Goal: Task Accomplishment & Management: Manage account settings

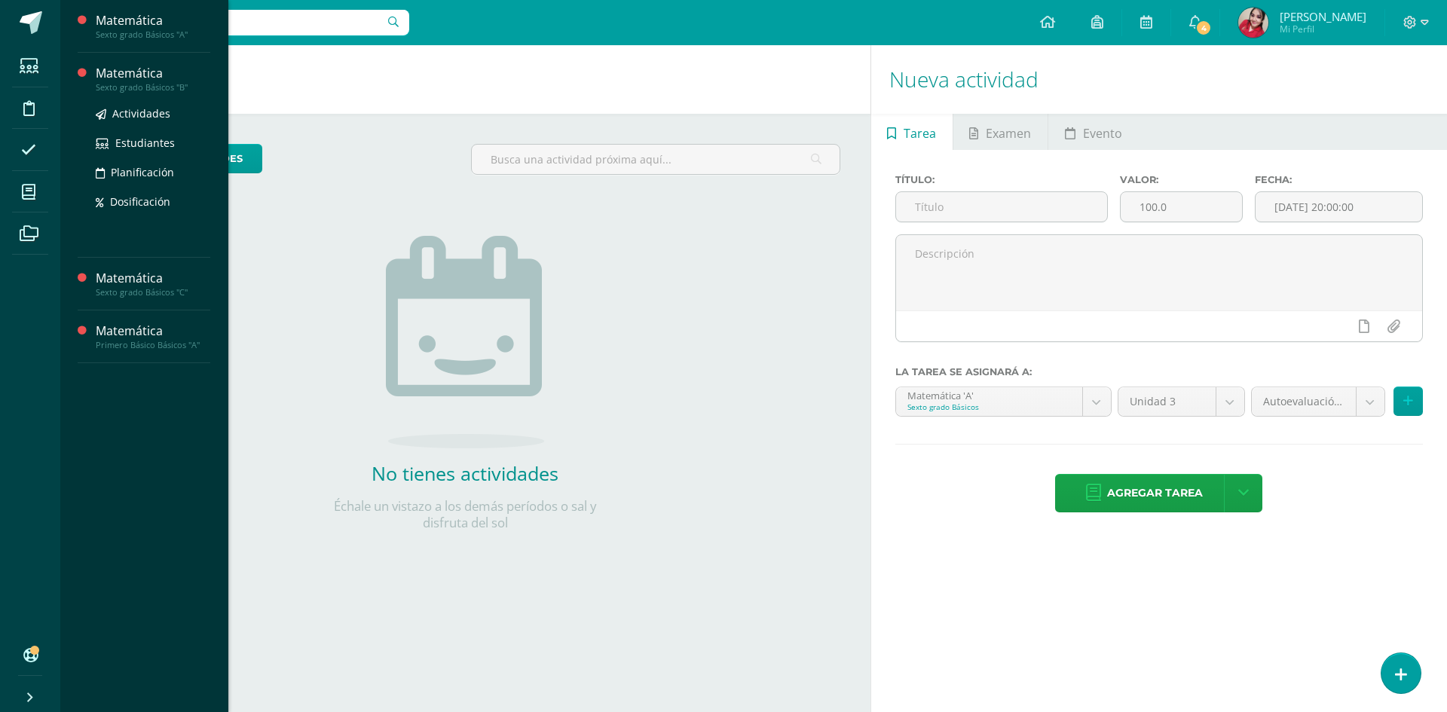
click at [129, 71] on div "Matemática" at bounding box center [153, 73] width 115 height 17
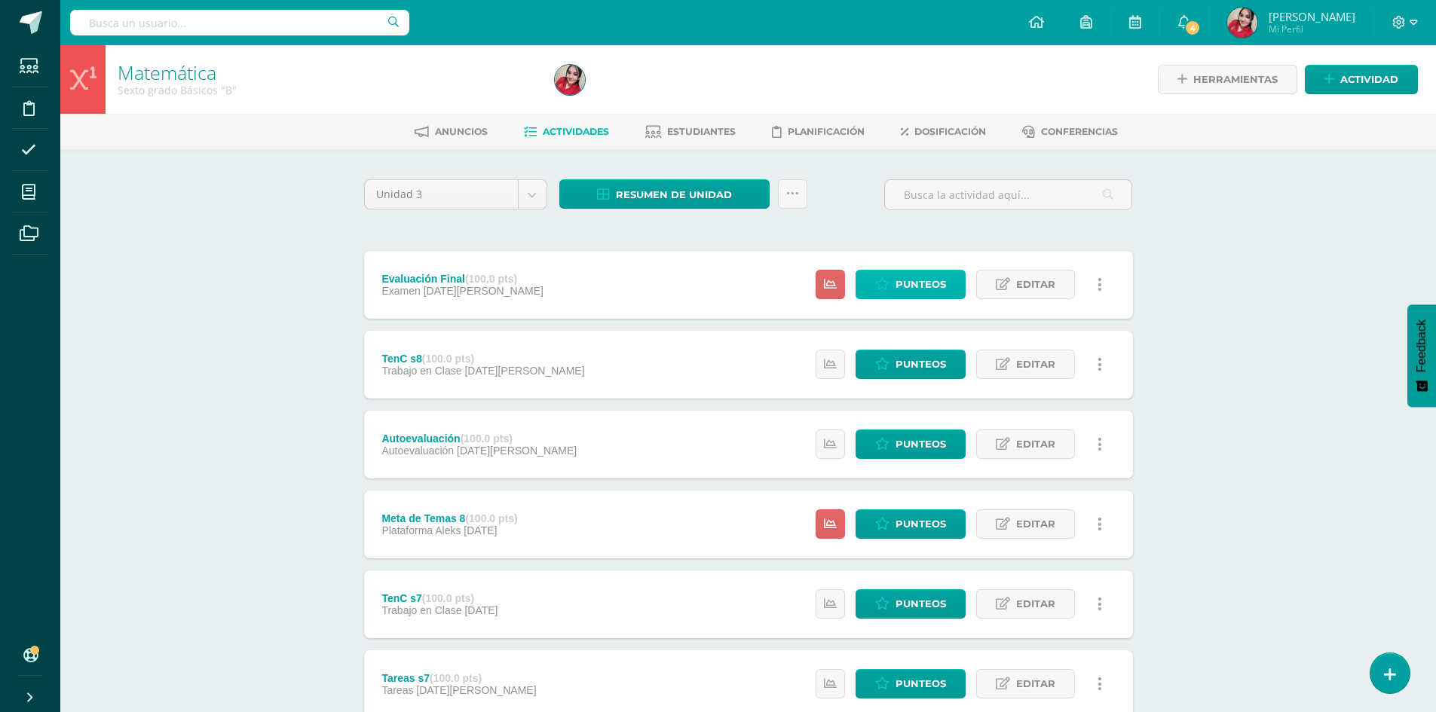
click at [906, 284] on span "Punteos" at bounding box center [920, 285] width 50 height 28
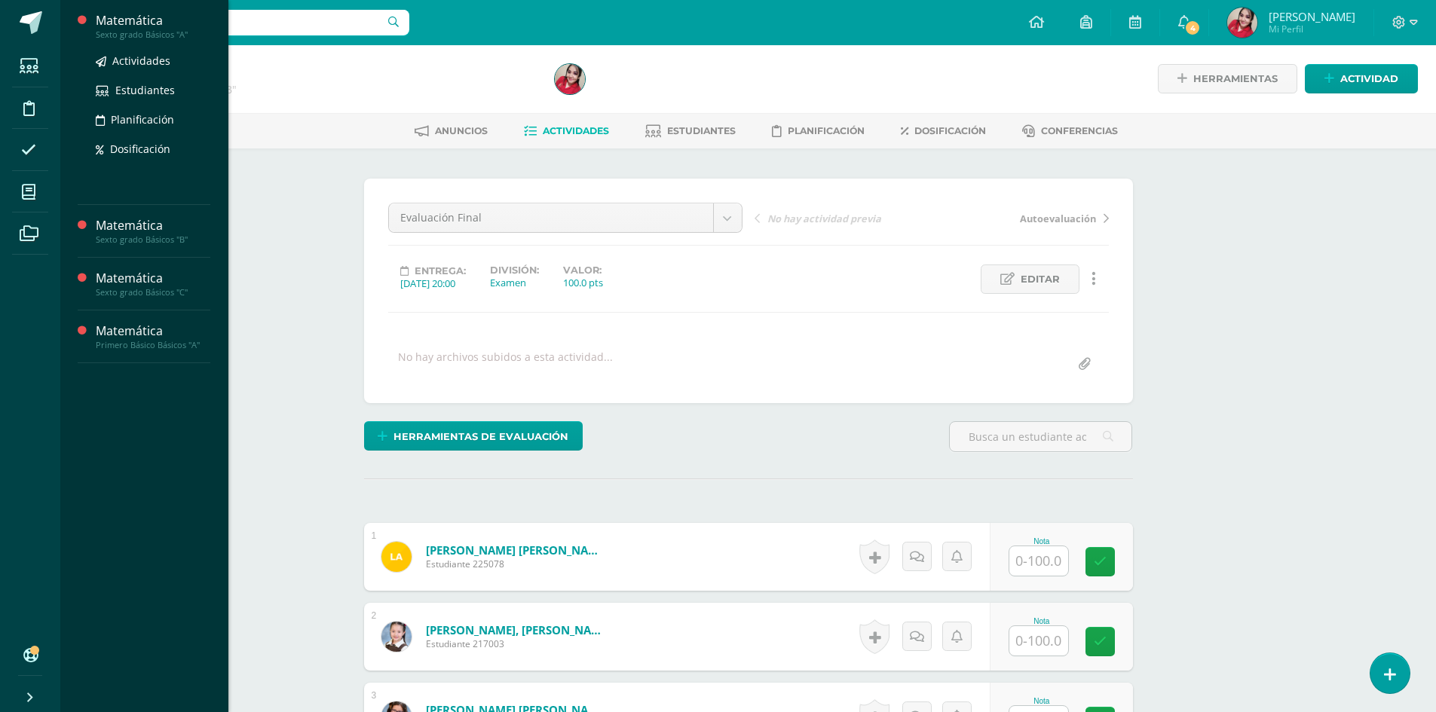
scroll to position [2, 0]
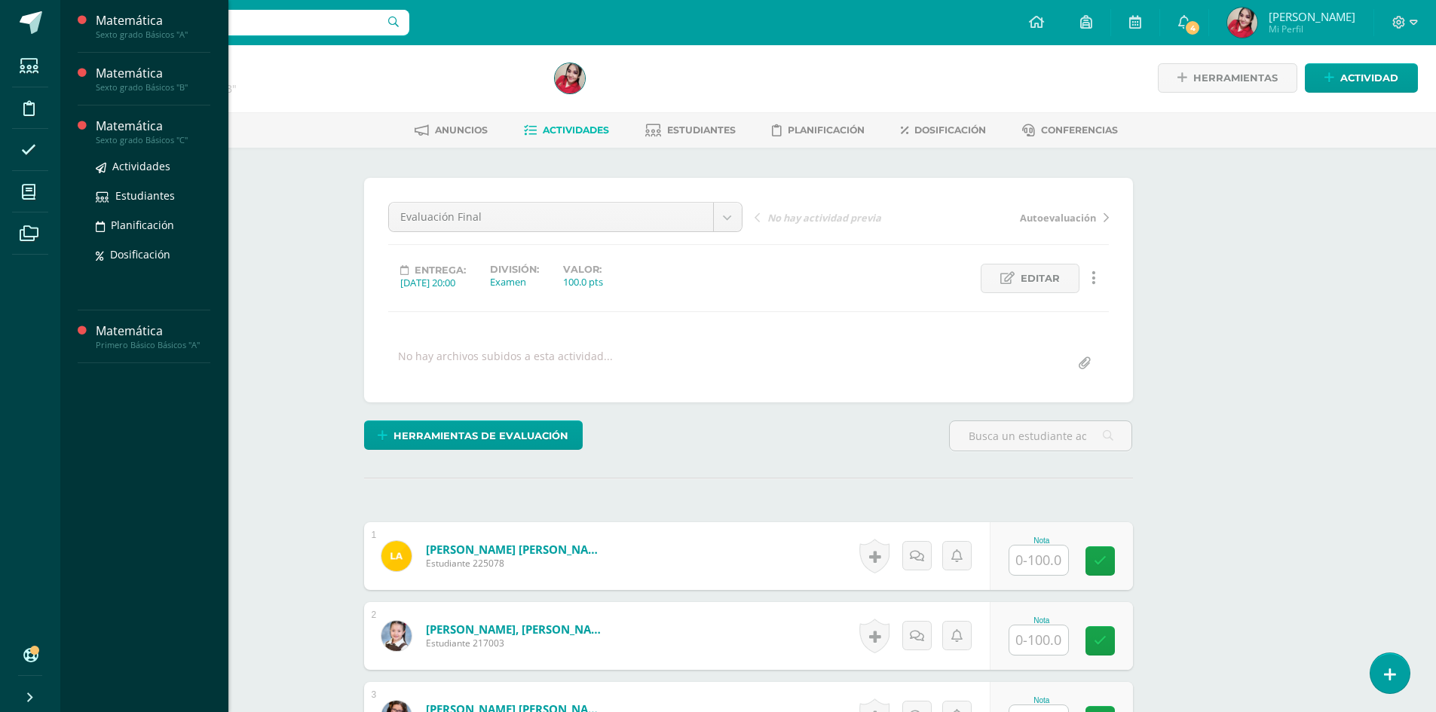
click at [114, 126] on div "Matemática" at bounding box center [153, 126] width 115 height 17
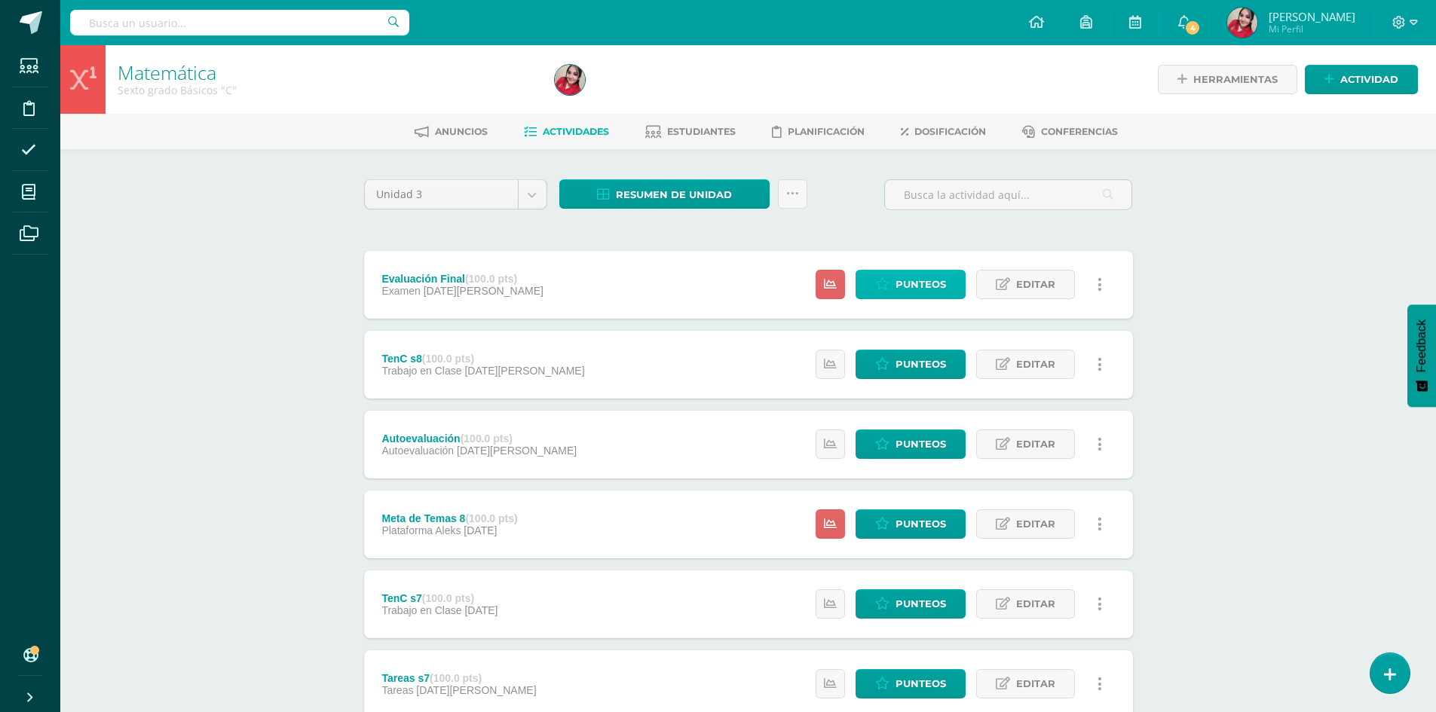
click at [937, 285] on span "Punteos" at bounding box center [920, 285] width 50 height 28
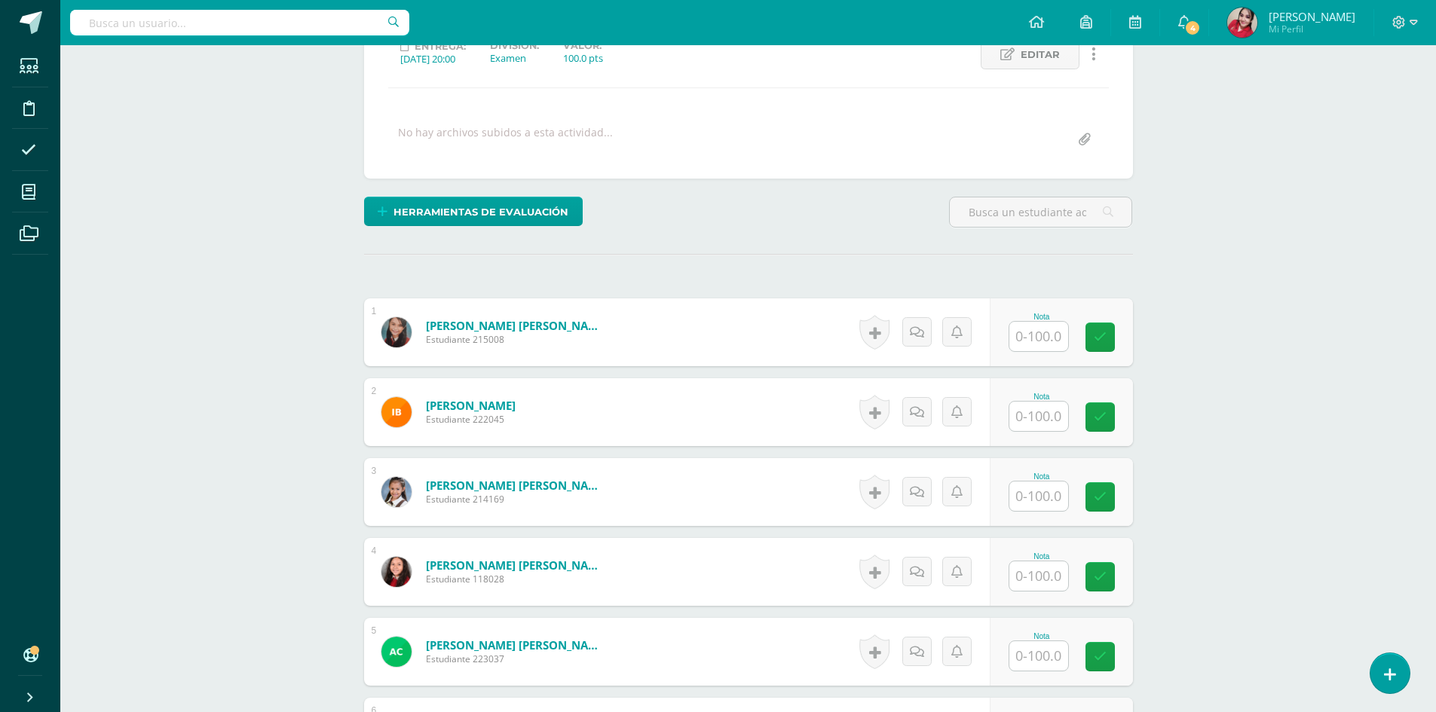
scroll to position [378, 0]
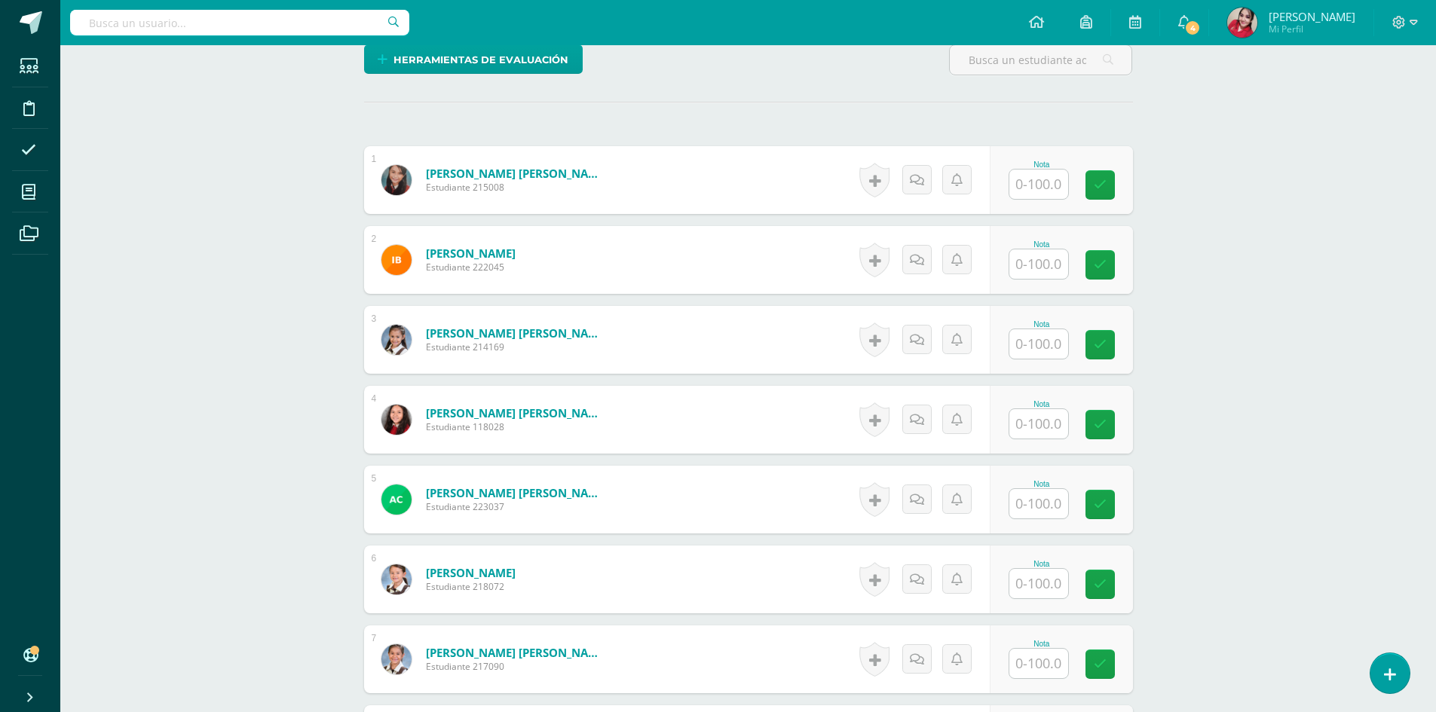
click at [1040, 261] on input "text" at bounding box center [1038, 263] width 59 height 29
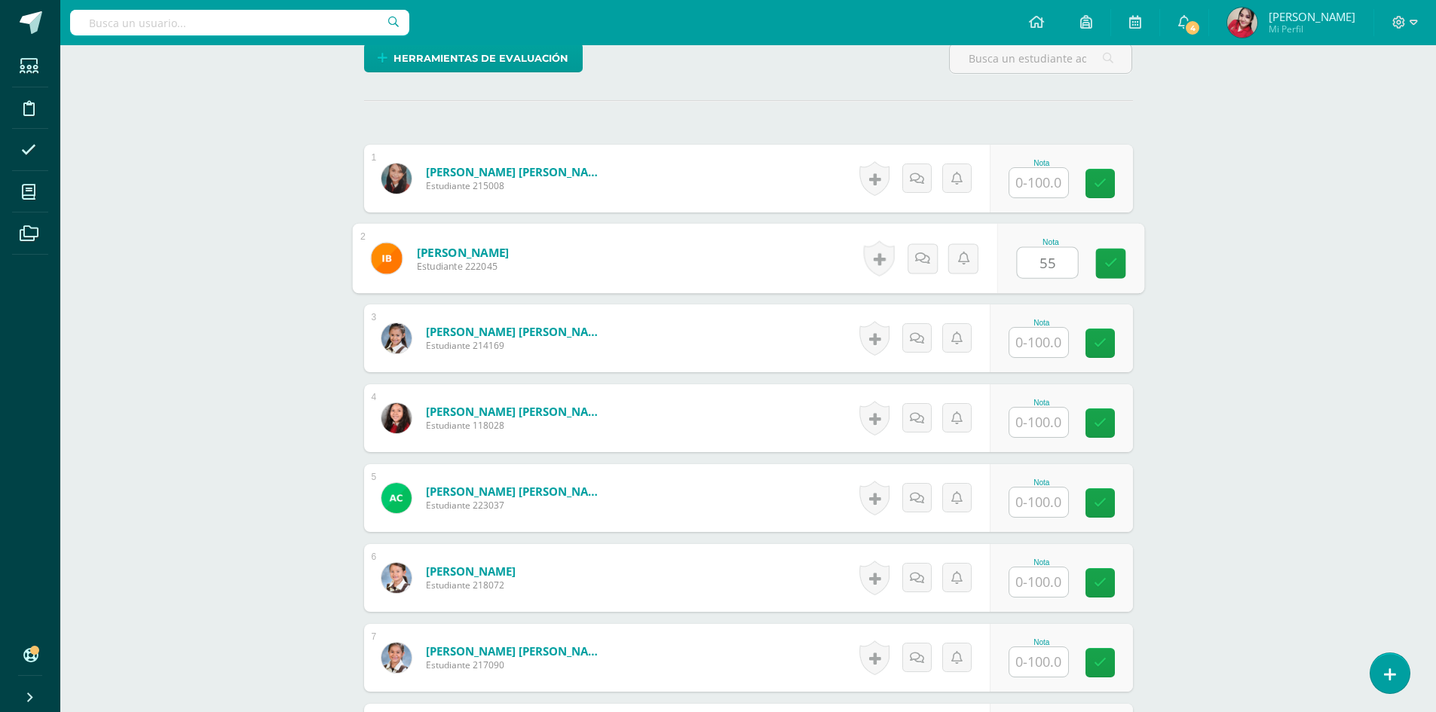
type input "55"
type input "51"
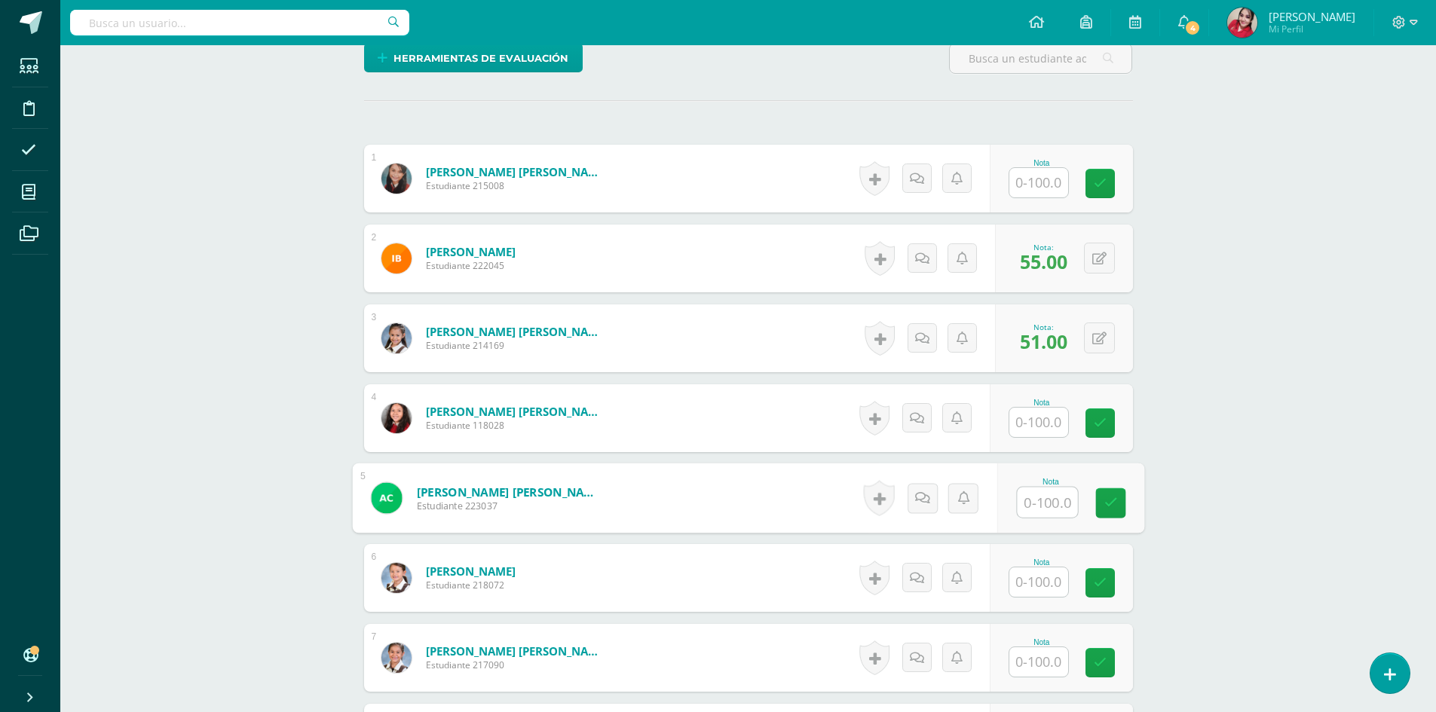
drag, startPoint x: 1031, startPoint y: 491, endPoint x: 1042, endPoint y: 504, distance: 17.1
click at [1032, 493] on input "text" at bounding box center [1047, 503] width 60 height 30
type input "46"
type input "78"
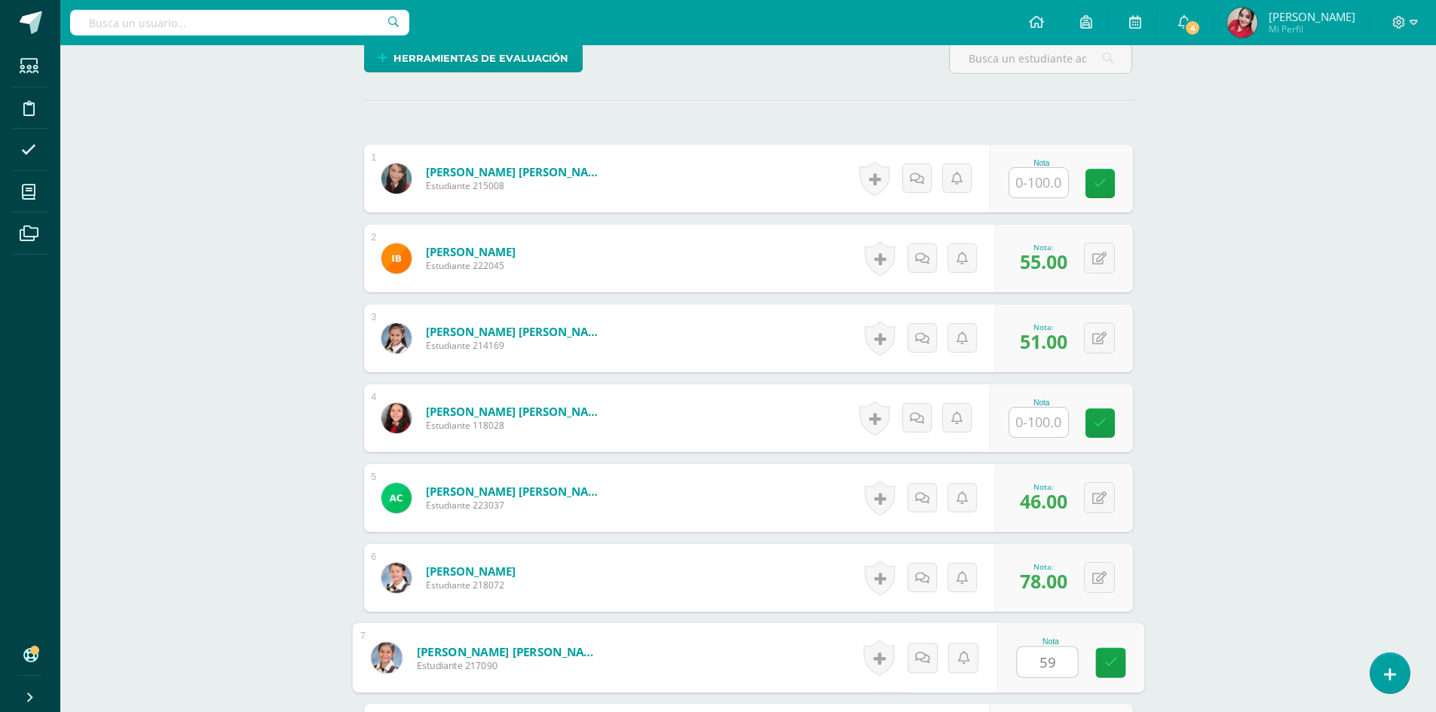
type input "59"
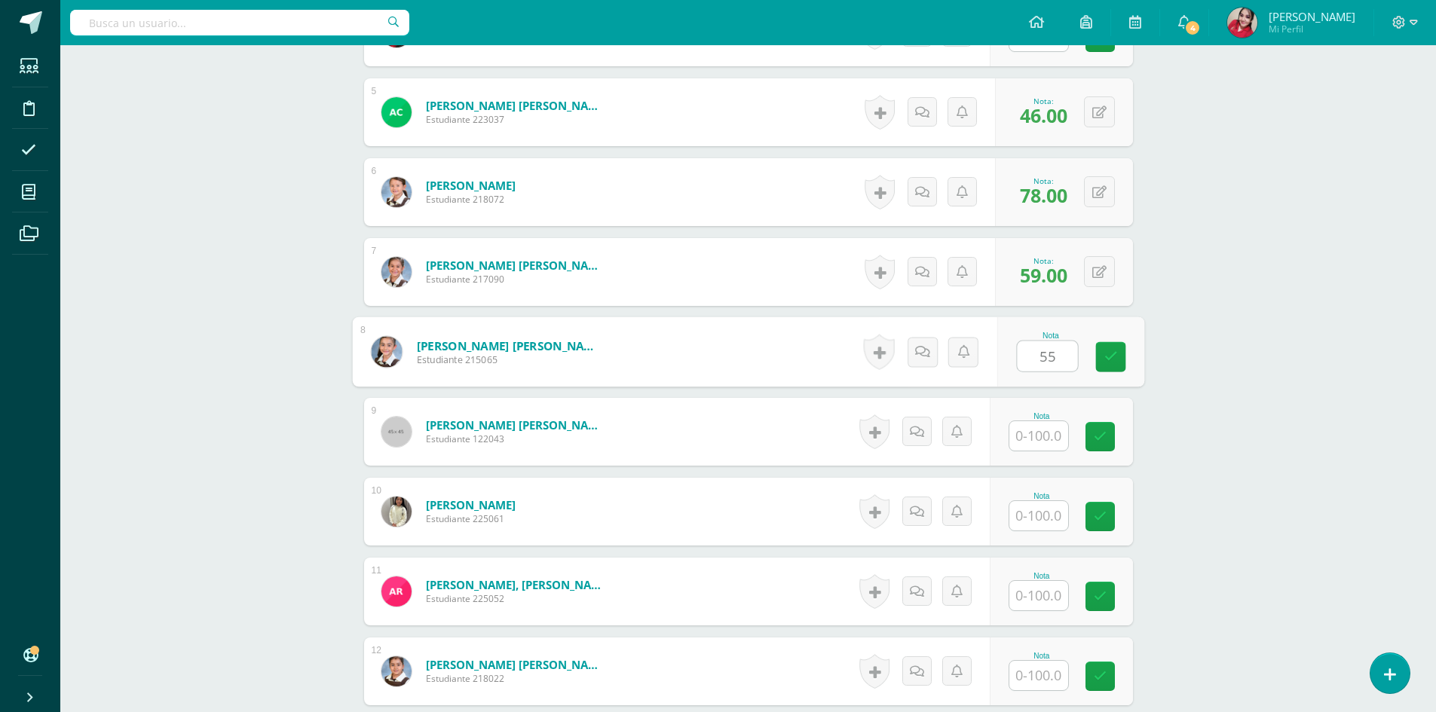
type input "55"
type input "15"
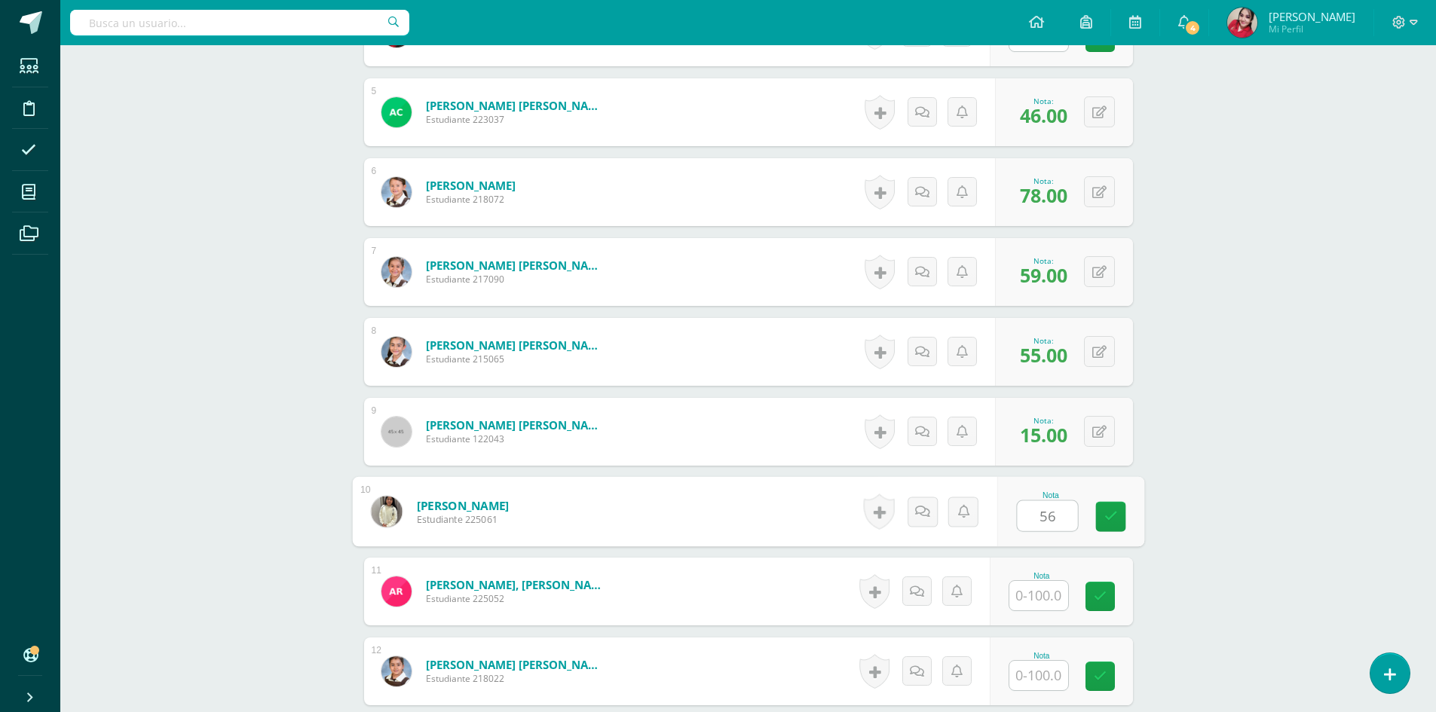
type input "56"
type input "86"
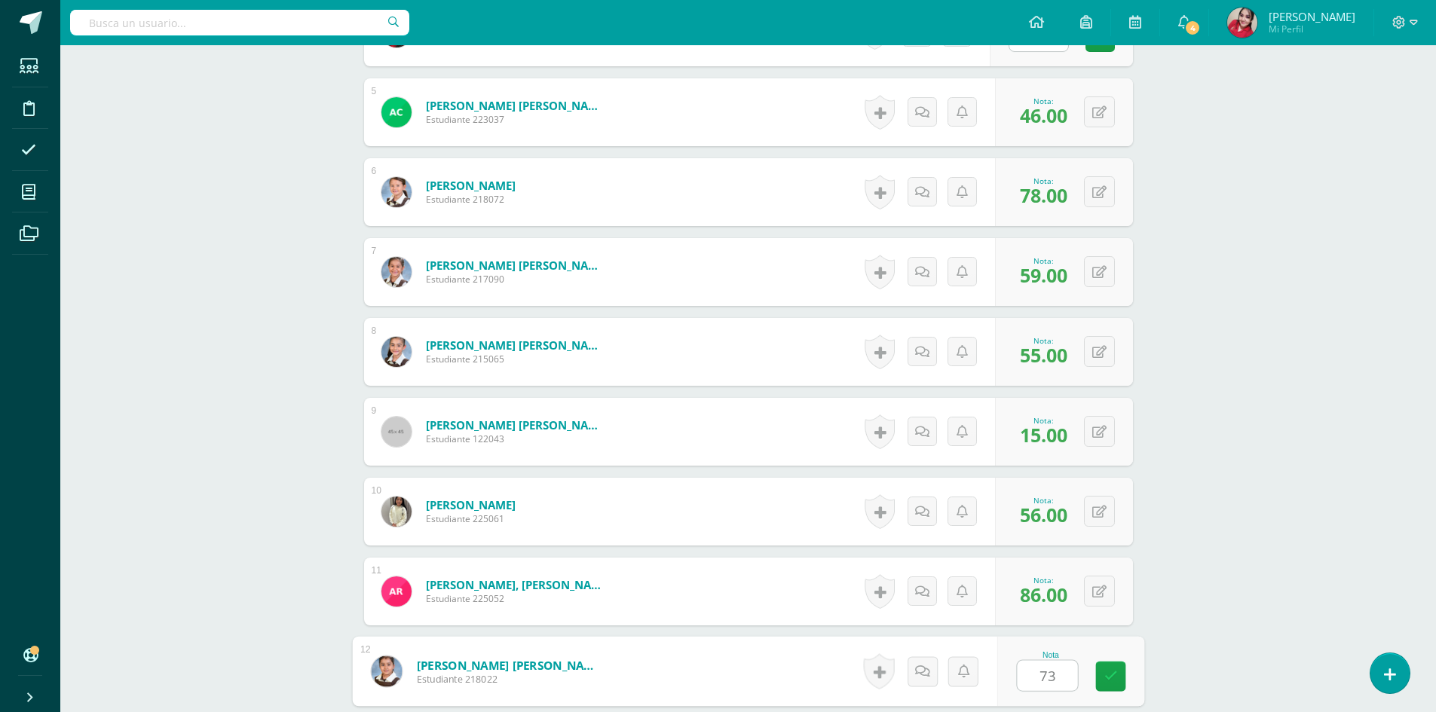
type input "73"
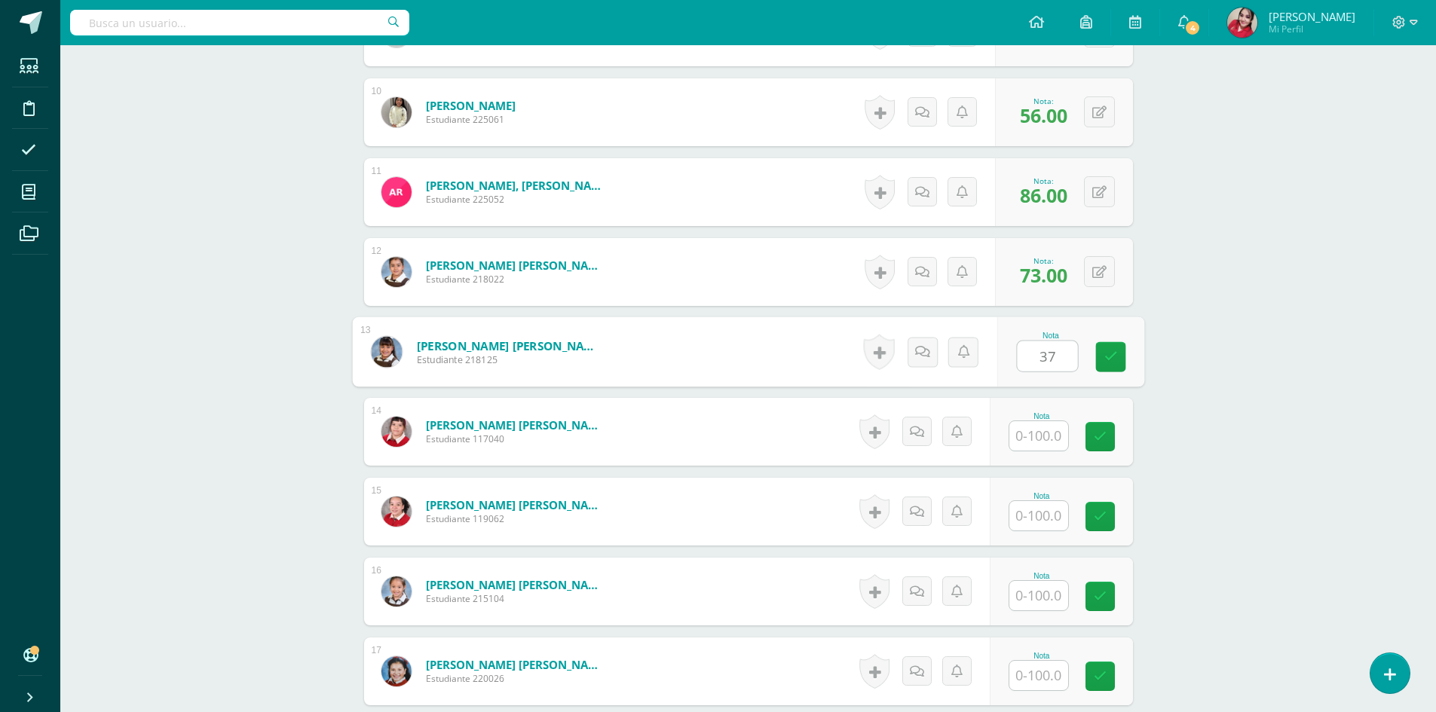
type input "37"
type input "22"
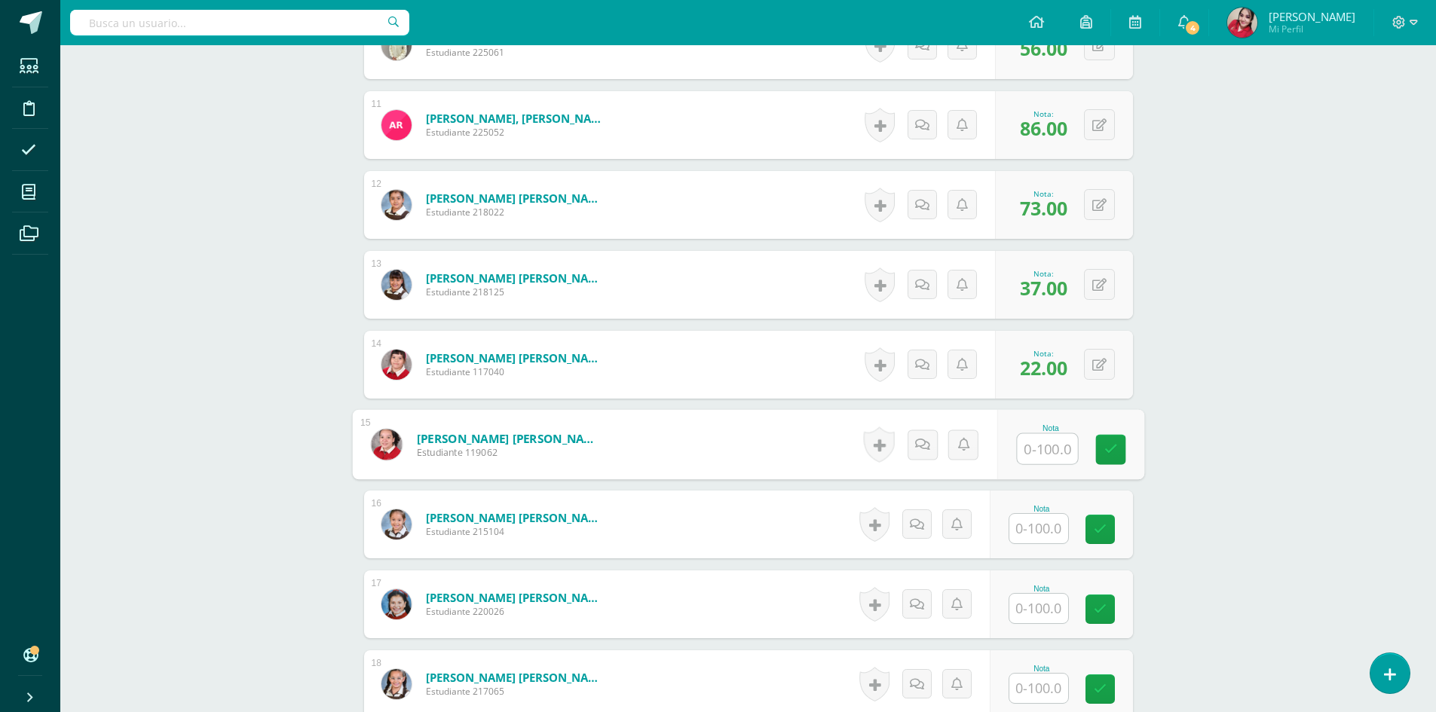
scroll to position [1466, 0]
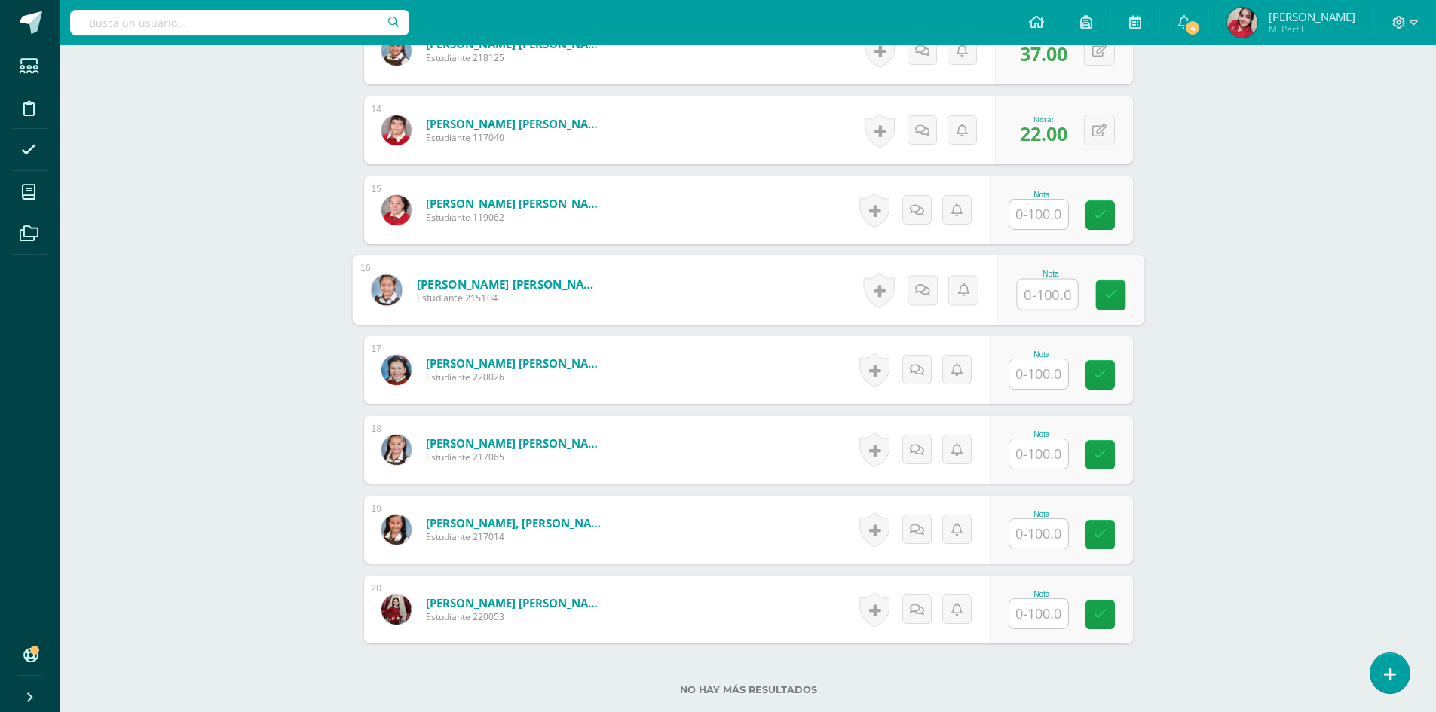
click at [1048, 293] on input "text" at bounding box center [1047, 295] width 60 height 30
type input "66"
type input "77"
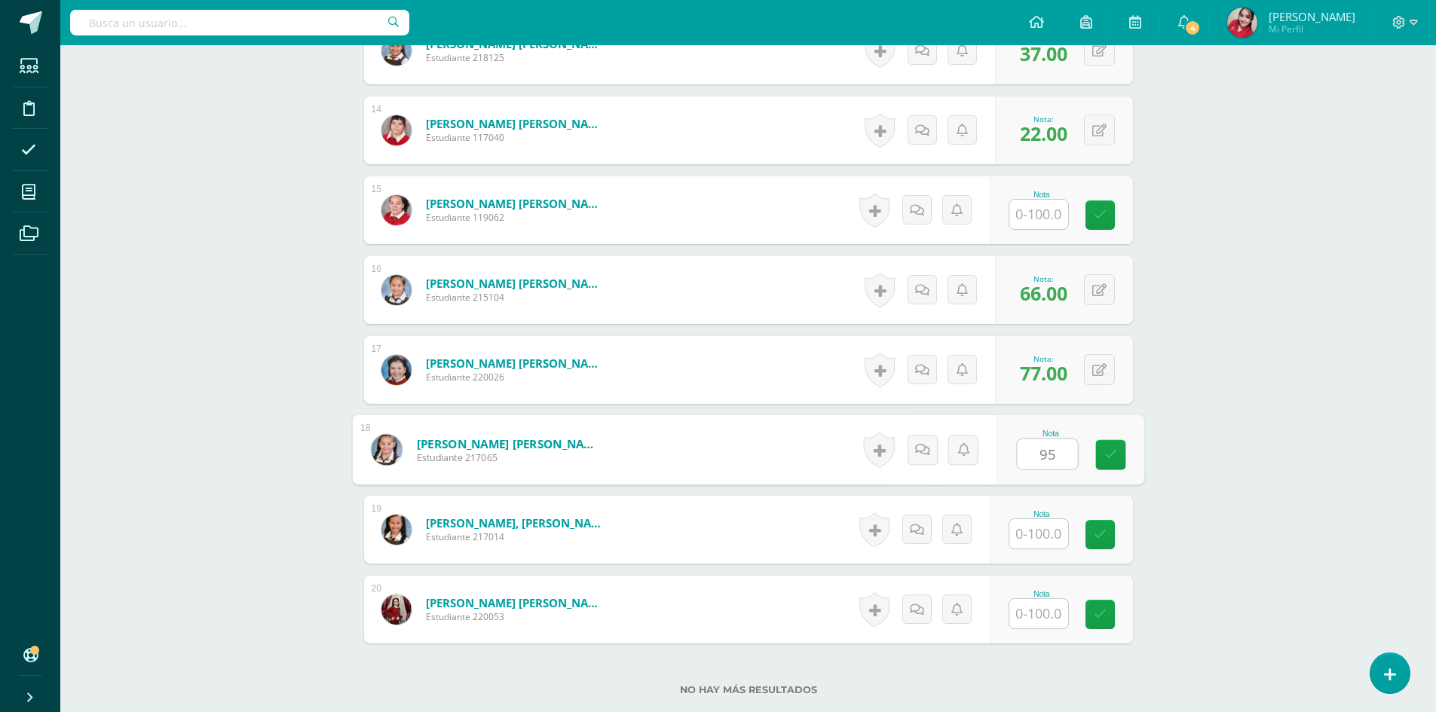
type input "95"
type input "56"
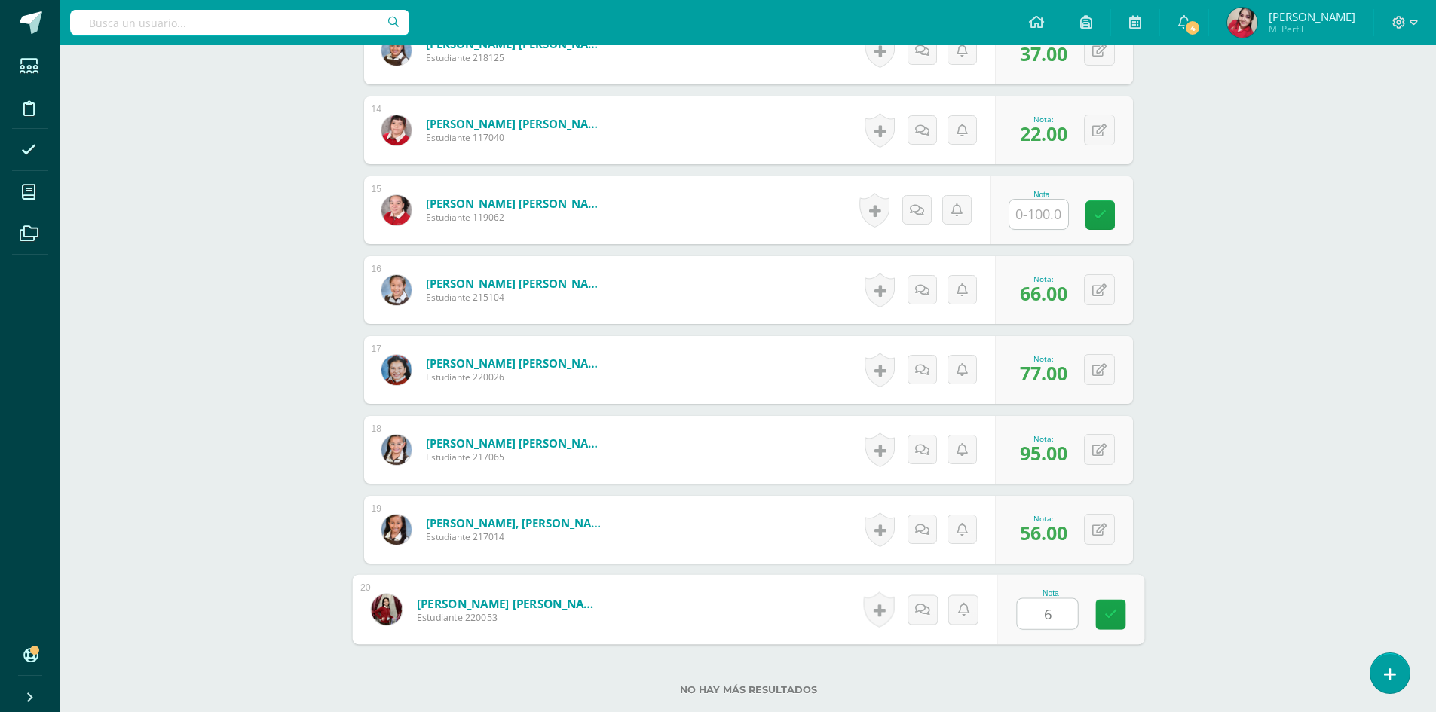
type input "60"
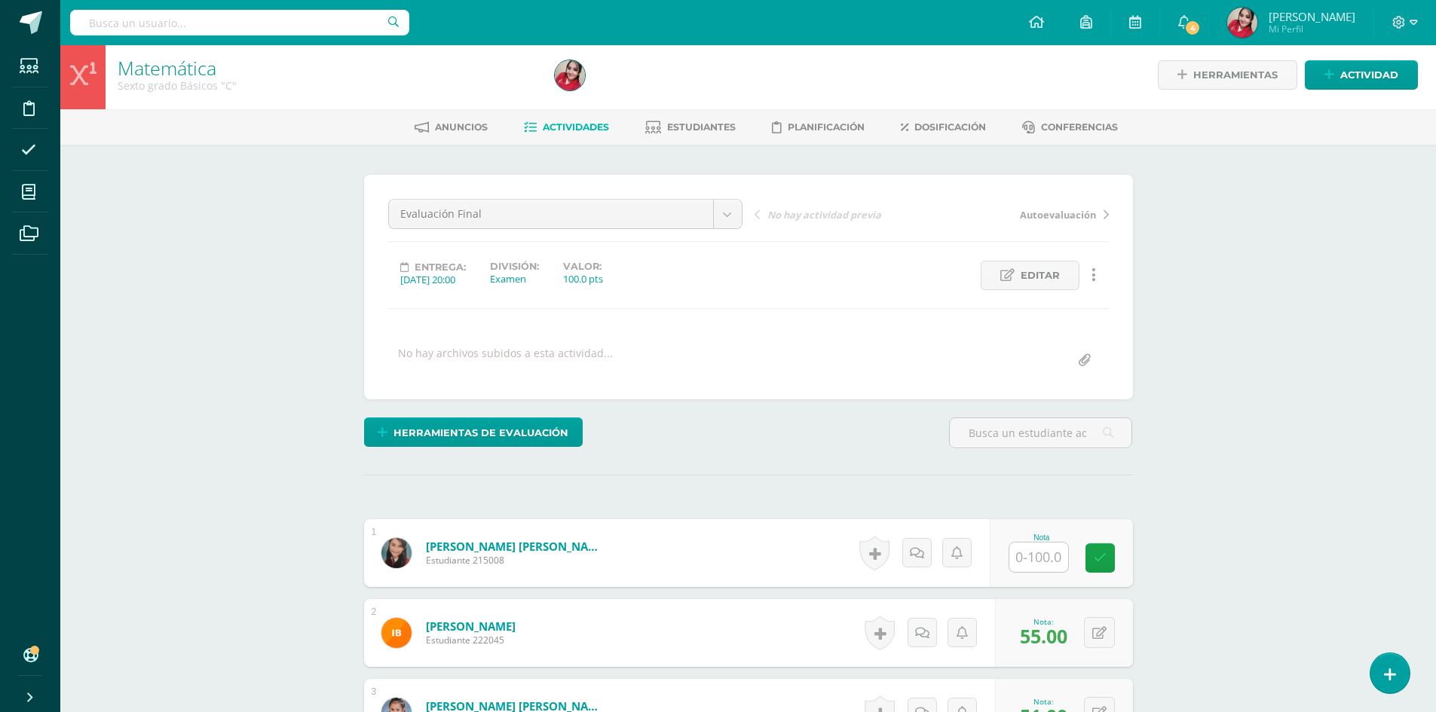
scroll to position [0, 0]
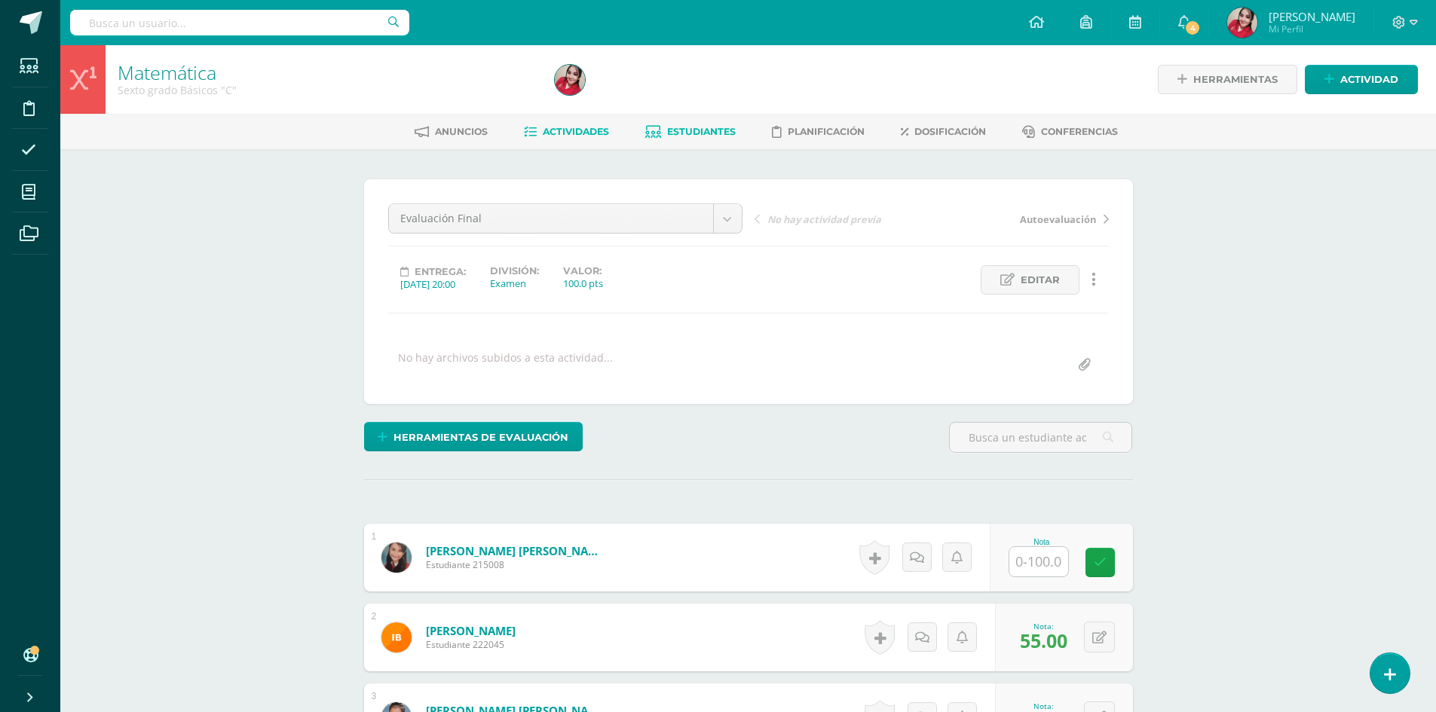
click at [695, 130] on span "Estudiantes" at bounding box center [701, 131] width 69 height 11
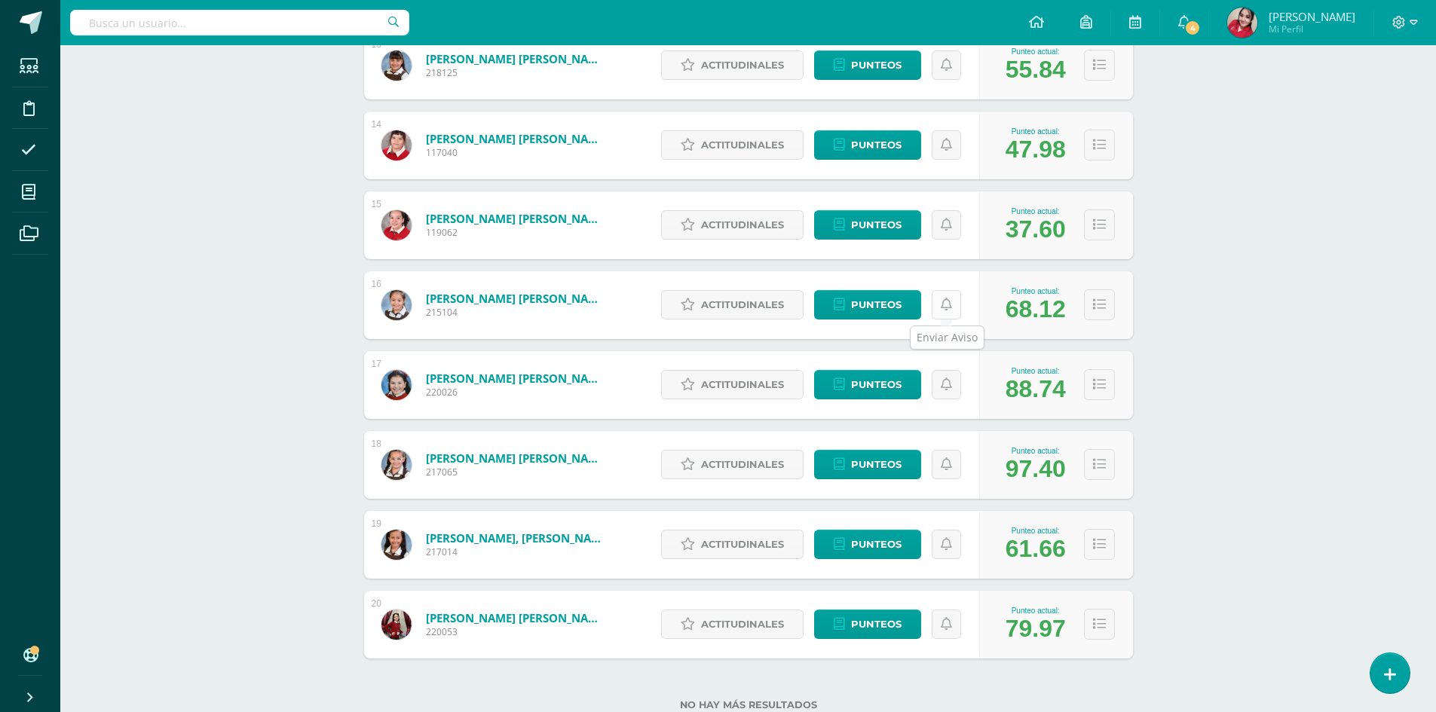
scroll to position [1281, 0]
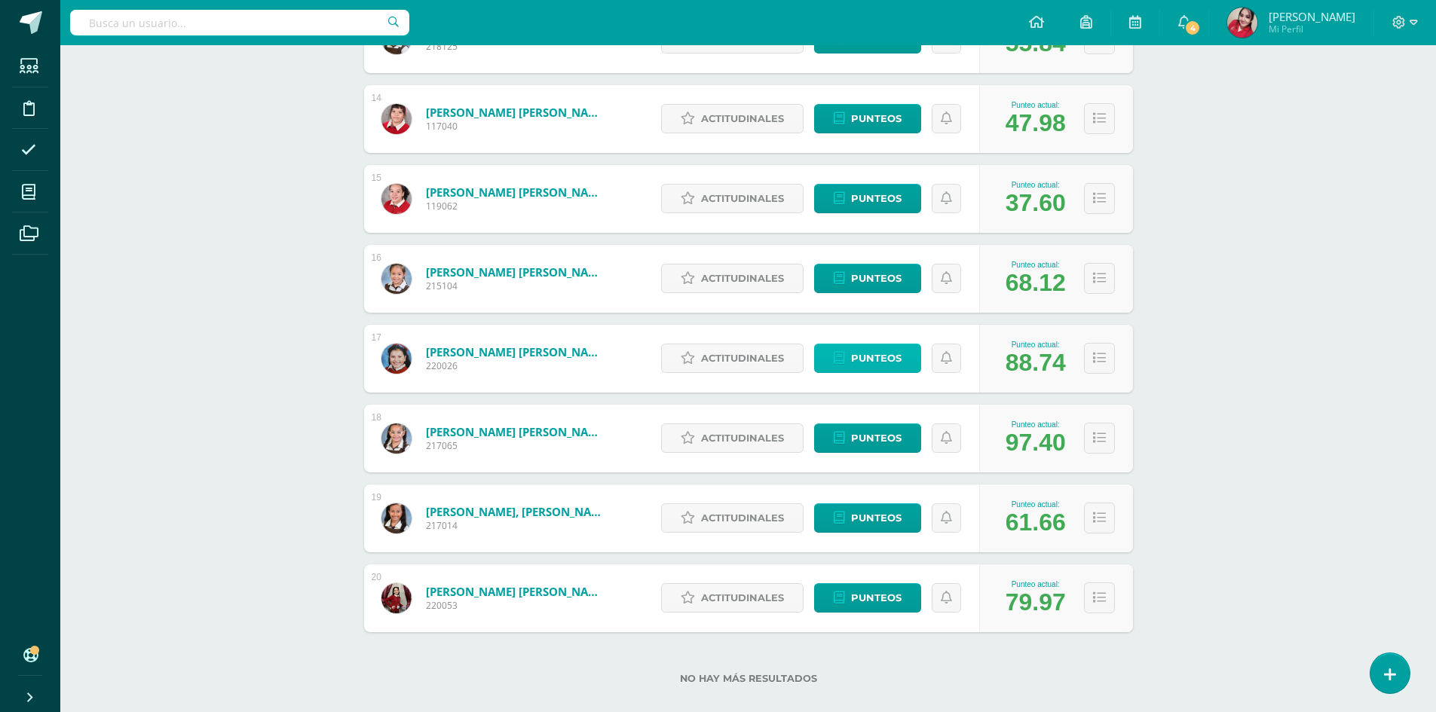
click at [879, 362] on span "Punteos" at bounding box center [876, 358] width 50 height 28
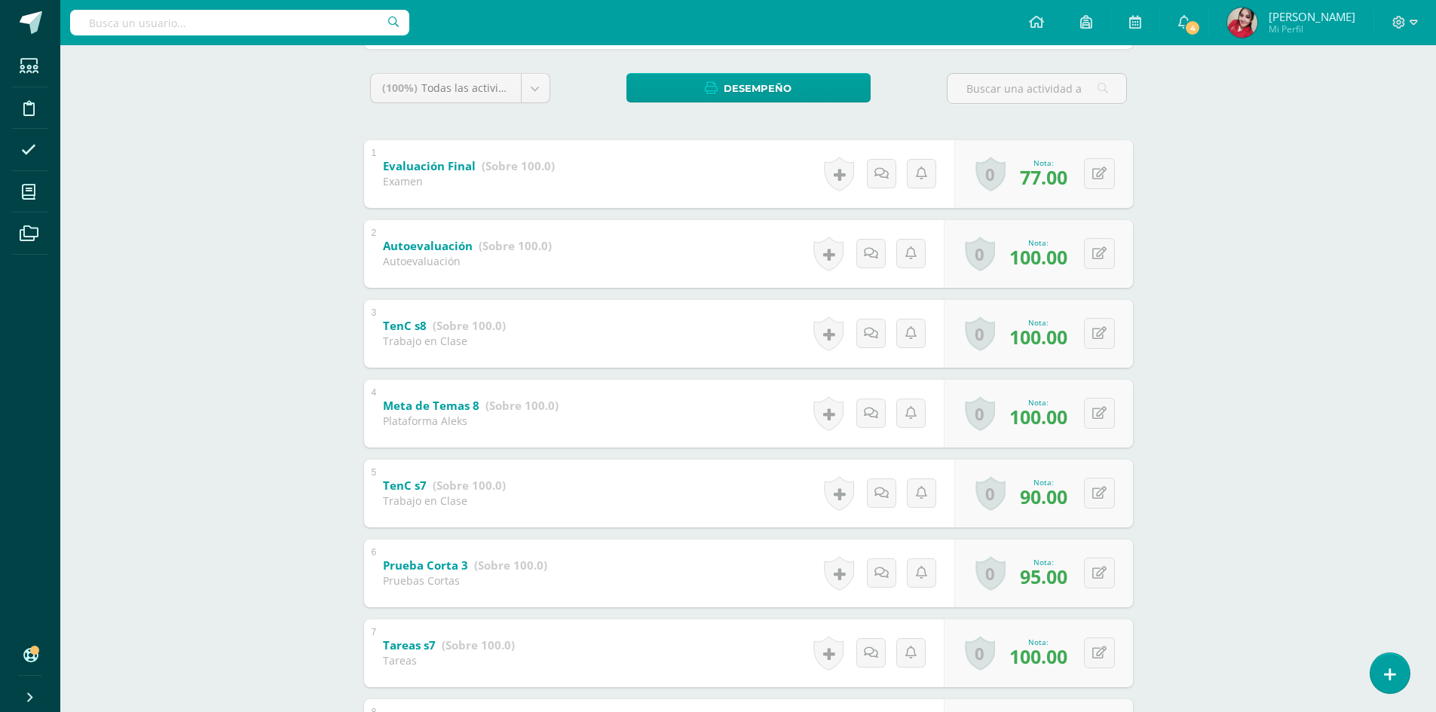
scroll to position [452, 0]
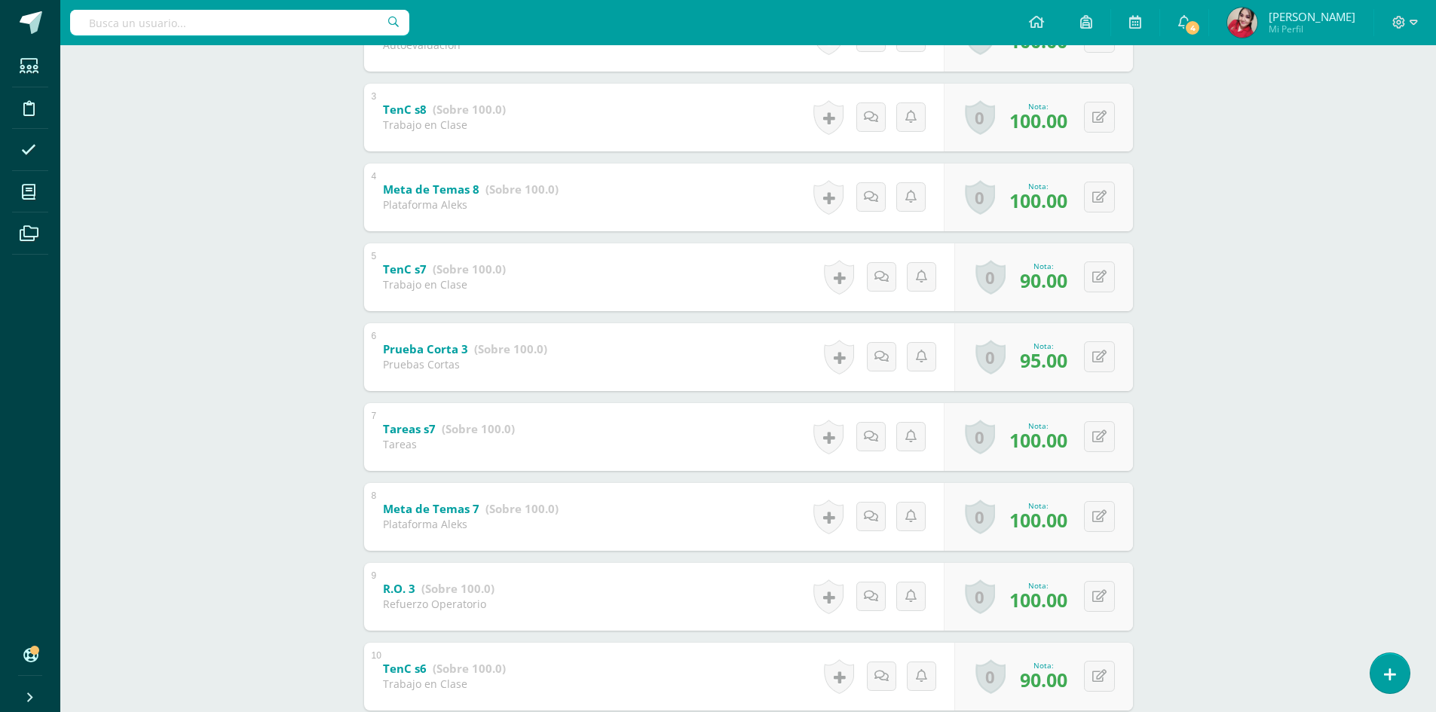
drag, startPoint x: 1308, startPoint y: 354, endPoint x: 1314, endPoint y: 143, distance: 211.1
click at [1314, 143] on div "Matemática Sexto grado Básicos "C" Herramientas Detalle de asistencias Activida…" at bounding box center [747, 199] width 1375 height 1213
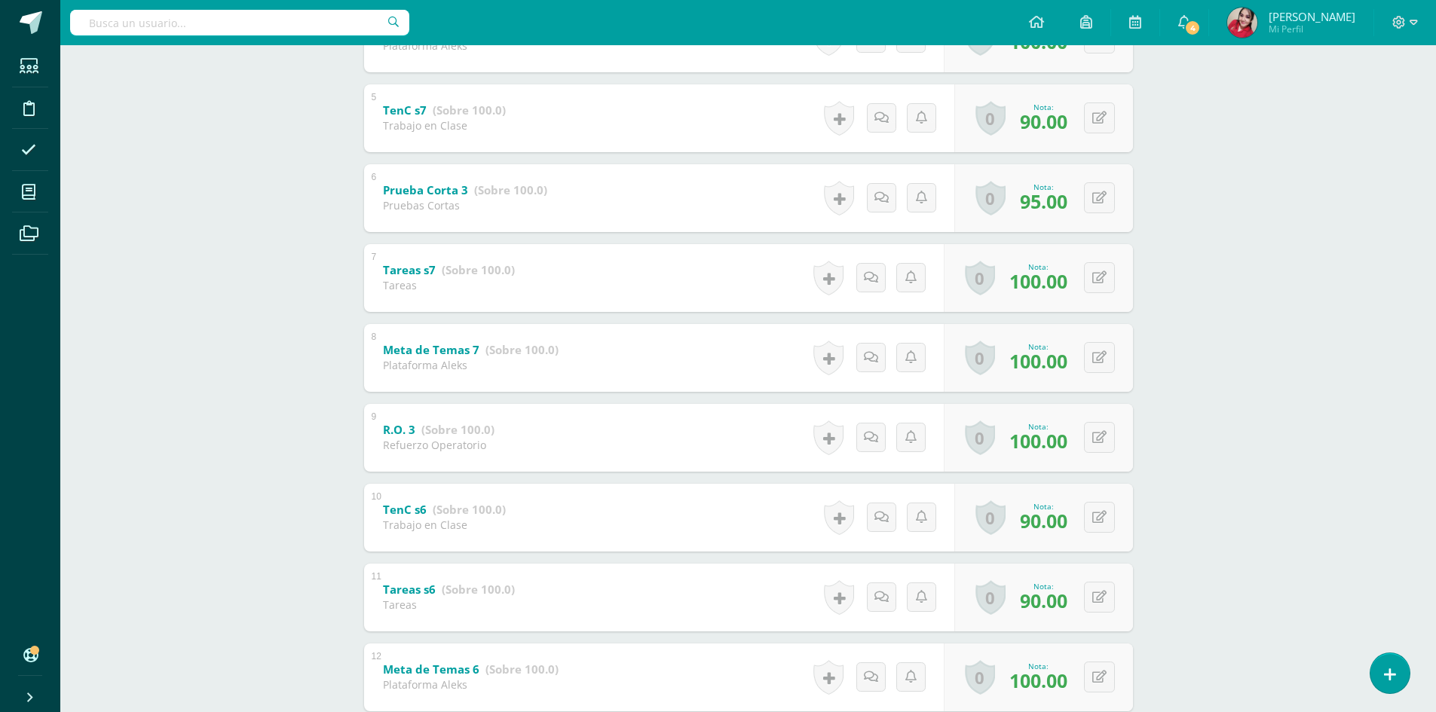
scroll to position [847, 0]
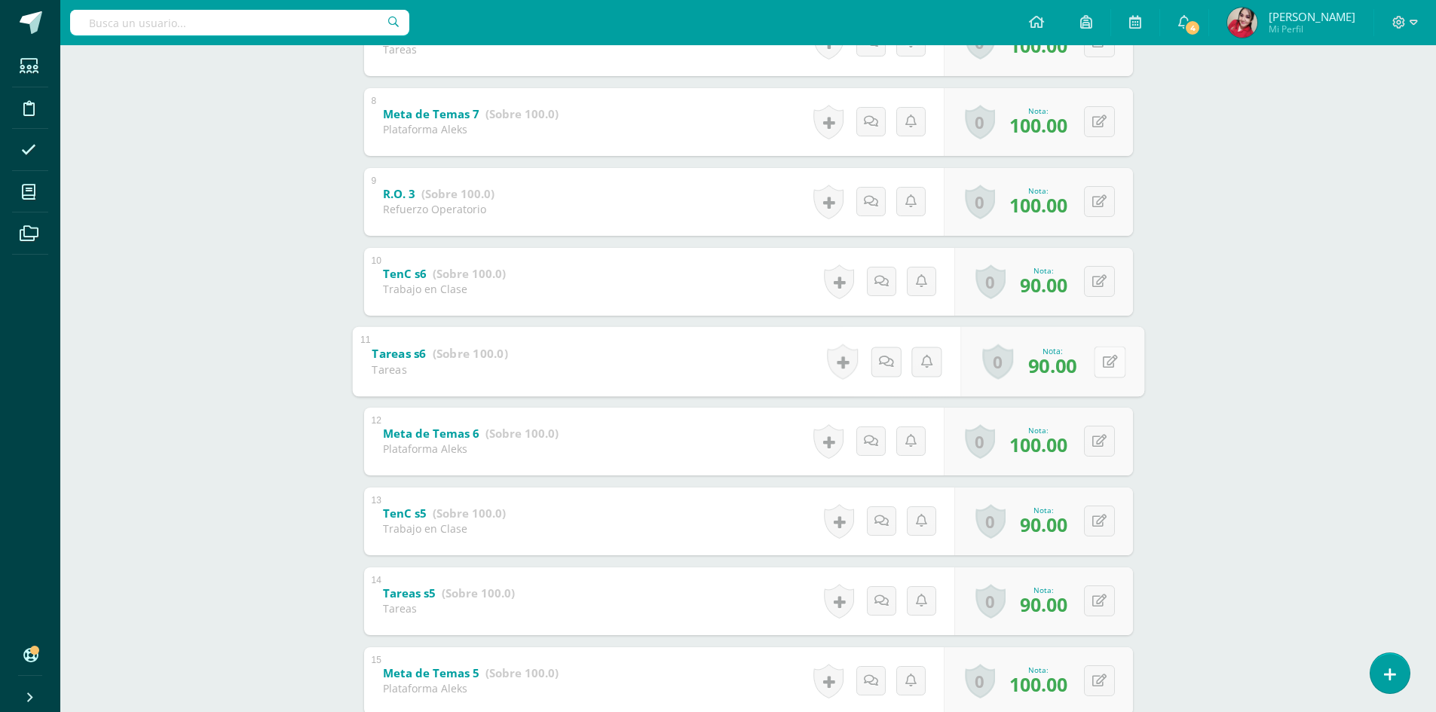
click at [1107, 364] on button at bounding box center [1109, 362] width 32 height 32
click at [1097, 284] on button at bounding box center [1099, 281] width 31 height 31
type input "100"
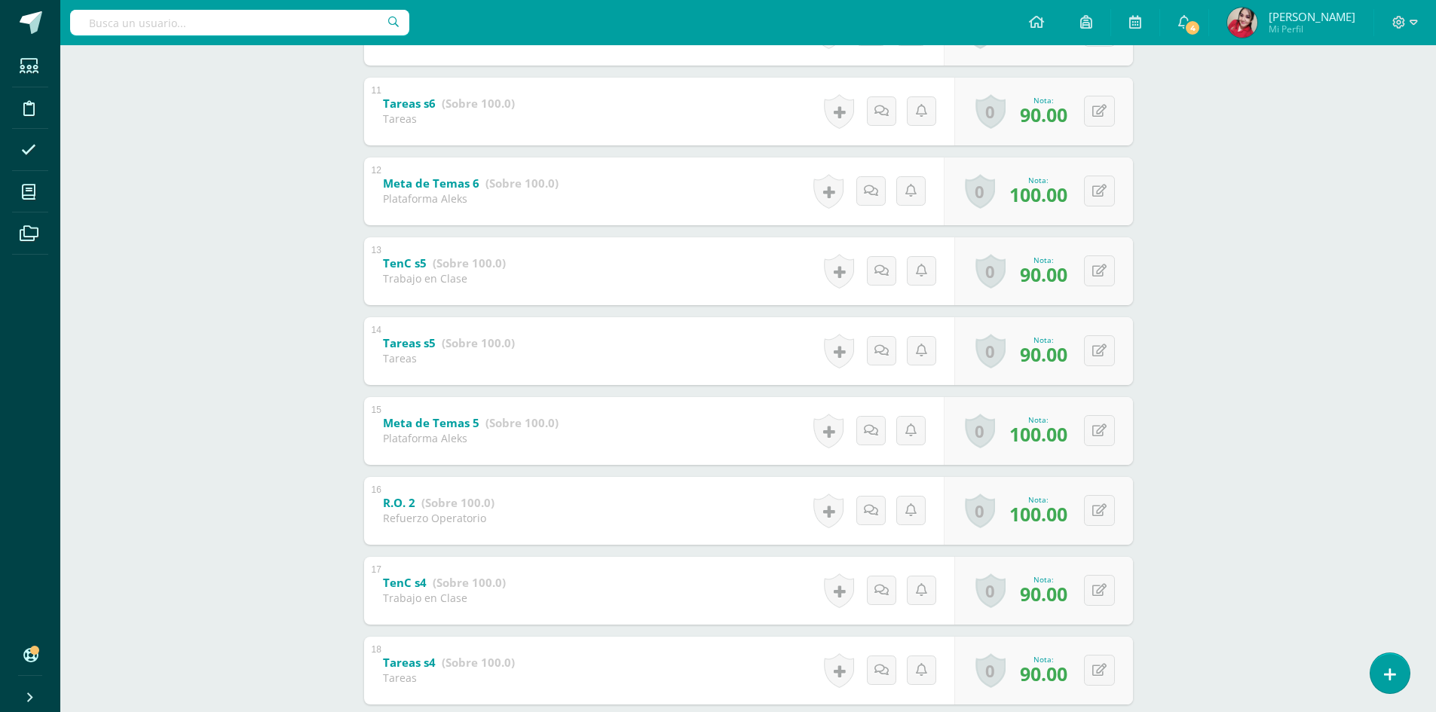
scroll to position [1148, 0]
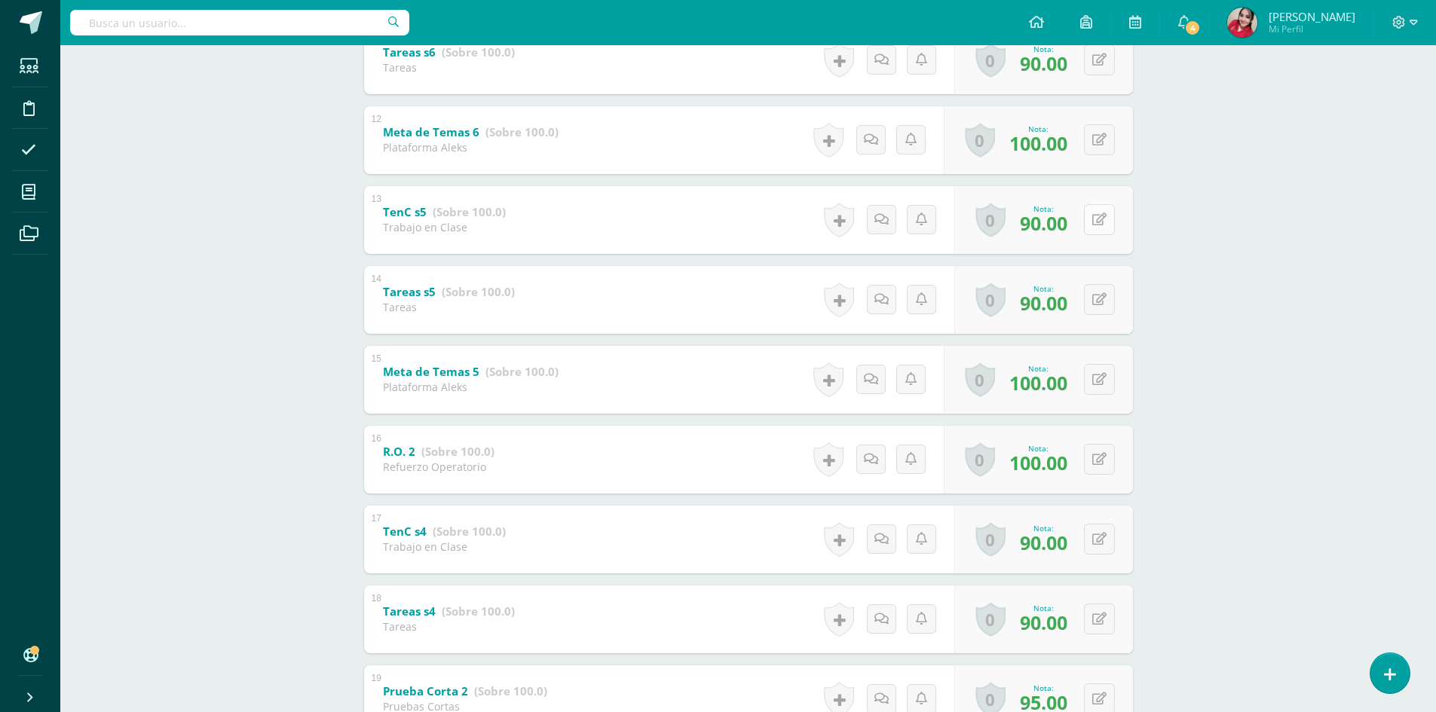
click at [1106, 224] on icon at bounding box center [1099, 219] width 14 height 13
type input "100"
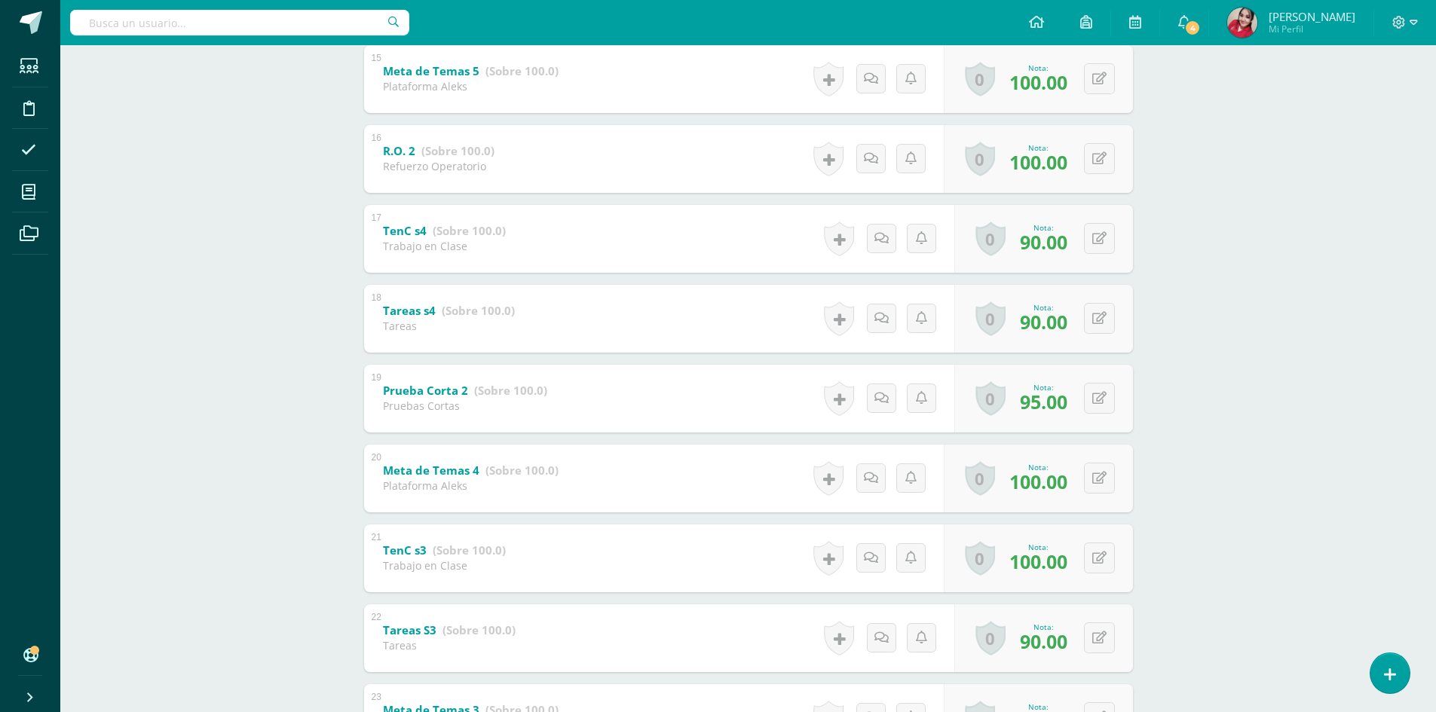
scroll to position [1450, 0]
click at [1105, 241] on icon at bounding box center [1109, 237] width 15 height 13
type input "100"
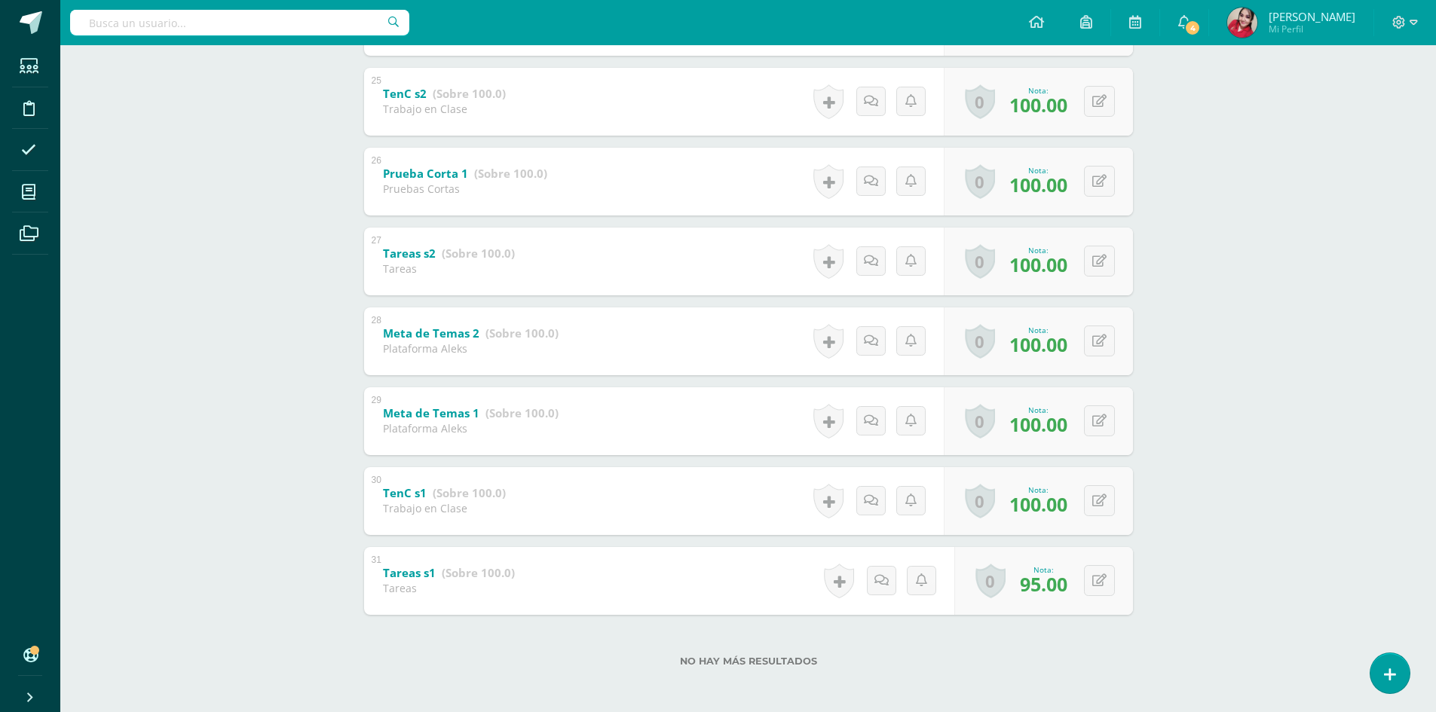
scroll to position [2228, 0]
click at [1103, 586] on button at bounding box center [1099, 577] width 31 height 31
type input "100"
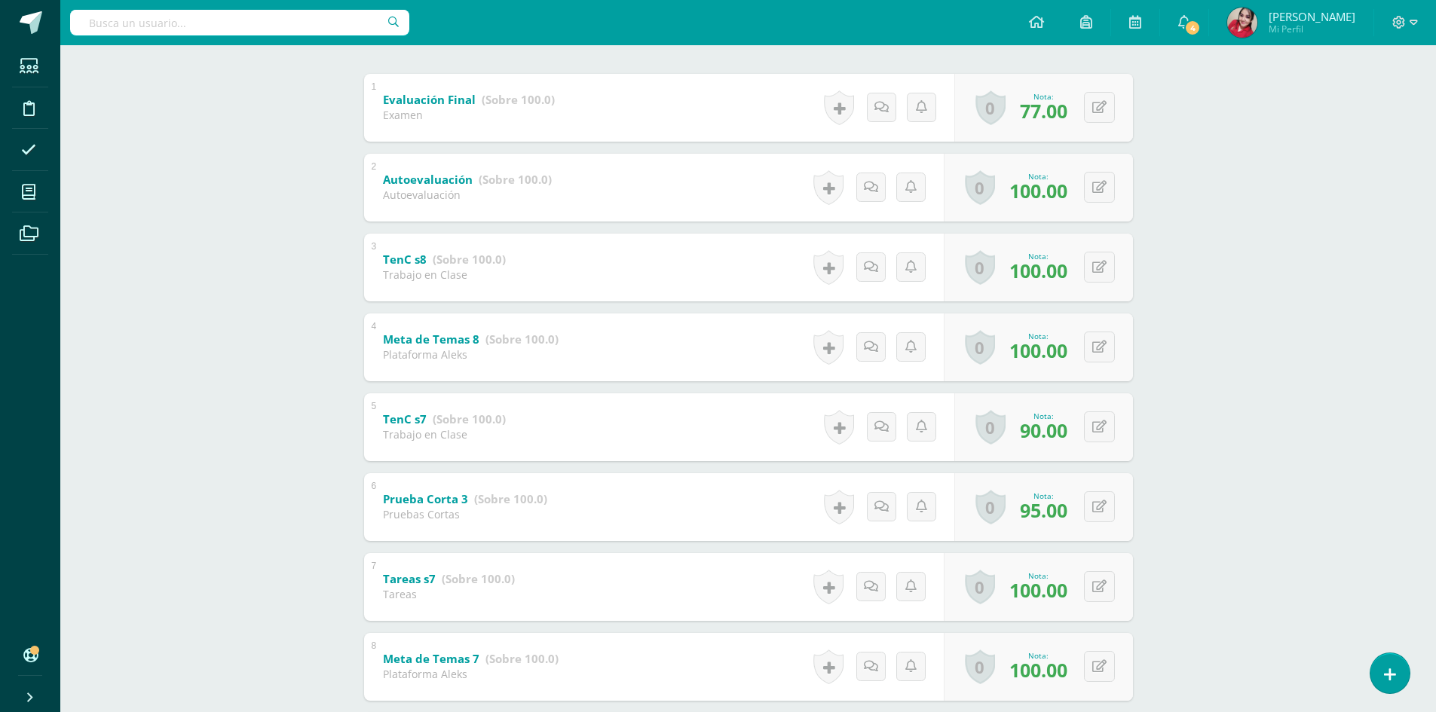
scroll to position [603, 0]
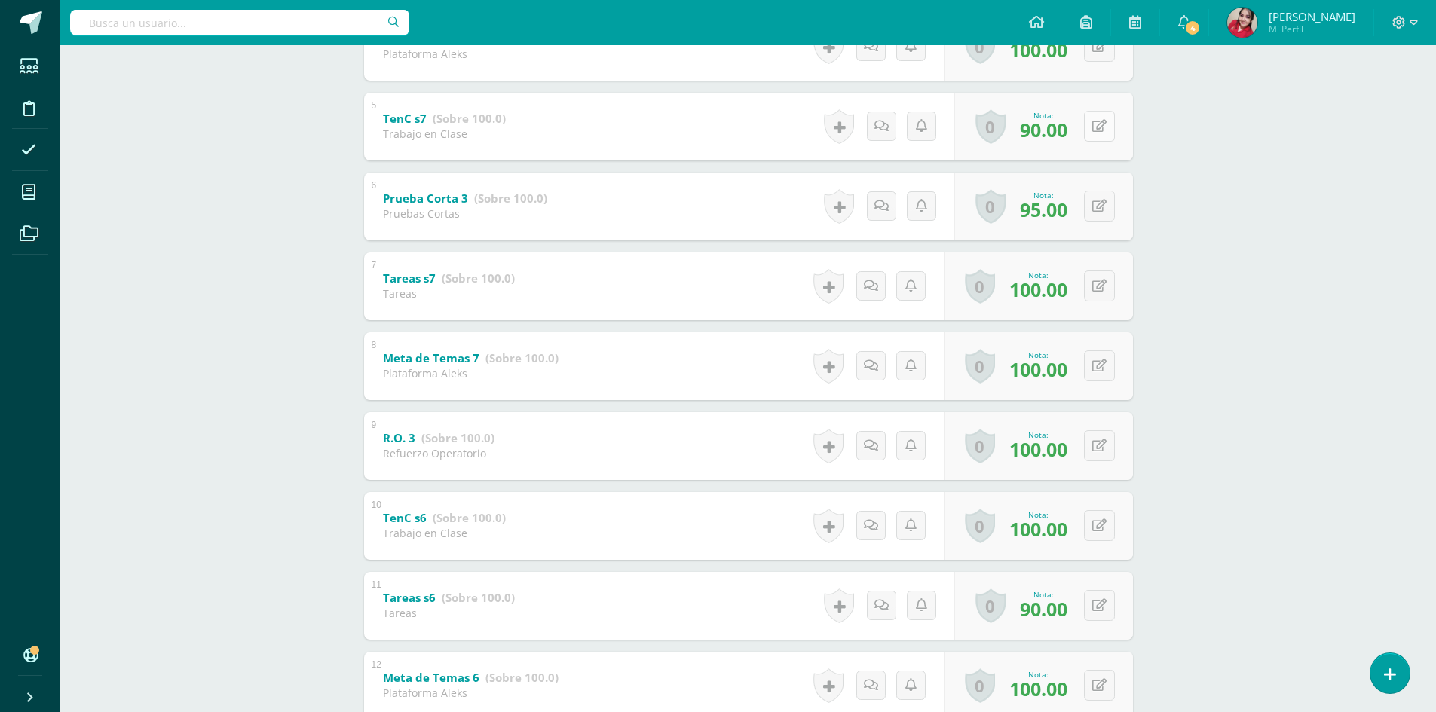
click at [1105, 128] on button at bounding box center [1099, 126] width 31 height 31
type input "95"
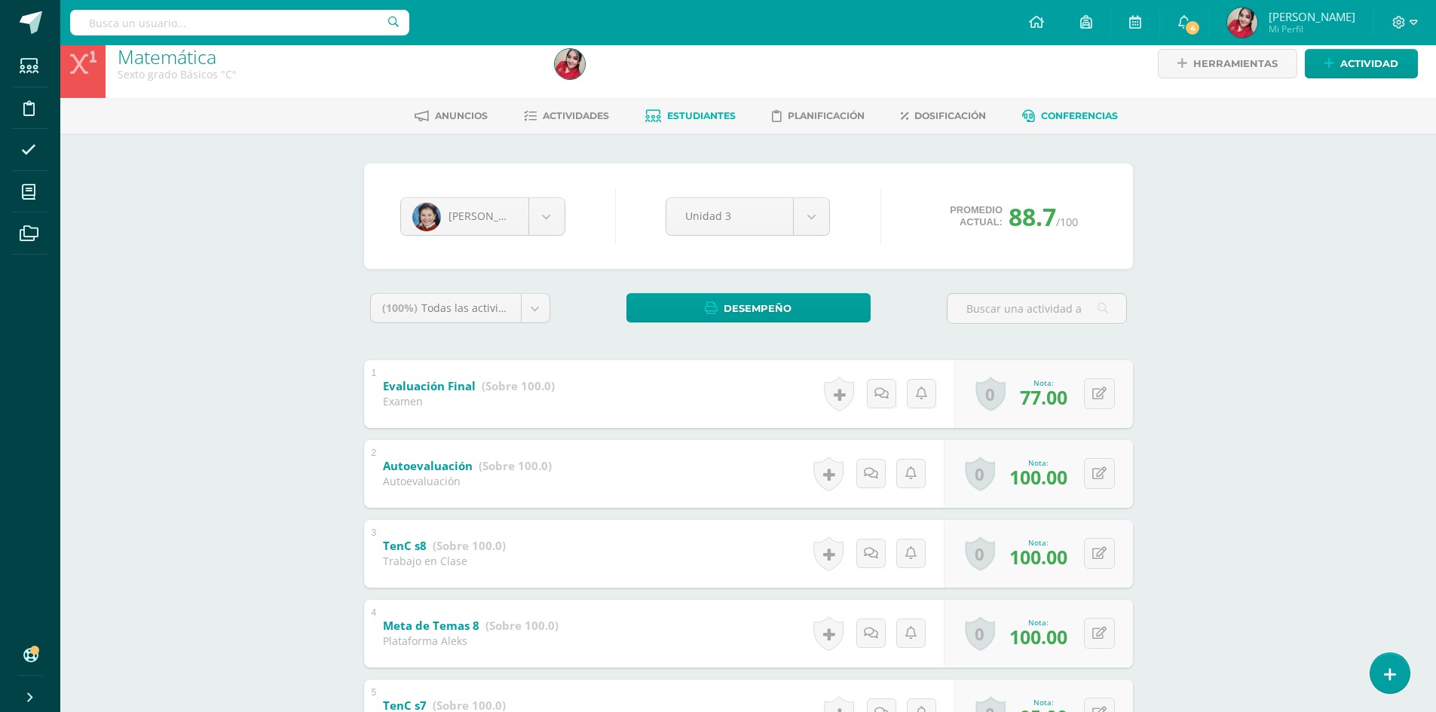
scroll to position [0, 0]
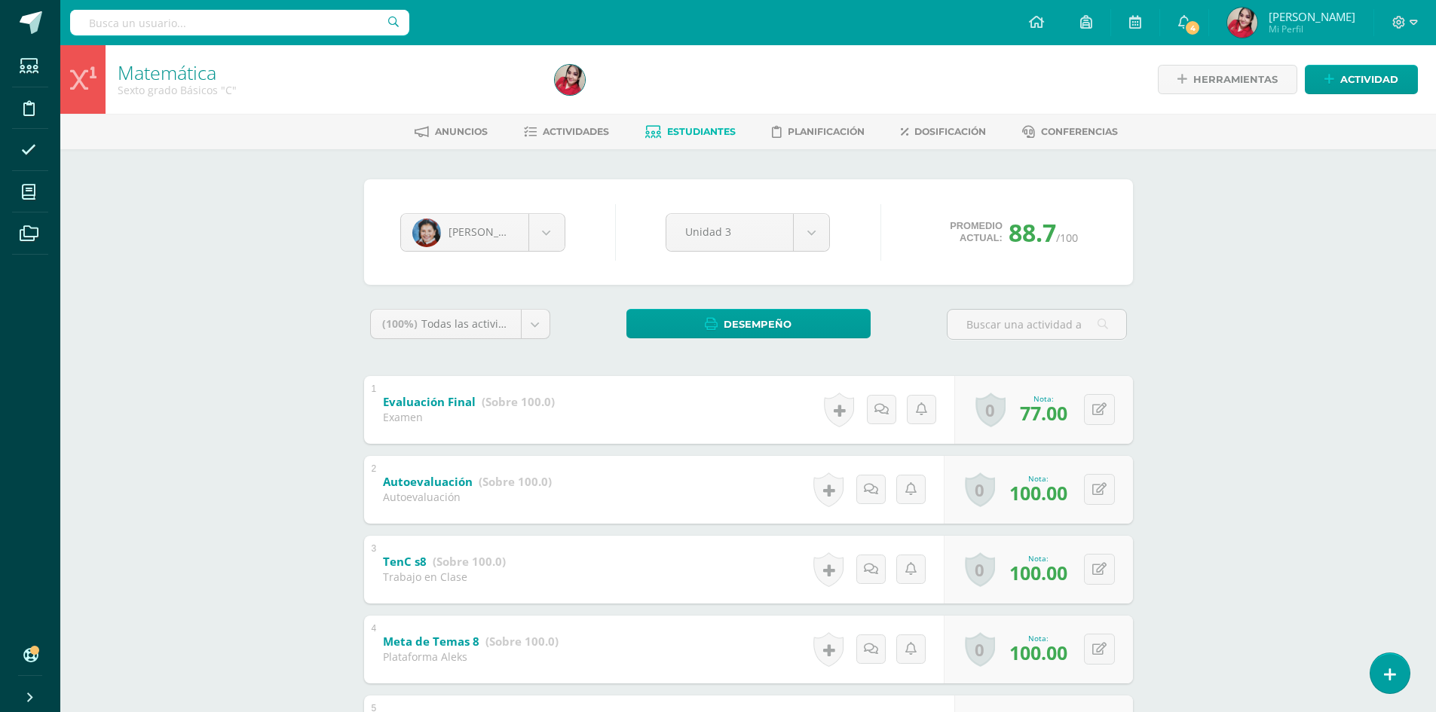
click at [720, 130] on span "Estudiantes" at bounding box center [701, 131] width 69 height 11
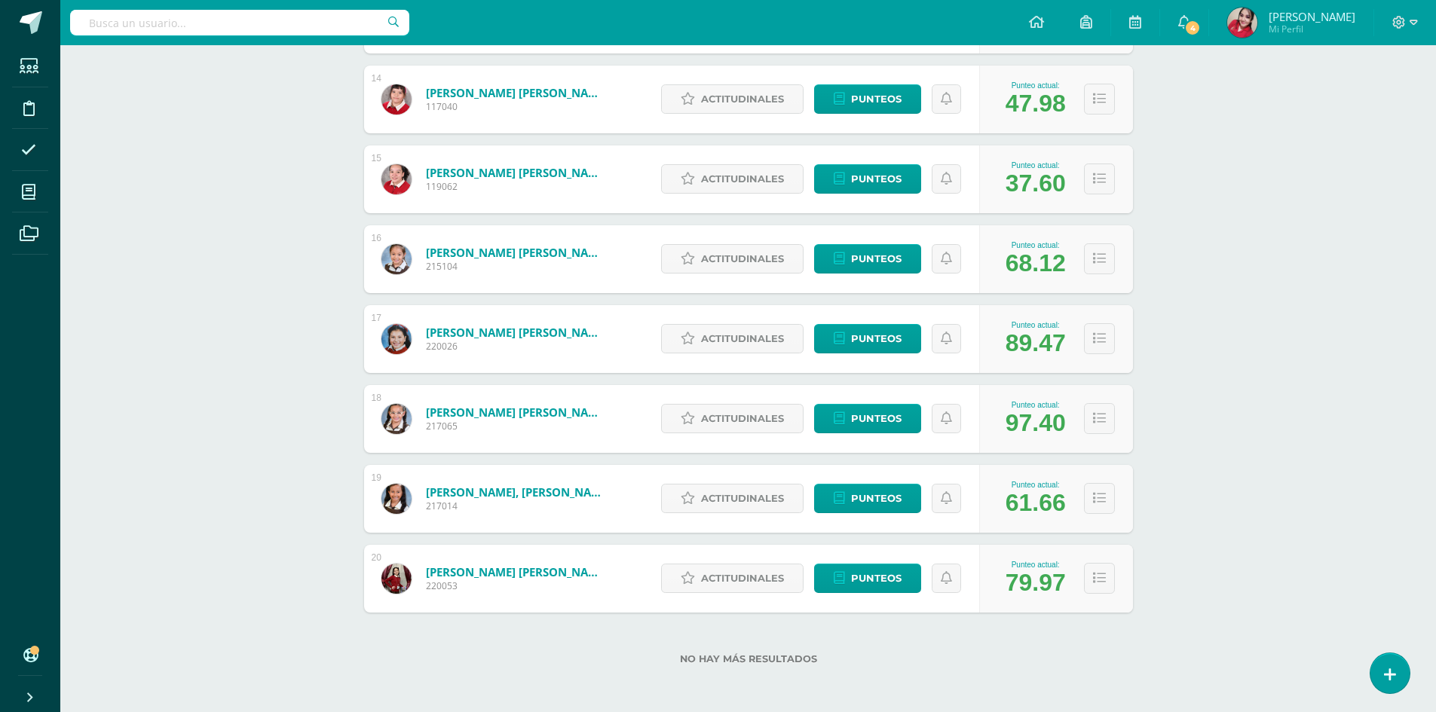
scroll to position [1301, 0]
click at [879, 345] on span "Punteos" at bounding box center [876, 338] width 50 height 28
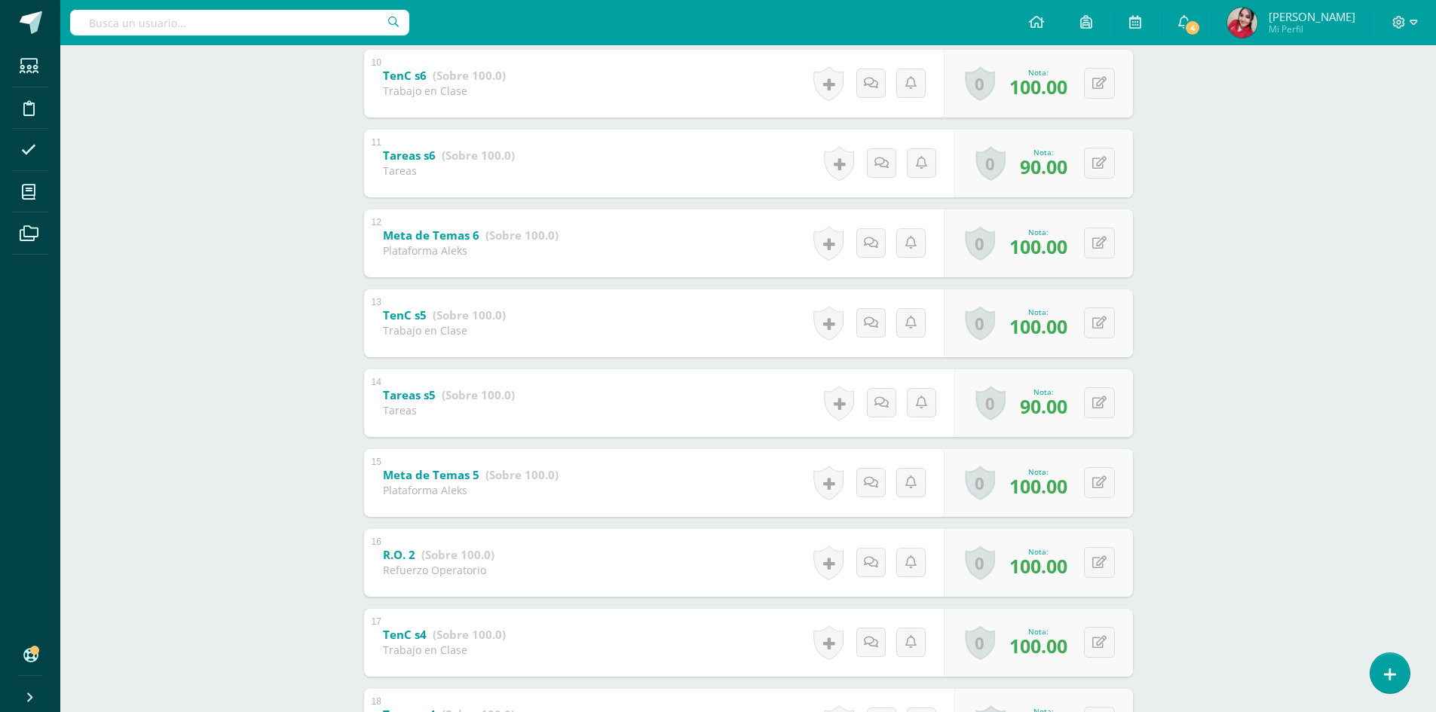
scroll to position [1344, 0]
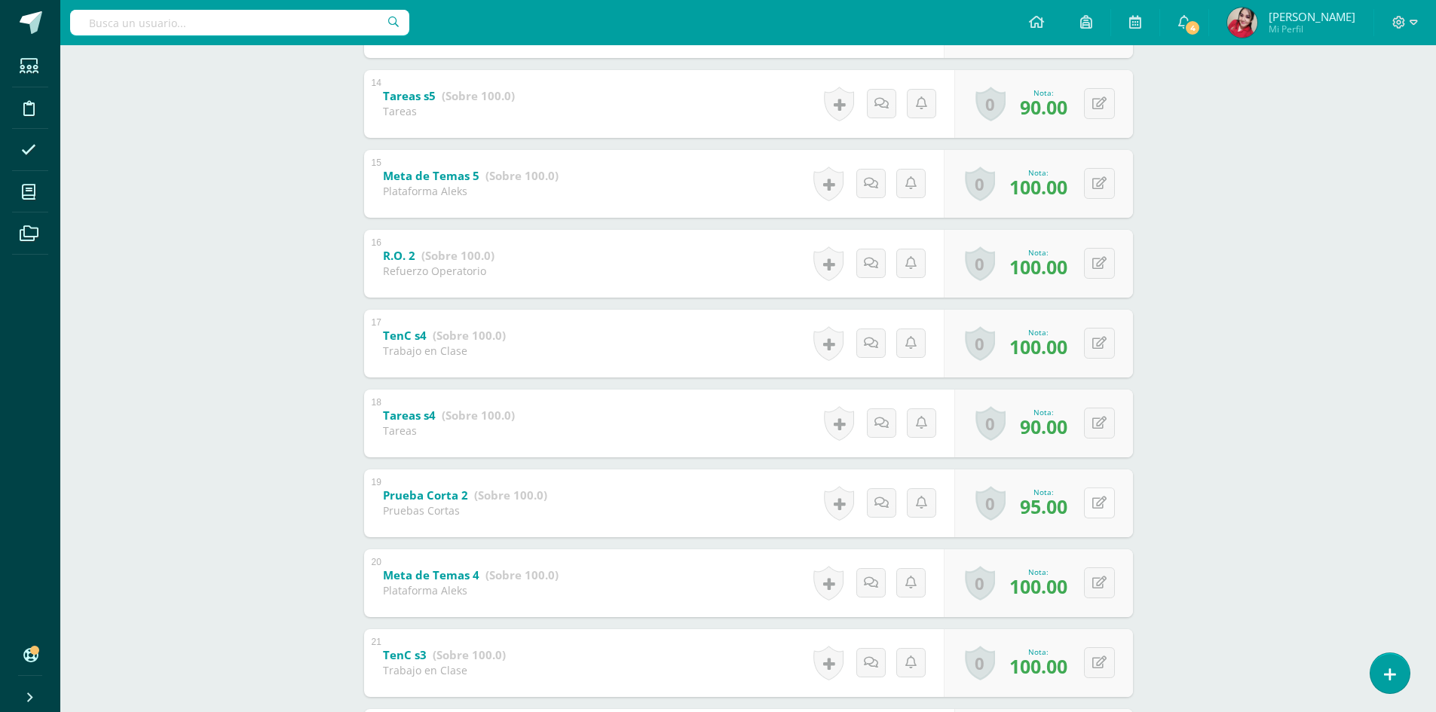
click at [1101, 500] on icon at bounding box center [1099, 503] width 14 height 13
type input "8"
type input "96"
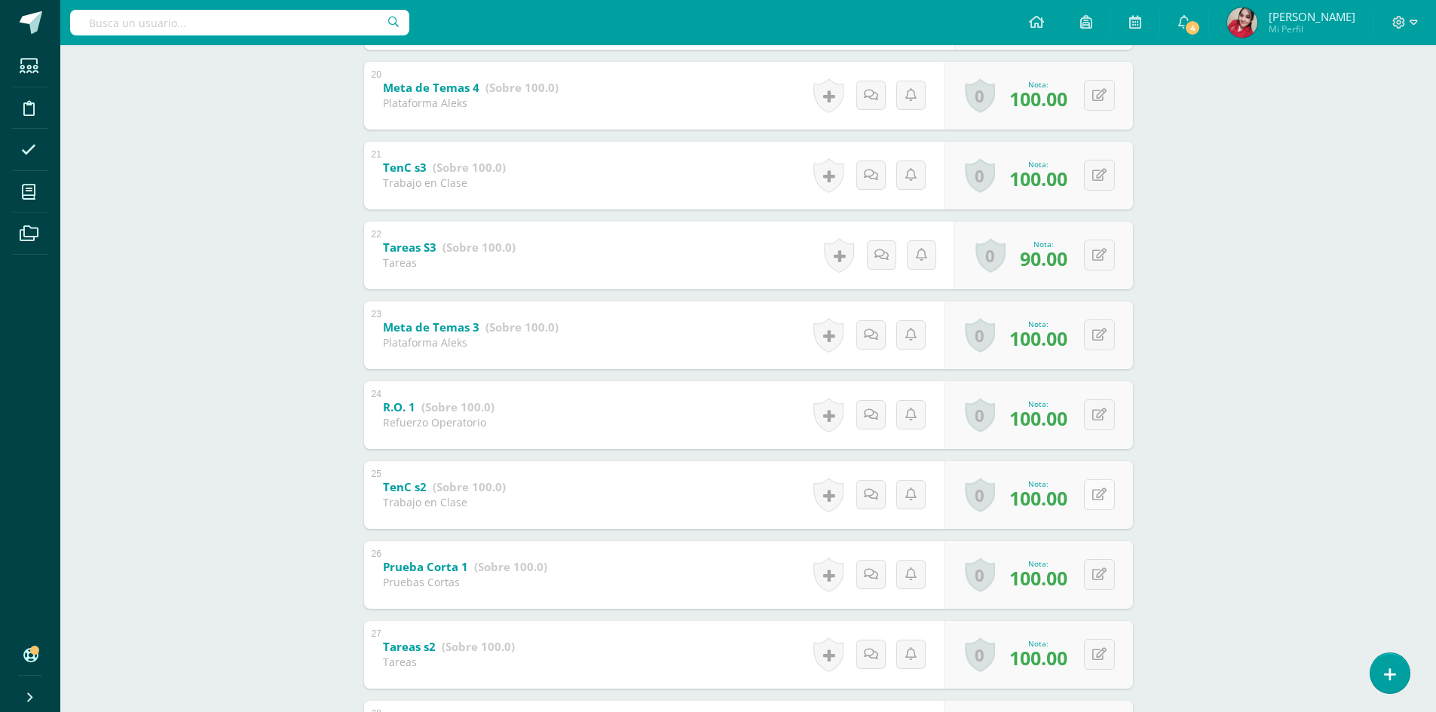
scroll to position [1872, 0]
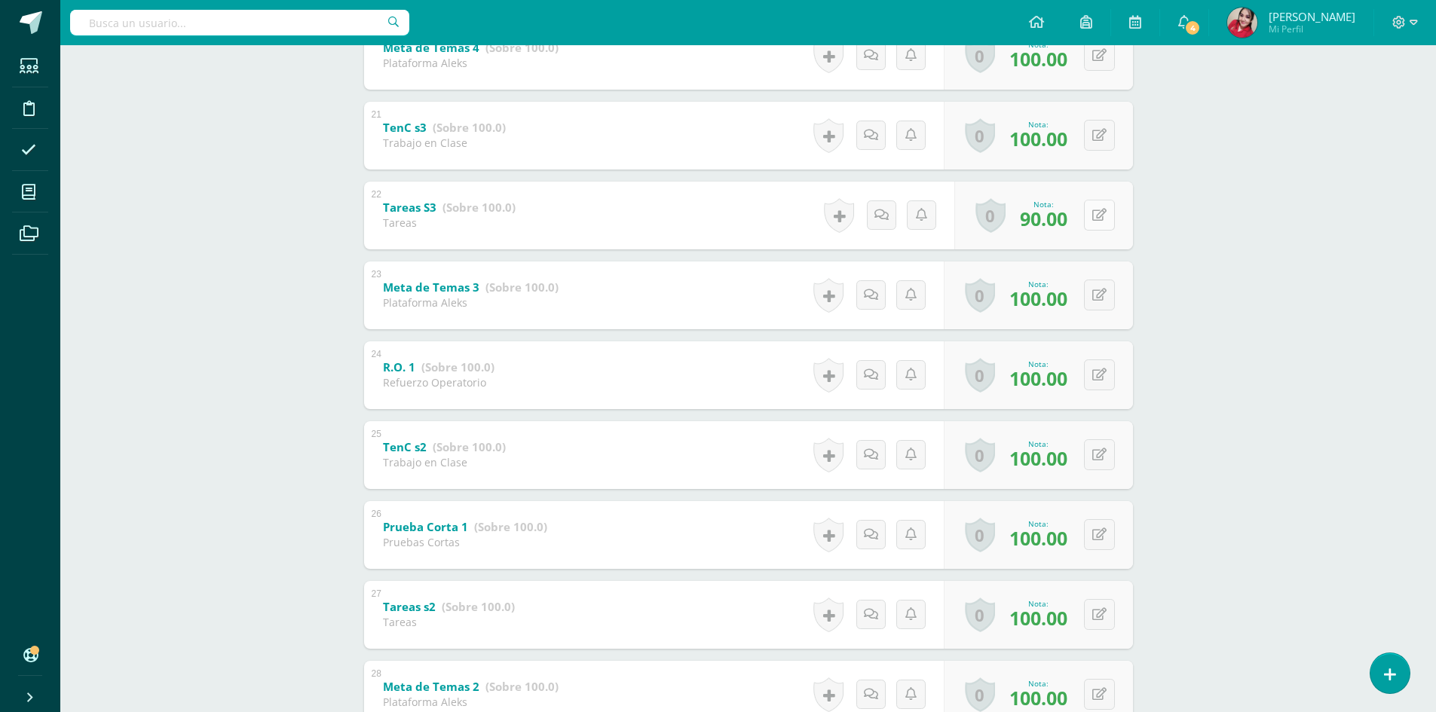
click at [1112, 216] on button at bounding box center [1099, 215] width 31 height 31
type input "95"
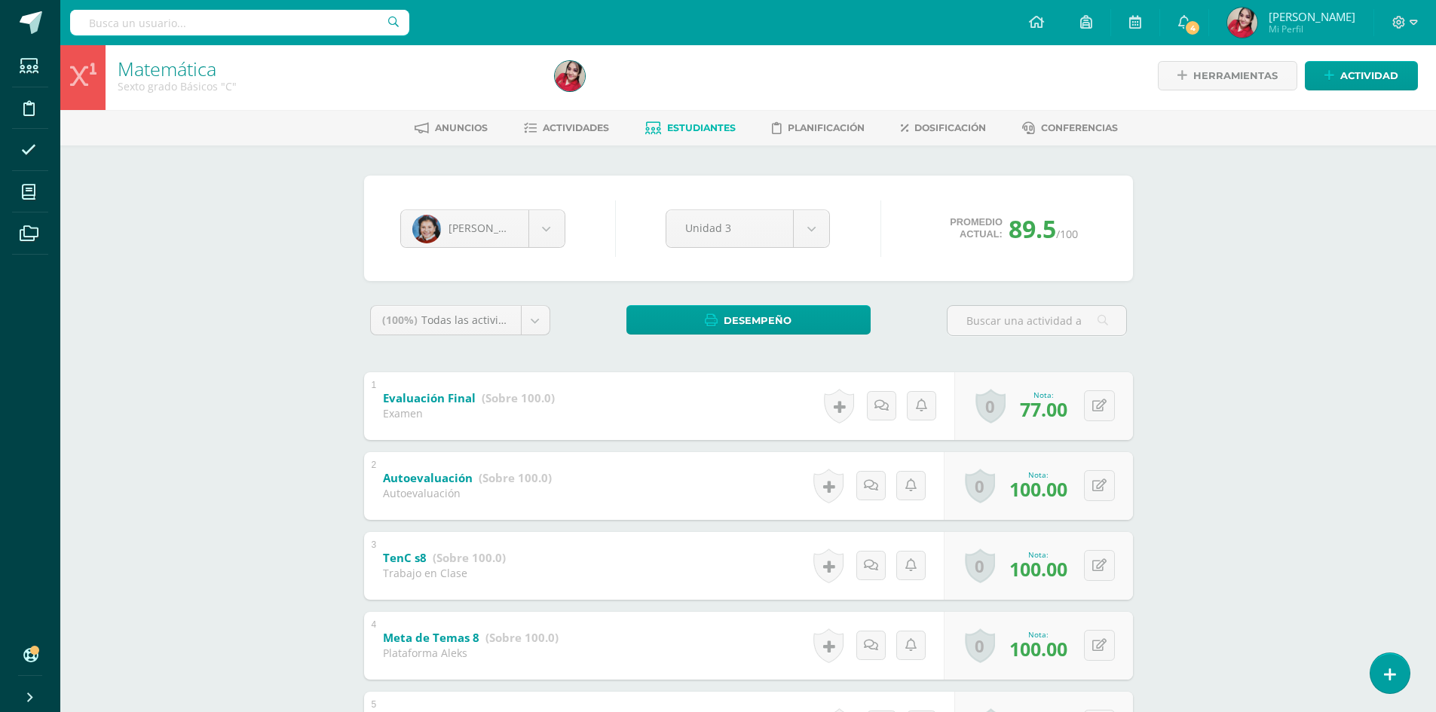
scroll to position [0, 0]
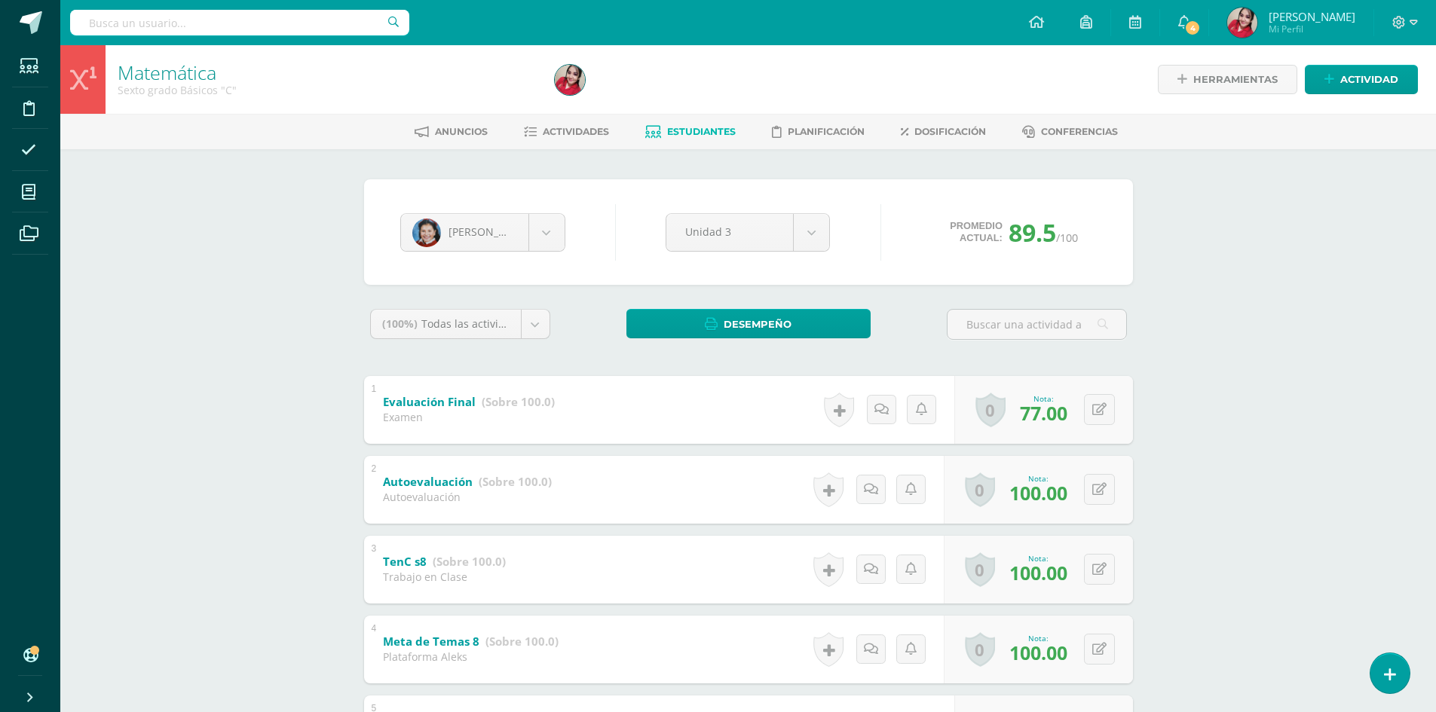
click at [677, 118] on div "Anuncios Actividades Estudiantes Planificación Dosificación Conferencias" at bounding box center [765, 131] width 1411 height 35
click at [687, 130] on span "Estudiantes" at bounding box center [701, 131] width 69 height 11
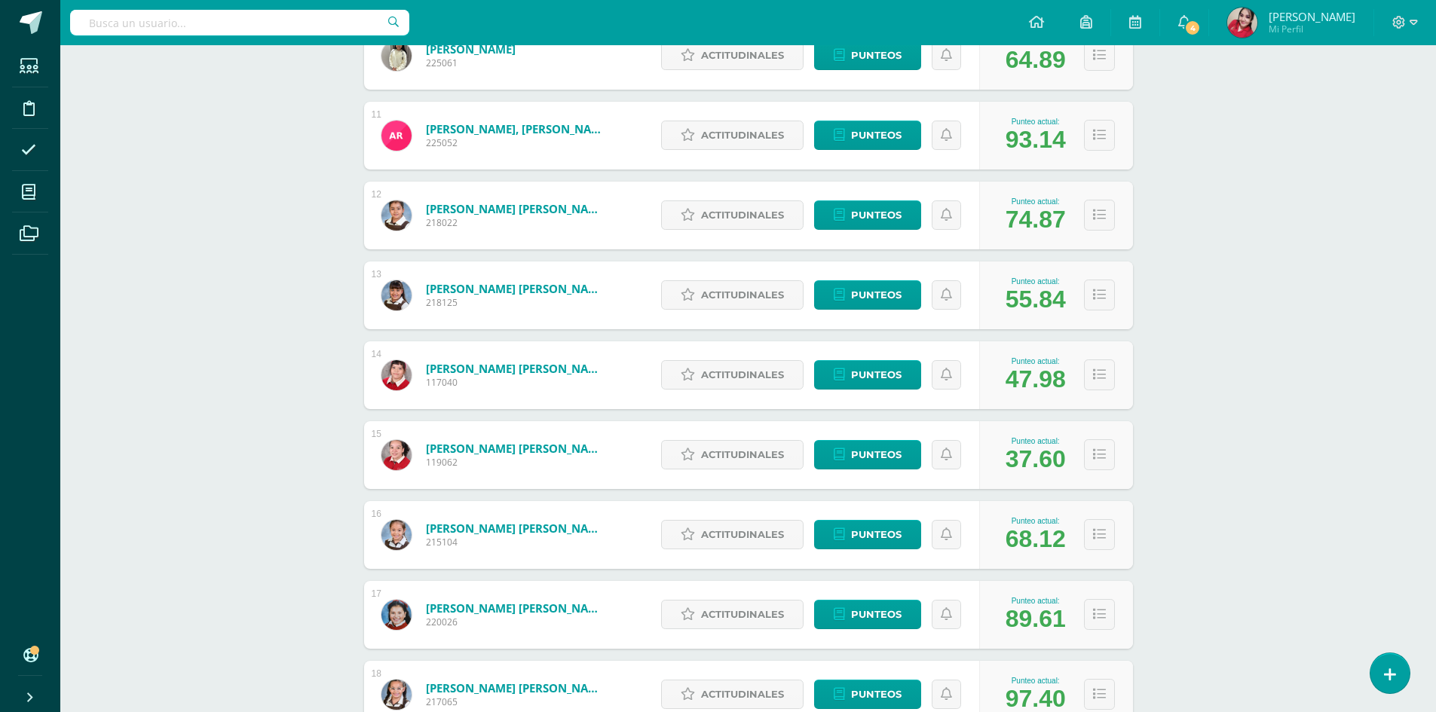
scroll to position [1301, 0]
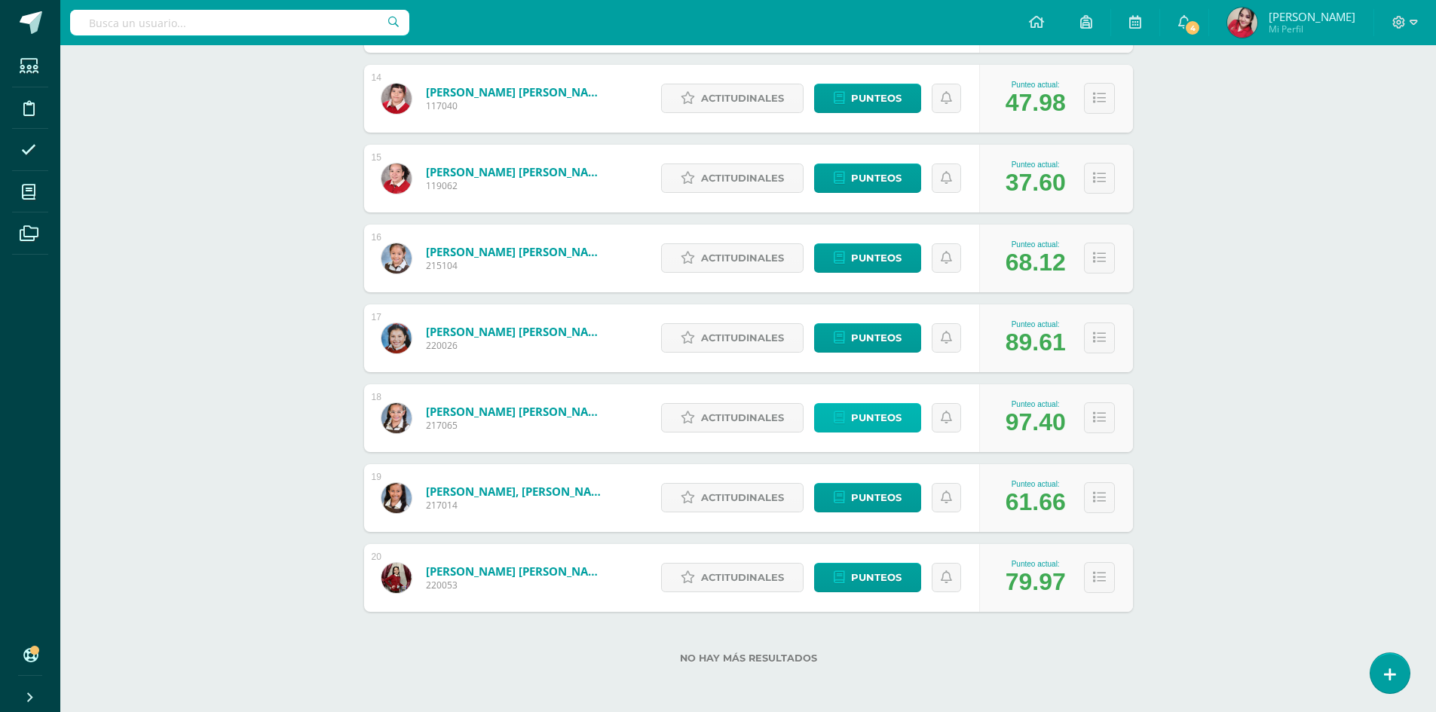
click at [888, 408] on span "Punteos" at bounding box center [876, 418] width 50 height 28
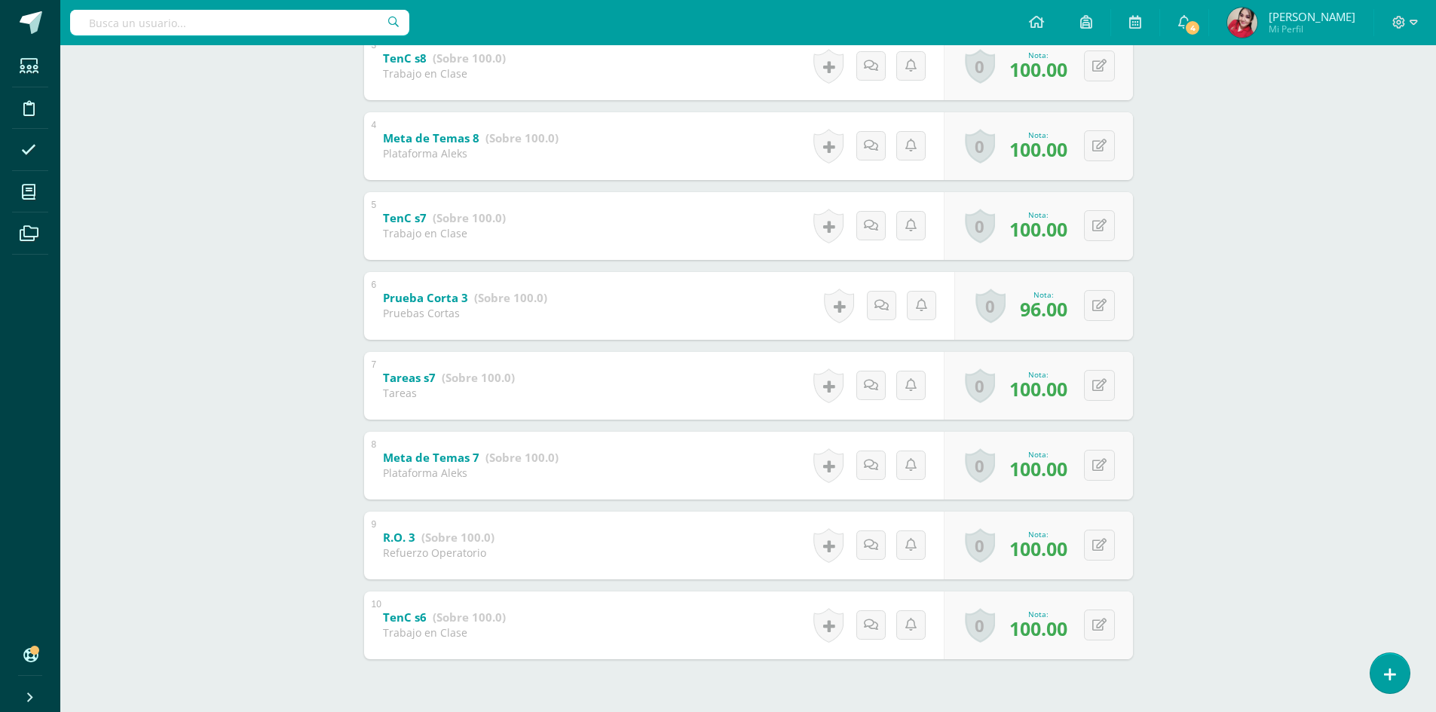
scroll to position [546, 0]
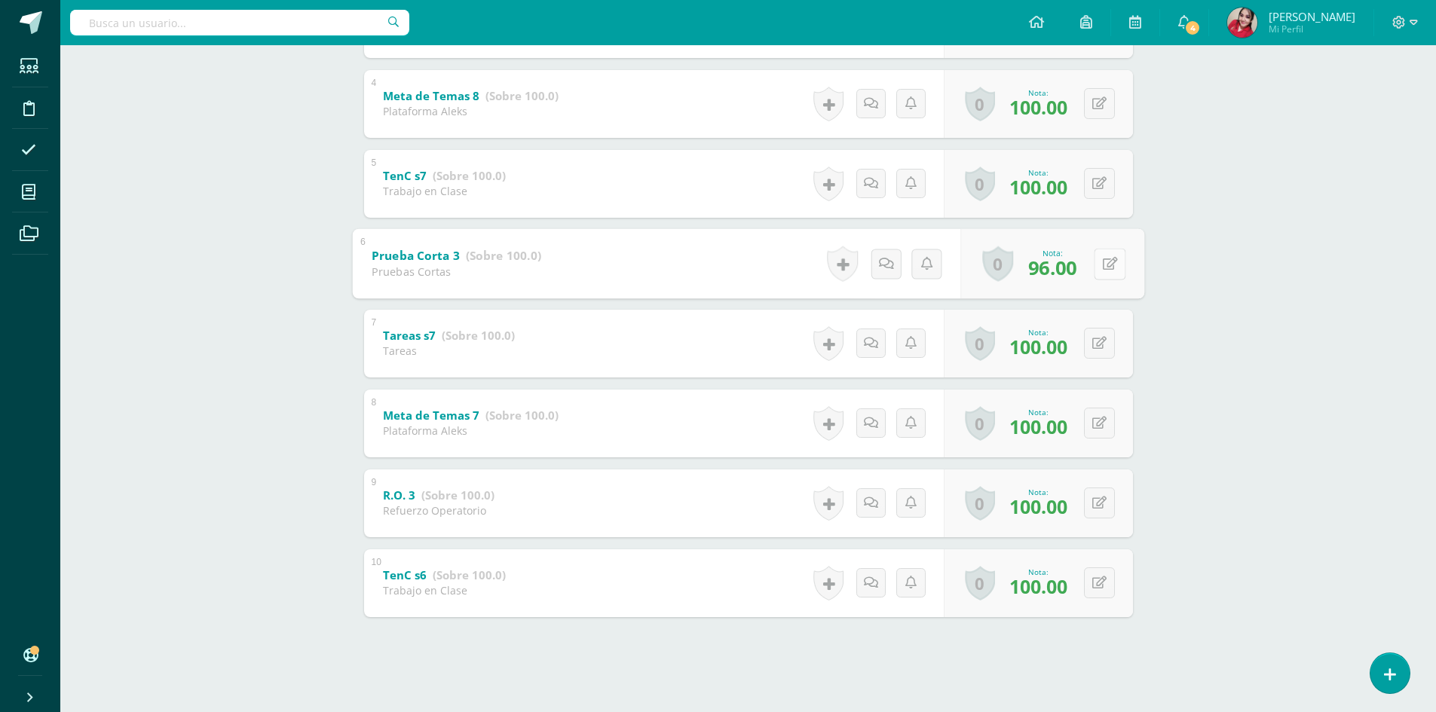
click at [1094, 268] on button at bounding box center [1109, 264] width 32 height 32
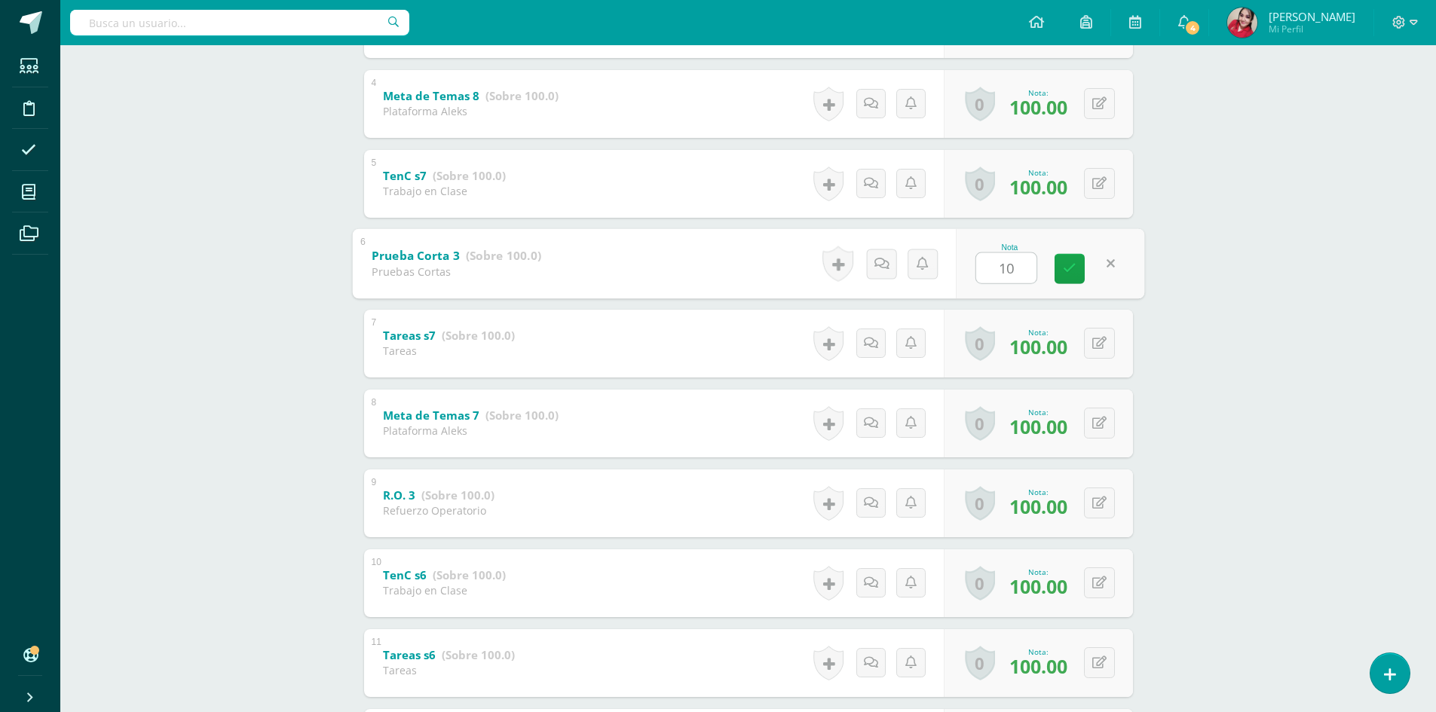
type input "100"
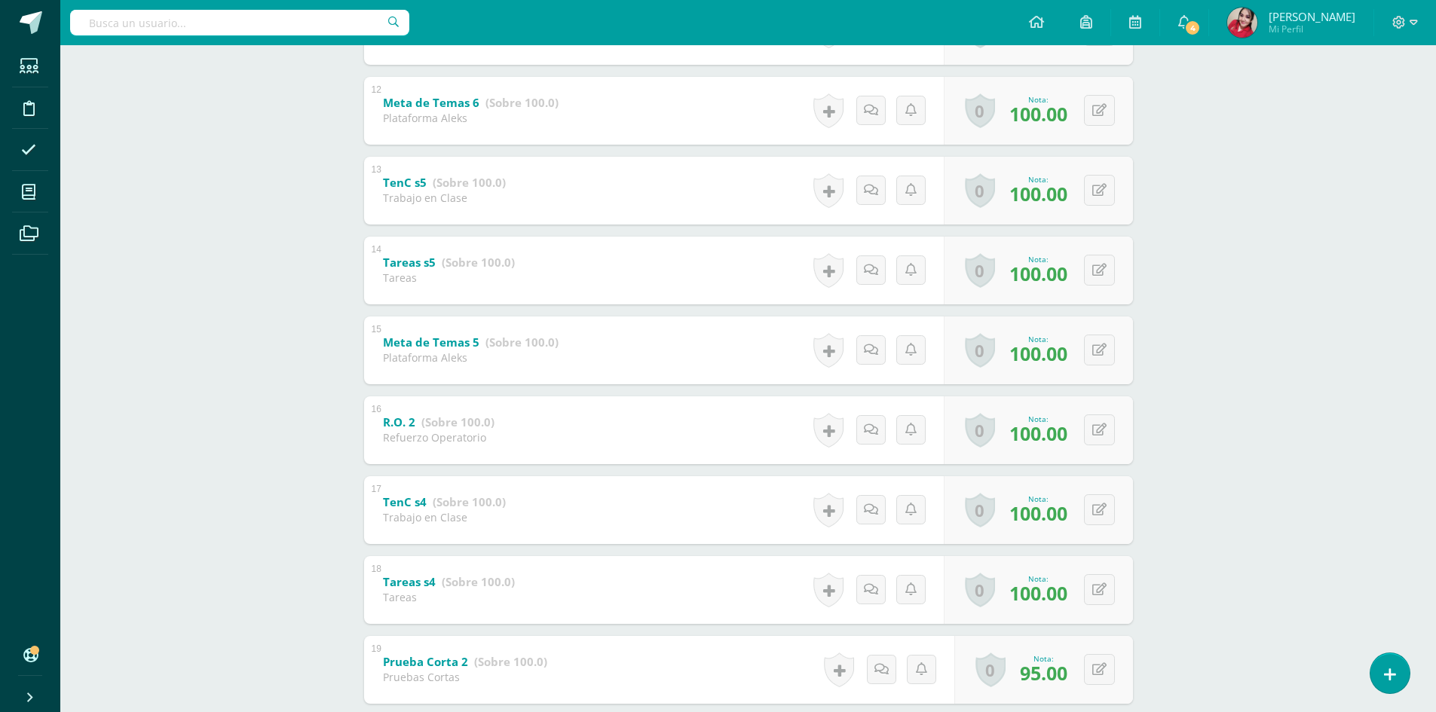
scroll to position [1344, 0]
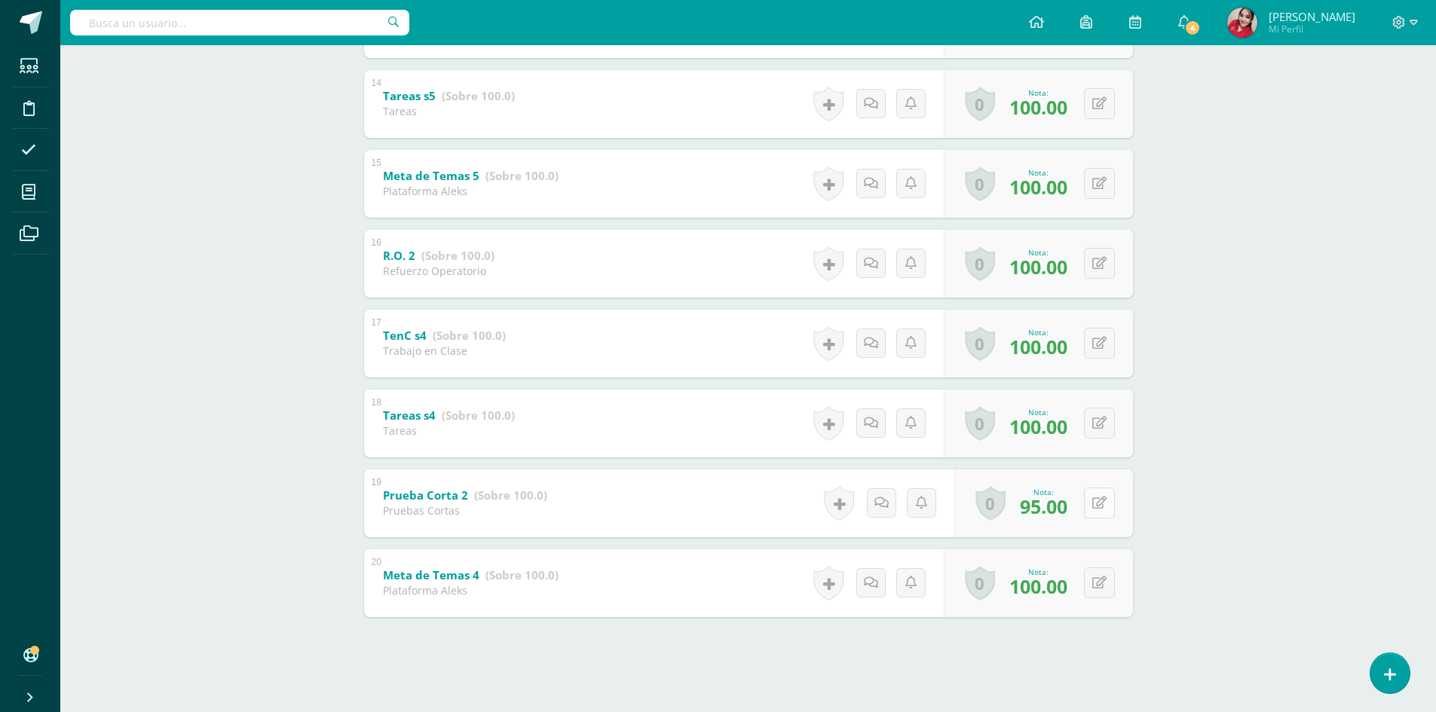
click at [1099, 500] on button at bounding box center [1099, 503] width 31 height 31
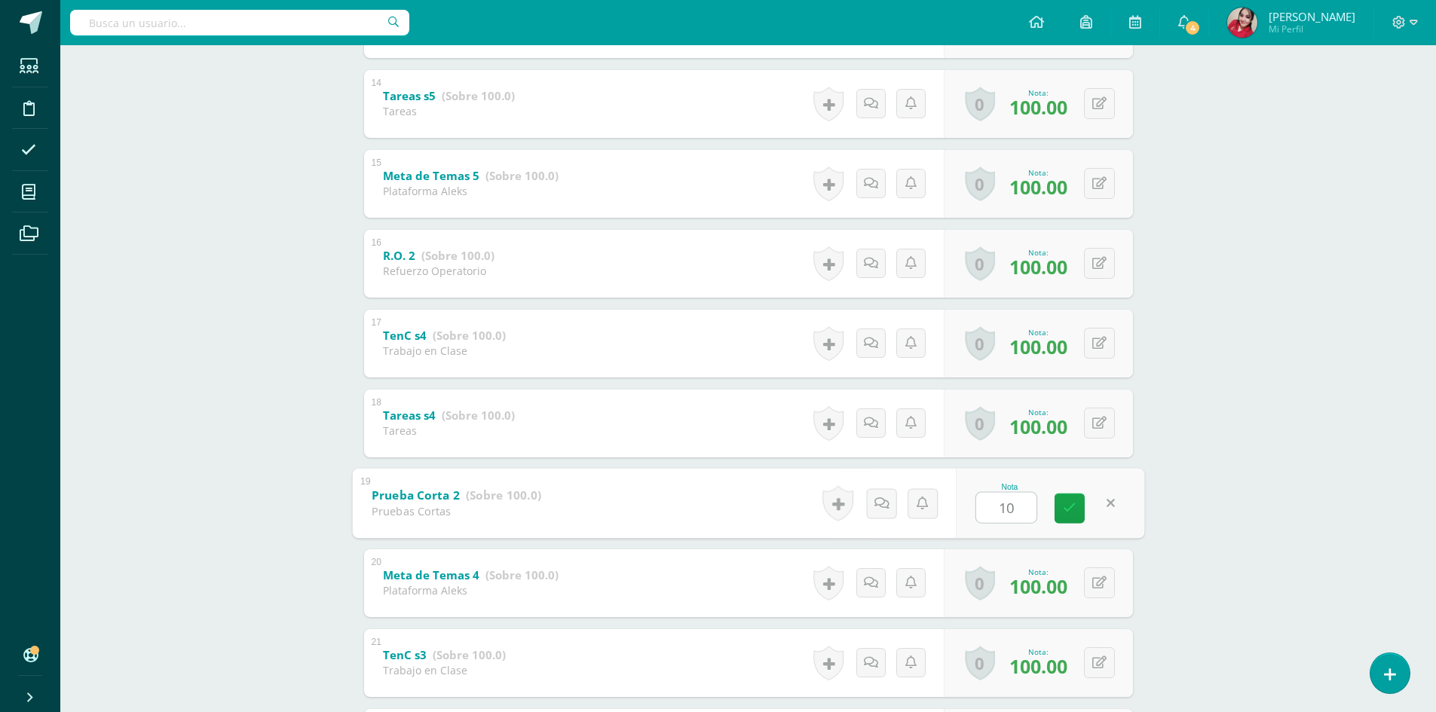
type input "100"
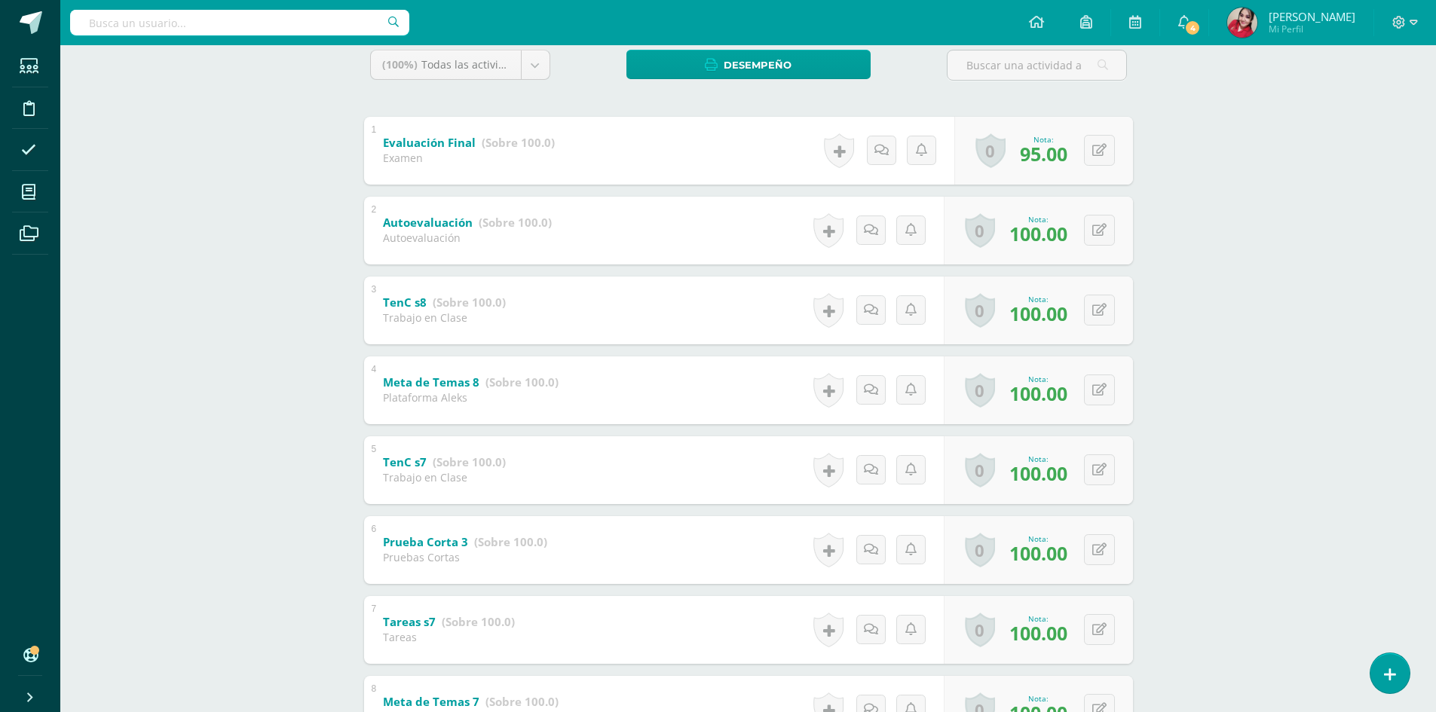
scroll to position [0, 0]
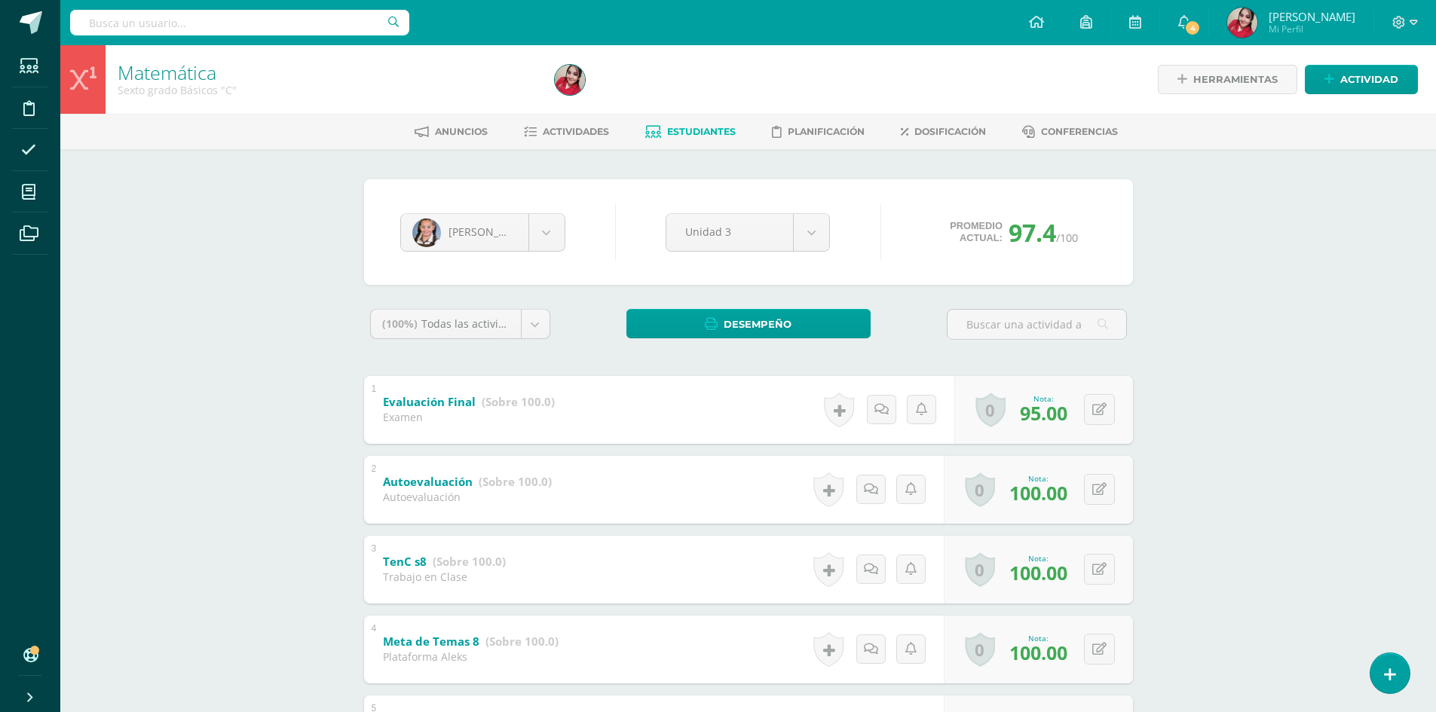
click at [710, 132] on span "Estudiantes" at bounding box center [701, 131] width 69 height 11
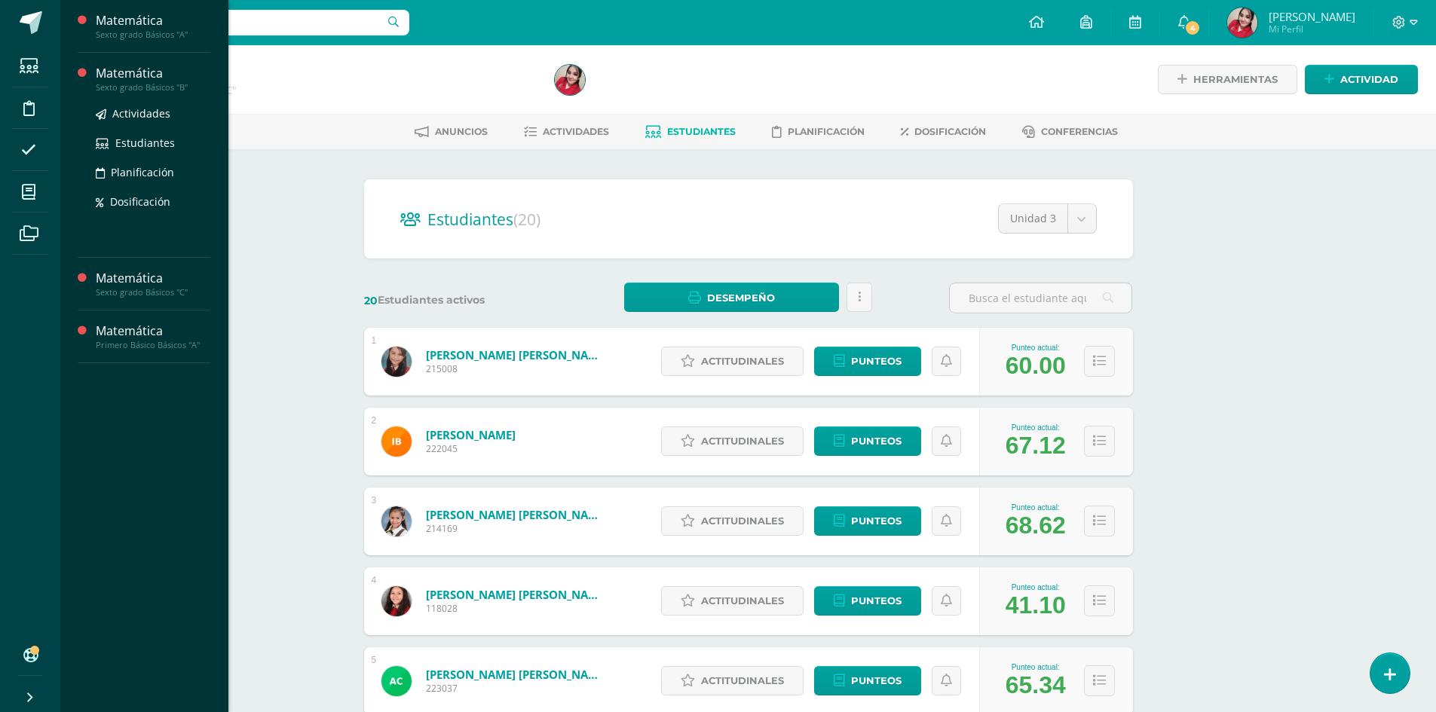
click at [131, 77] on div "Matemática" at bounding box center [153, 73] width 115 height 17
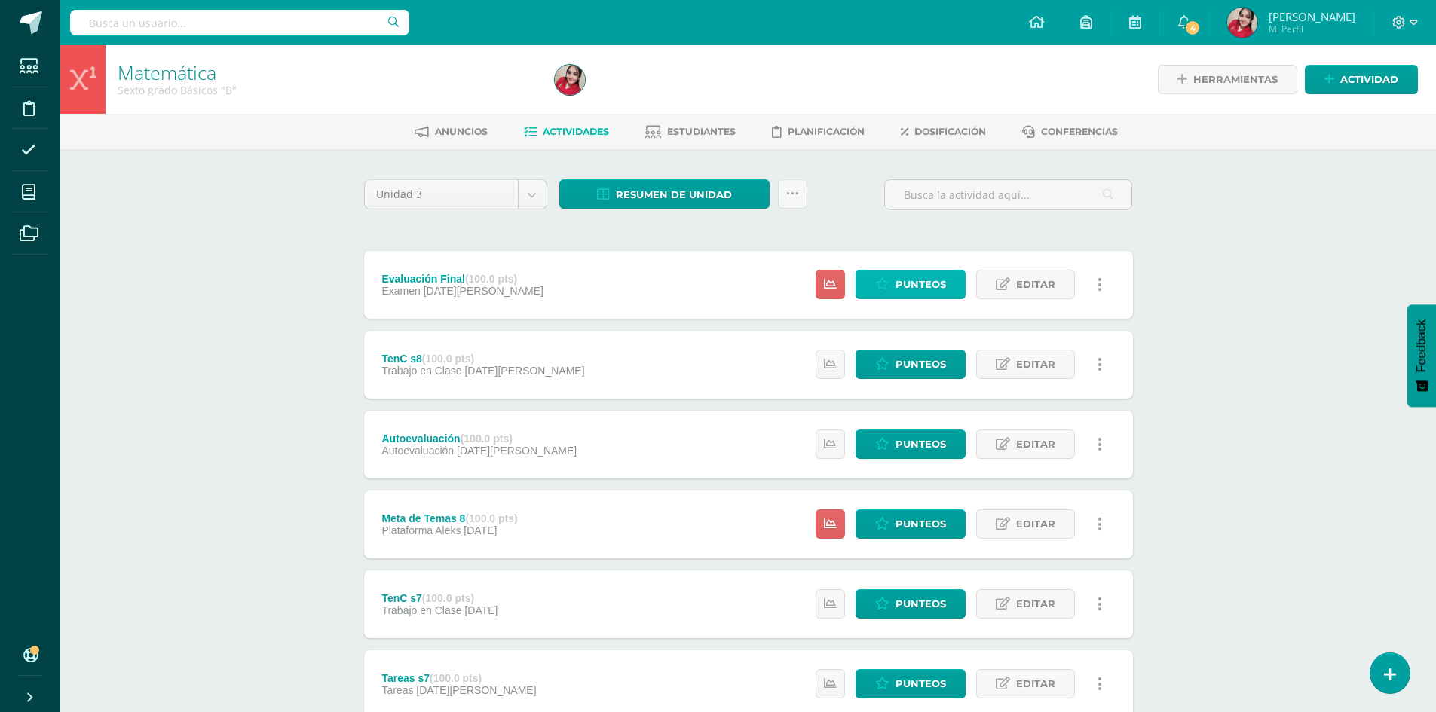
click at [910, 289] on span "Punteos" at bounding box center [920, 285] width 50 height 28
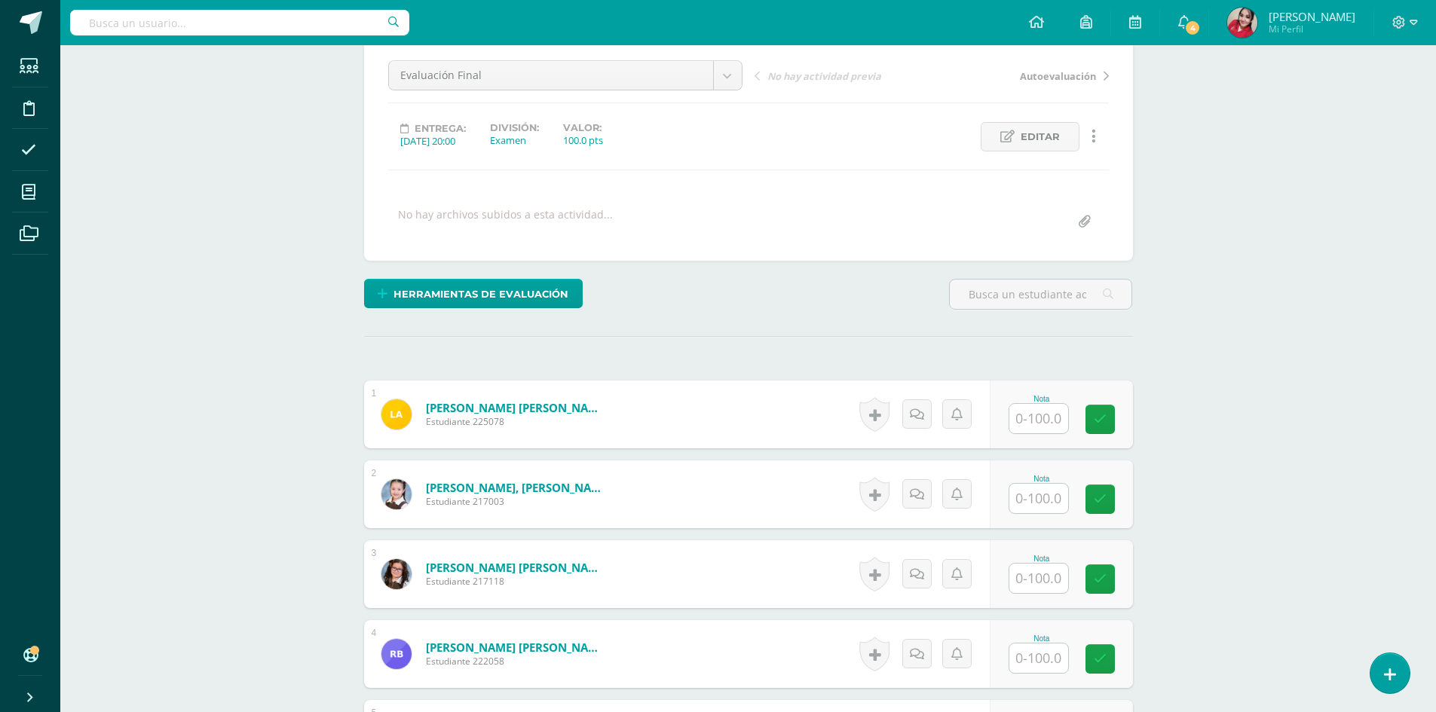
scroll to position [378, 0]
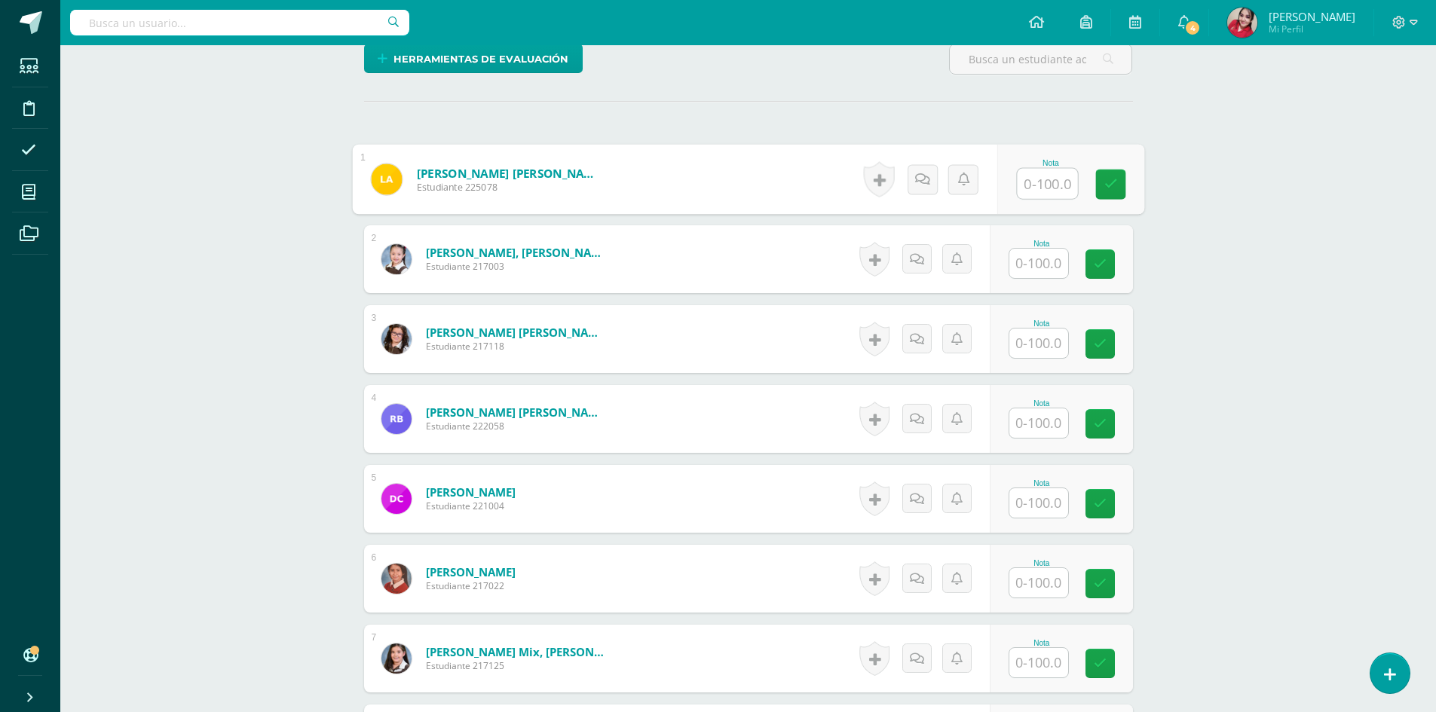
click at [1041, 183] on input "text" at bounding box center [1047, 184] width 60 height 30
type input "41"
type input "73"
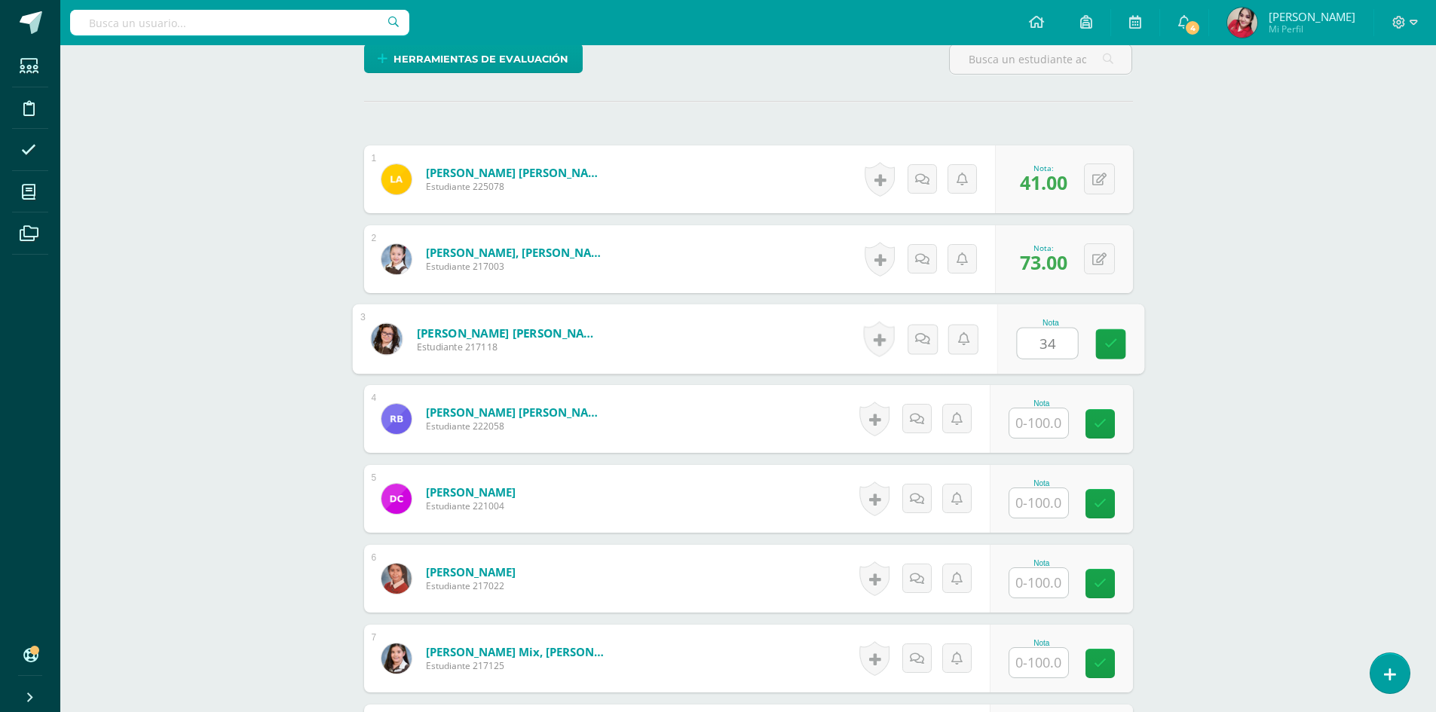
type input "34"
type input "64"
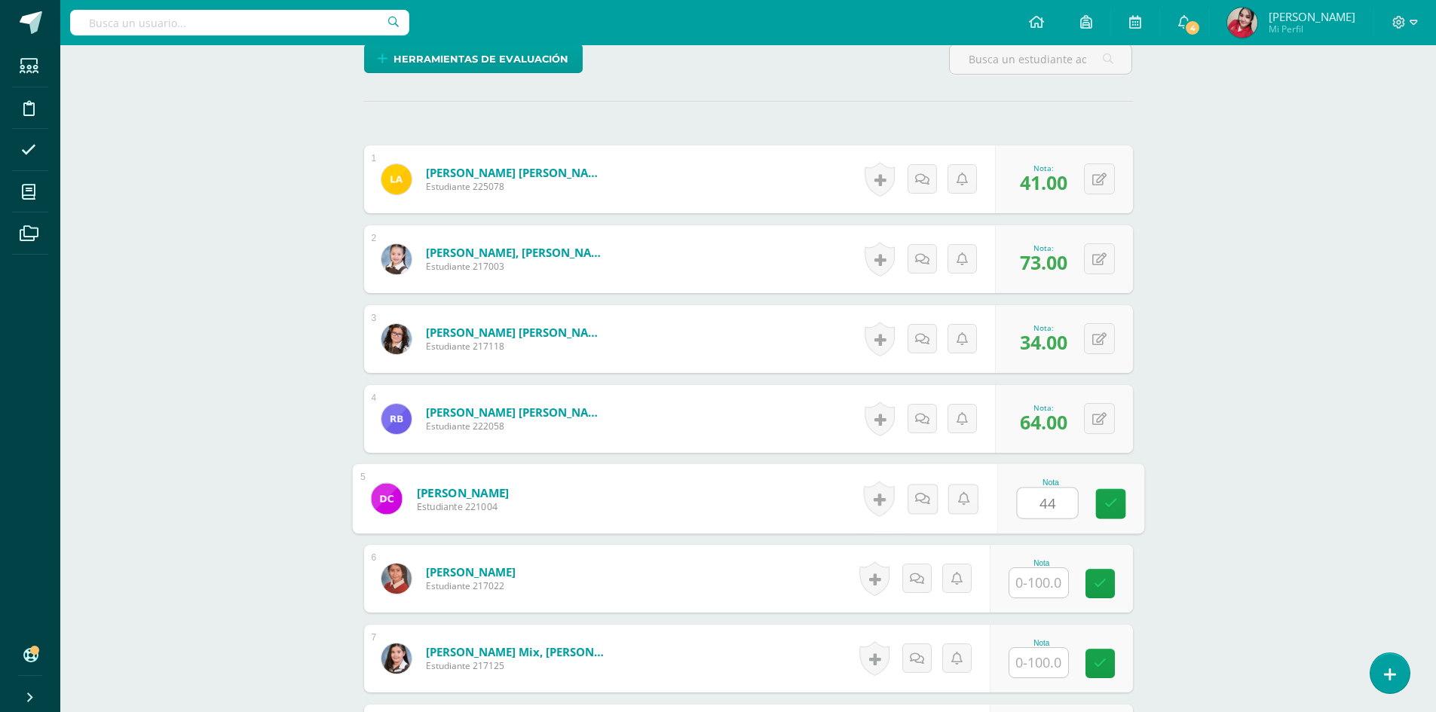
type input "44"
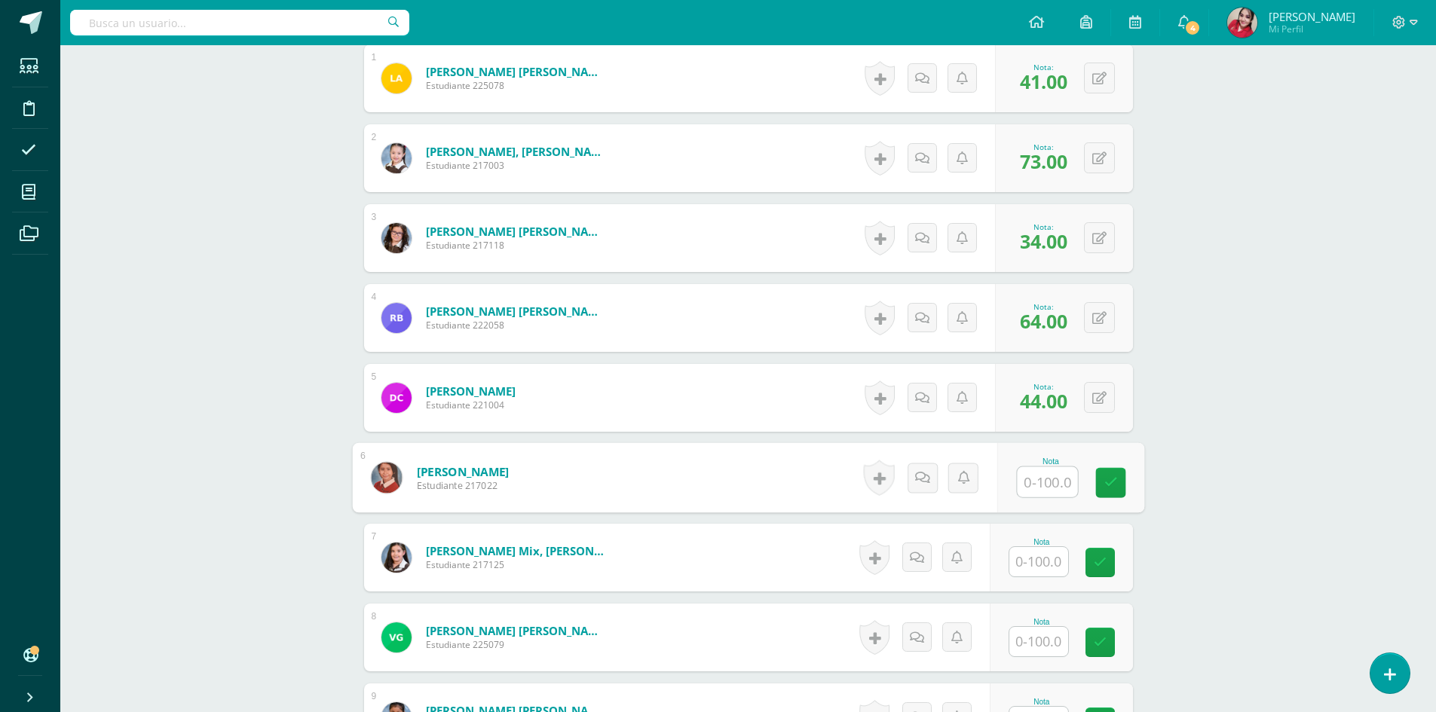
scroll to position [755, 0]
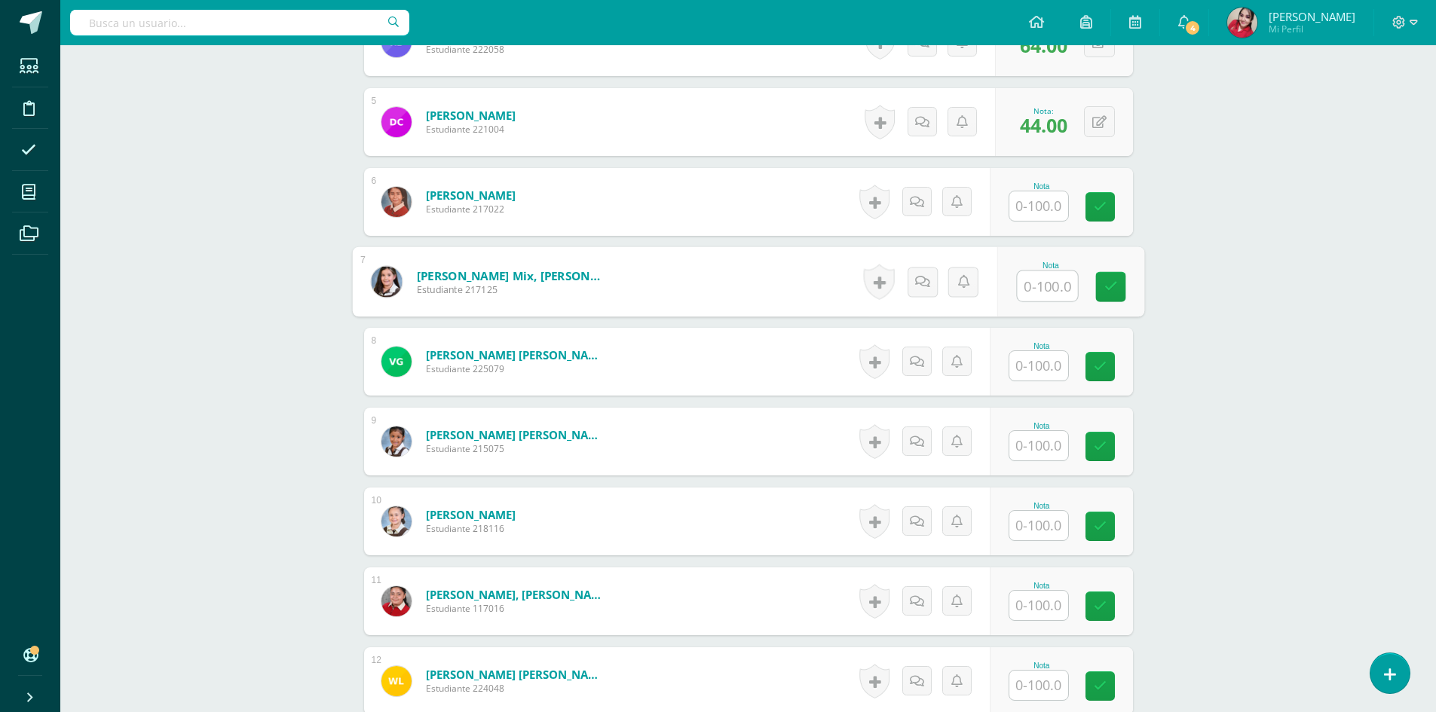
click at [1041, 293] on input "text" at bounding box center [1047, 286] width 60 height 30
type input "34"
type input "38"
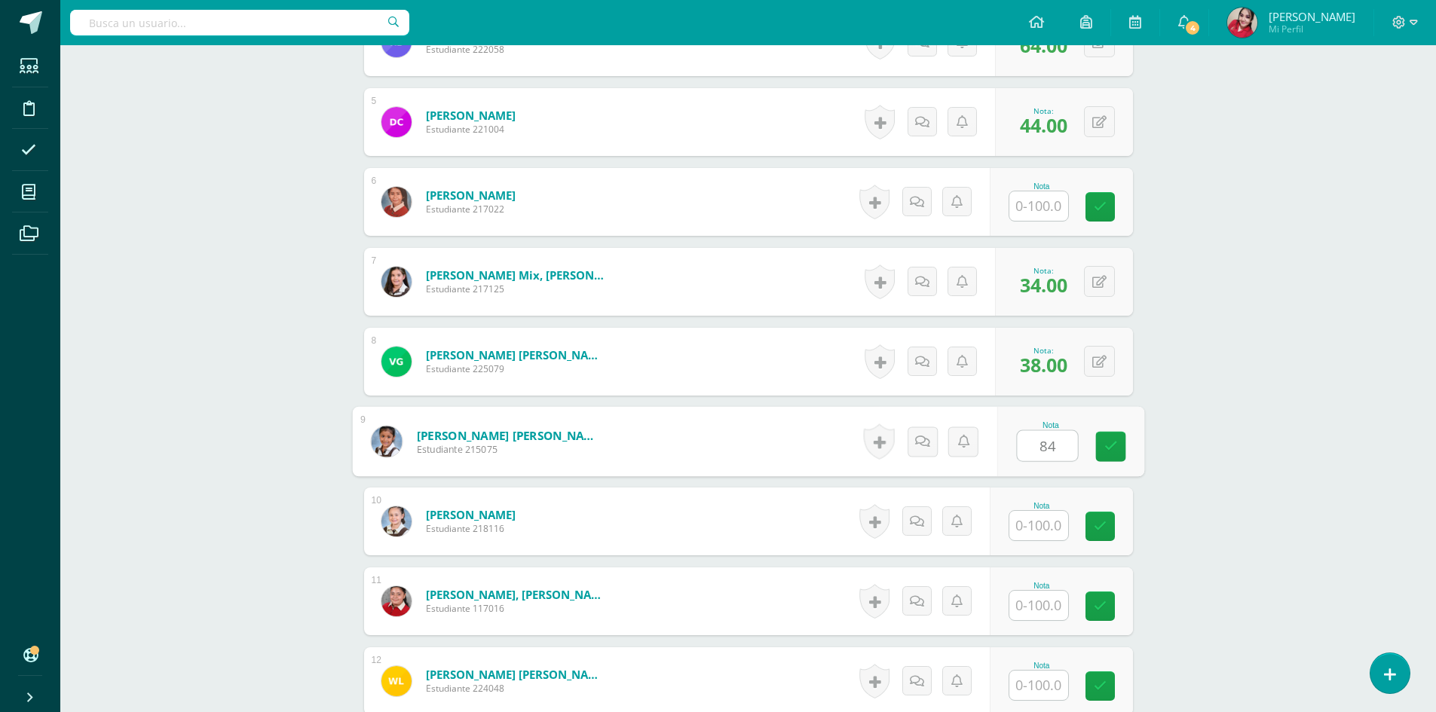
type input "84"
type input "34"
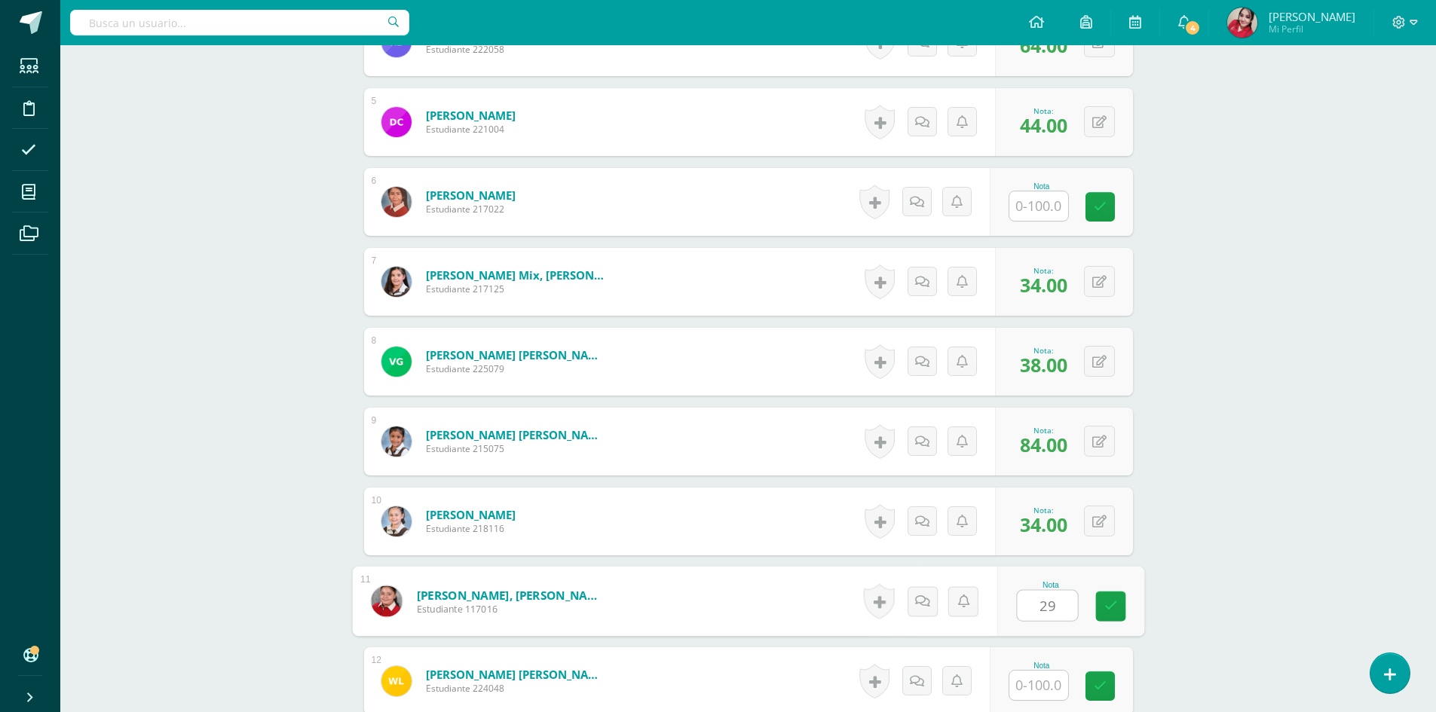
type input "29"
type input "78"
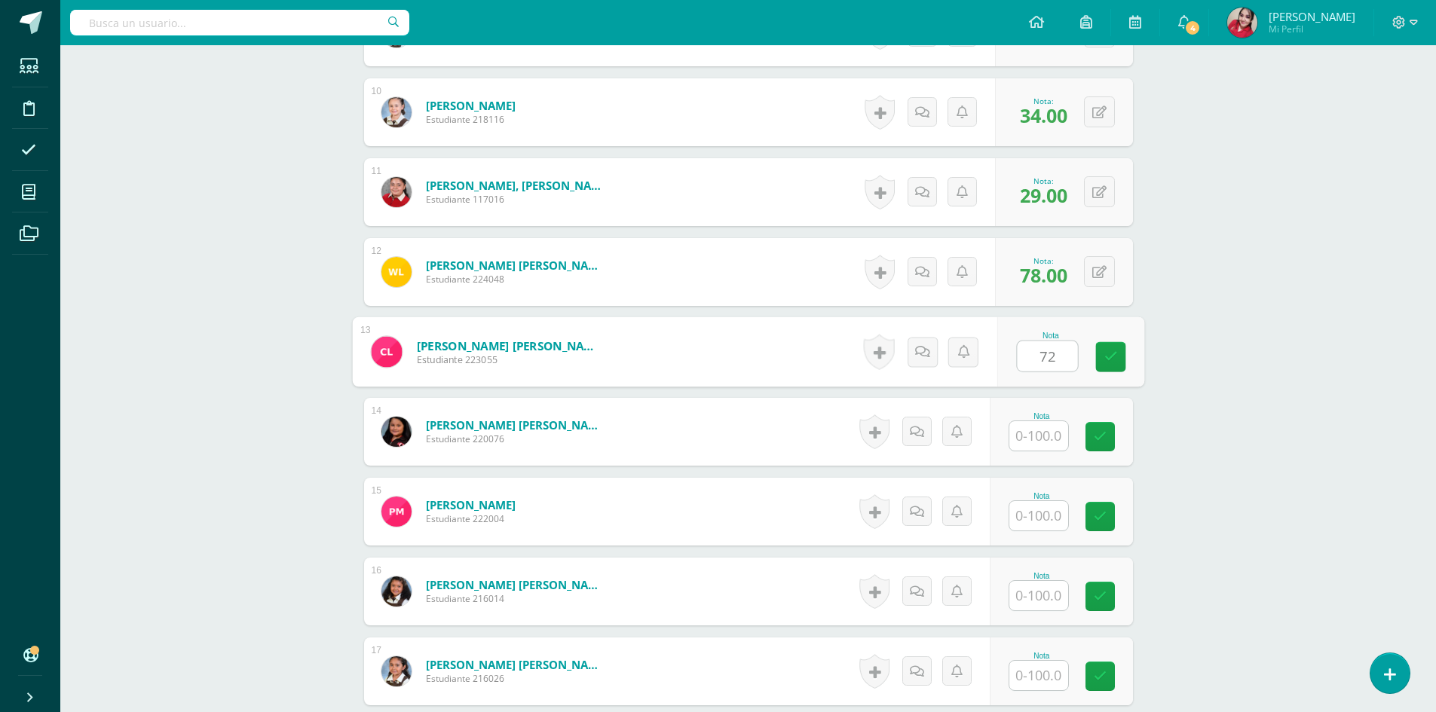
type input "72"
type input "87"
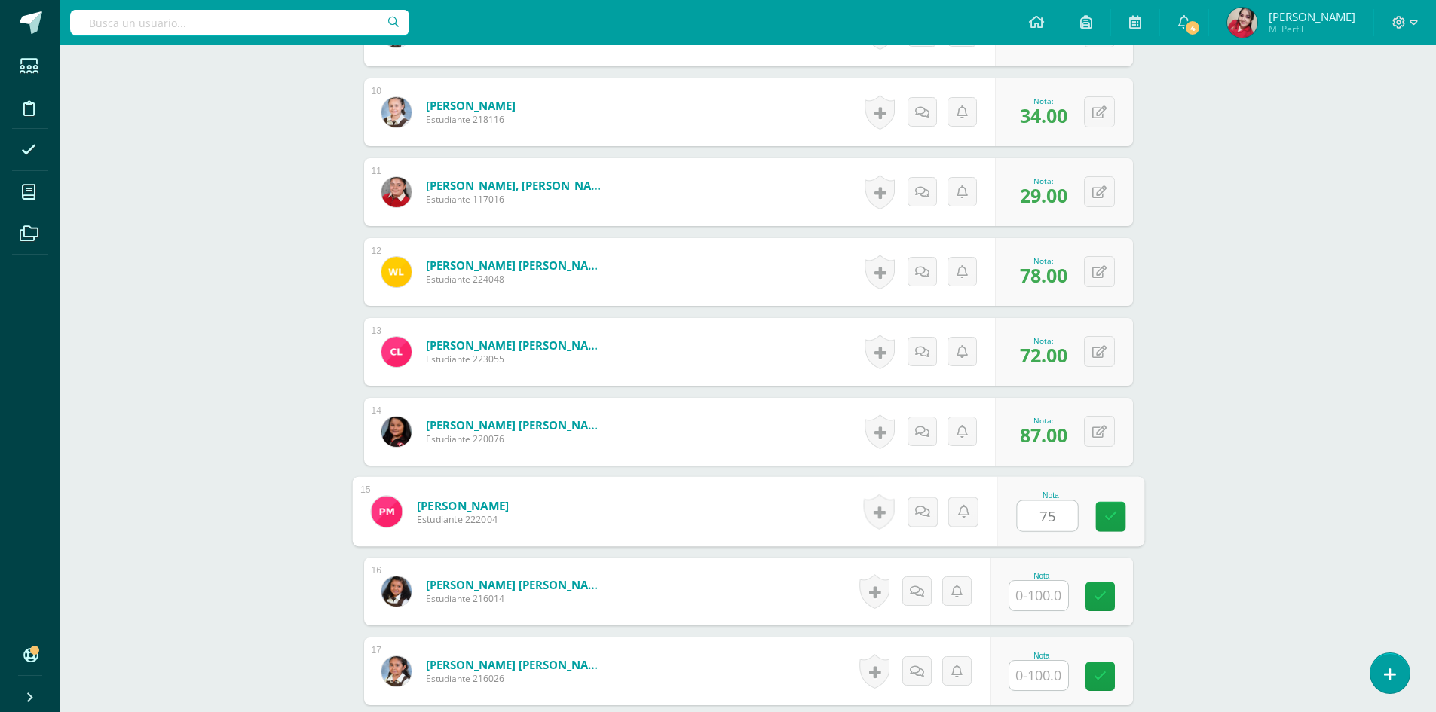
type input "75"
type input "48"
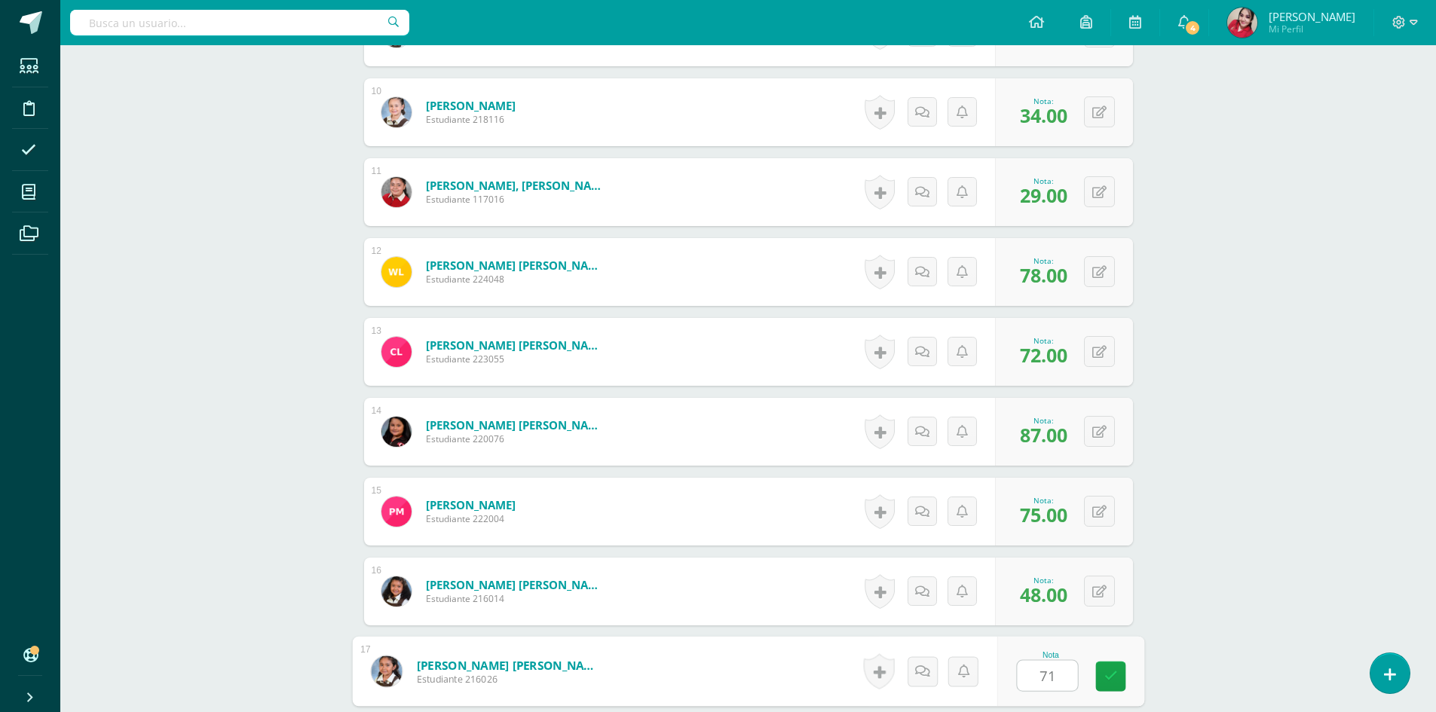
type input "71"
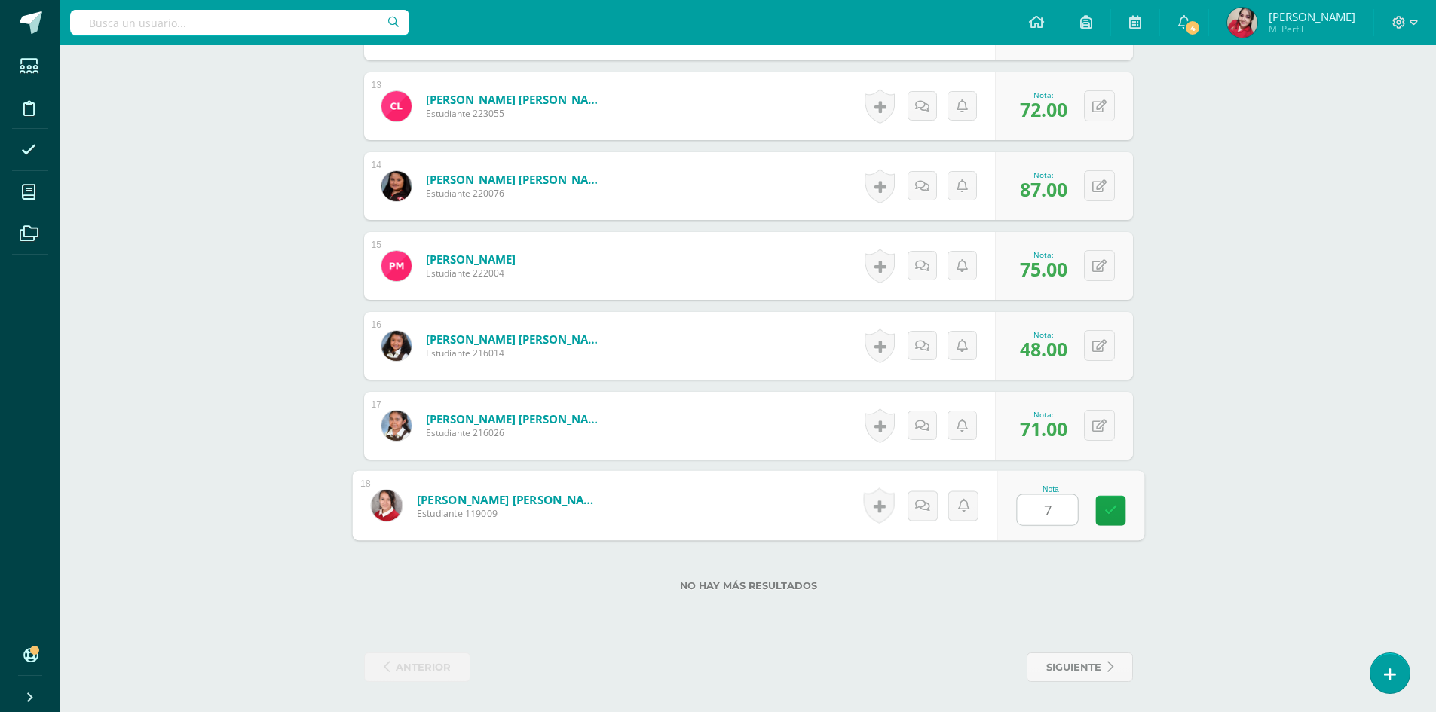
type input "72"
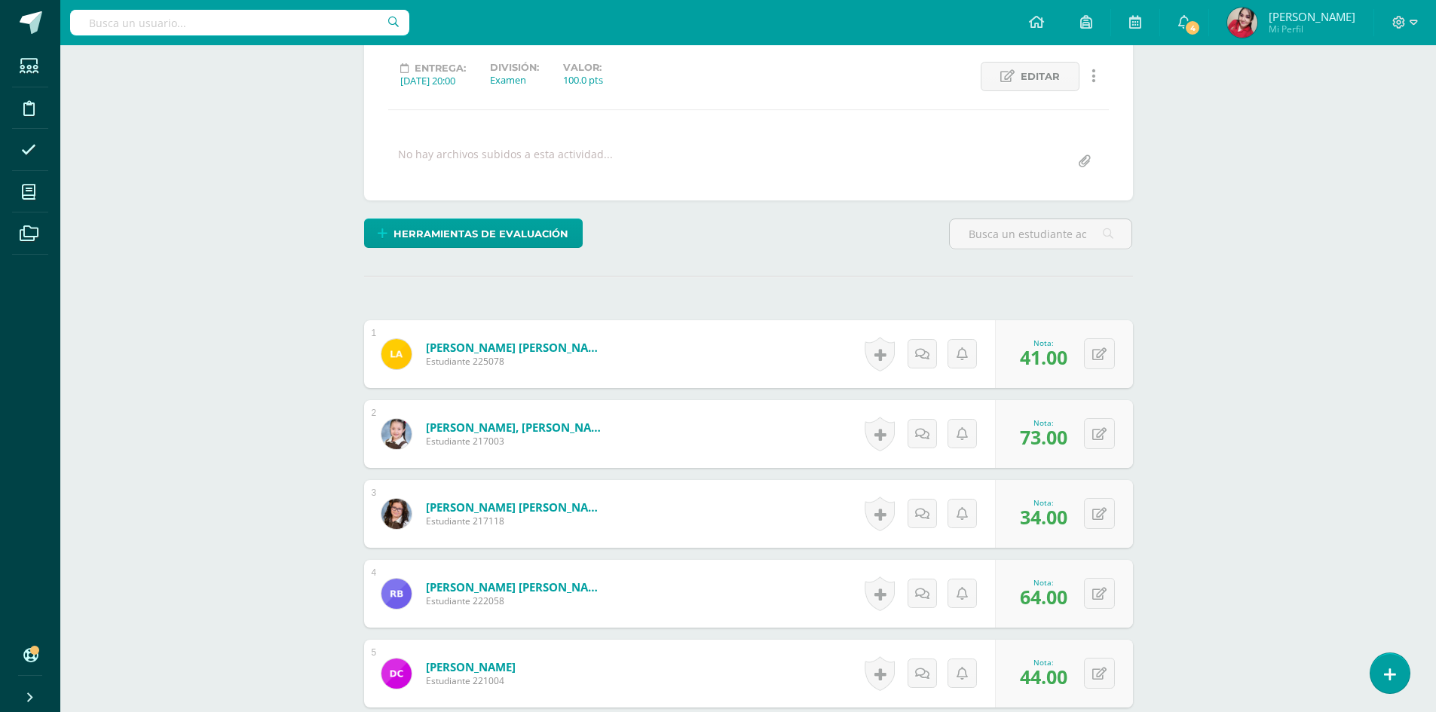
scroll to position [0, 0]
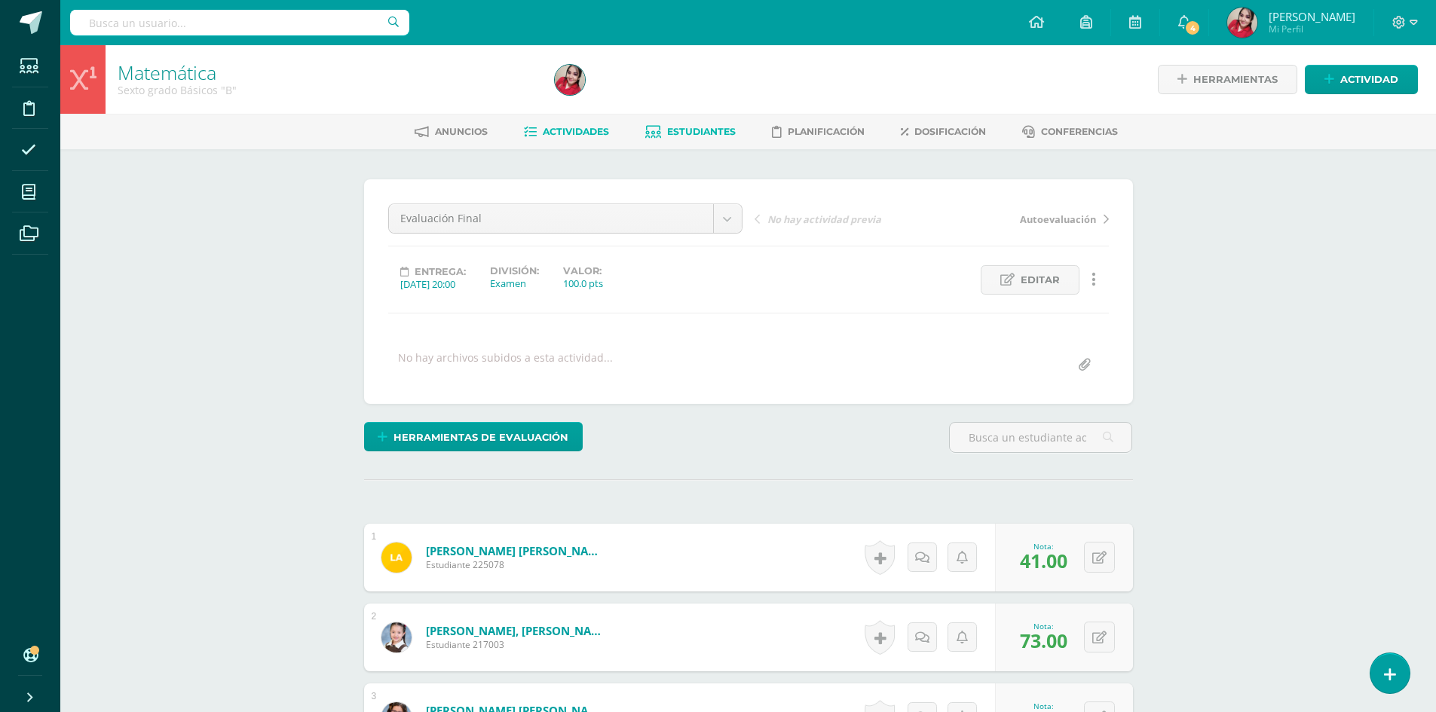
click at [702, 136] on span "Estudiantes" at bounding box center [701, 131] width 69 height 11
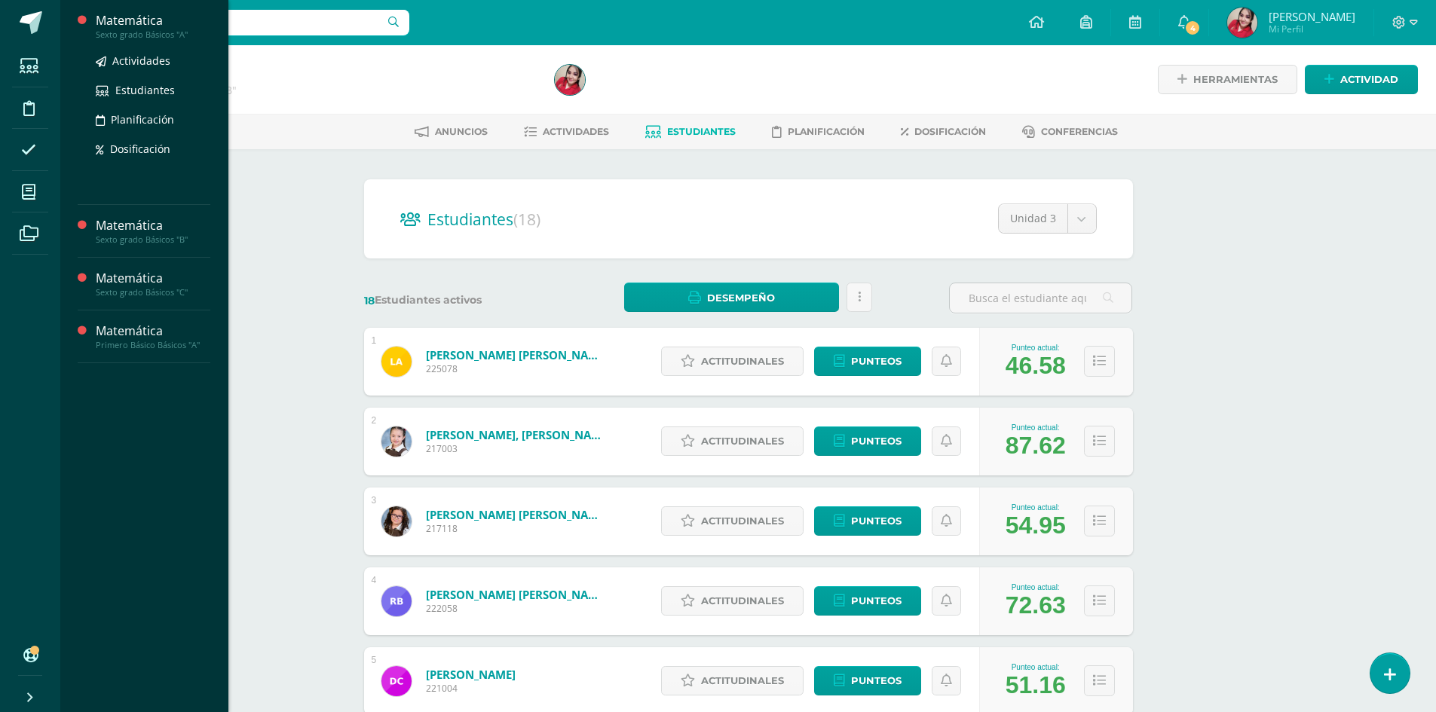
click at [136, 23] on div "Matemática" at bounding box center [153, 20] width 115 height 17
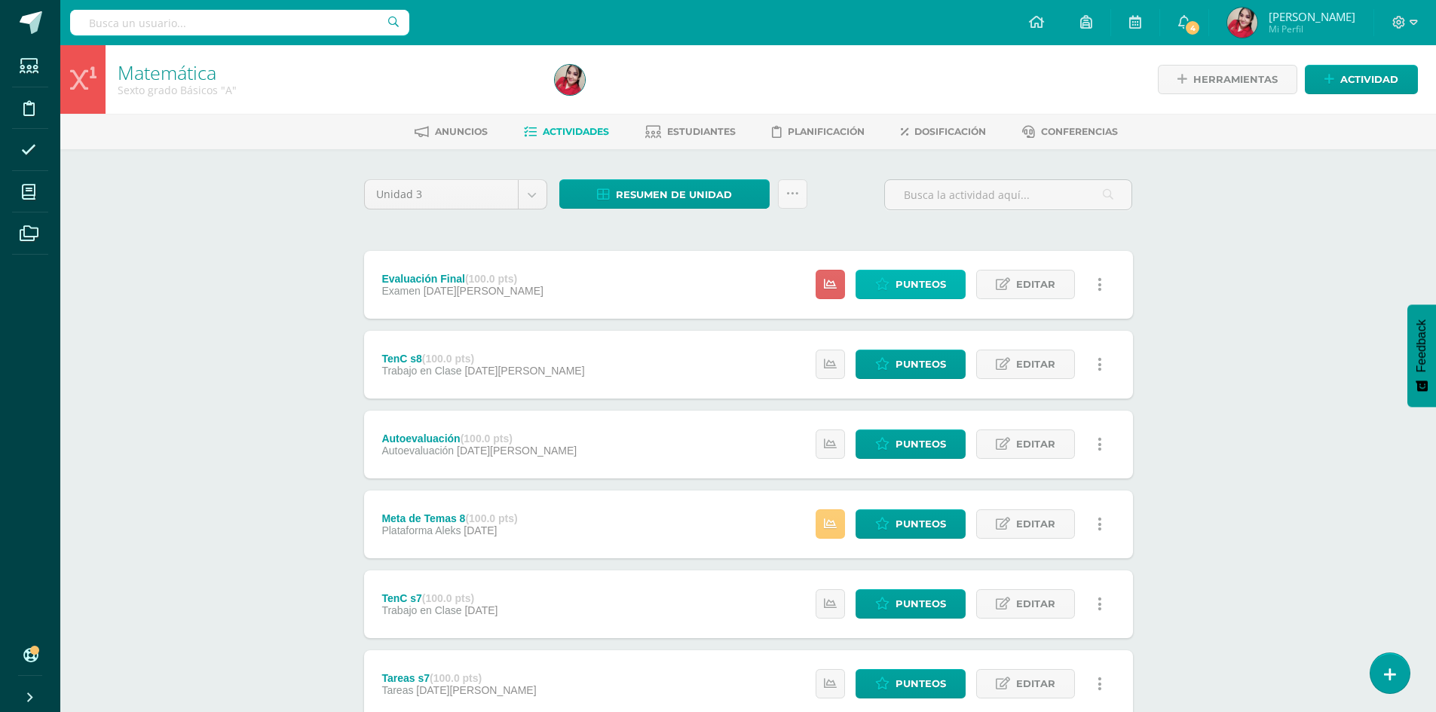
click at [932, 283] on span "Punteos" at bounding box center [920, 285] width 50 height 28
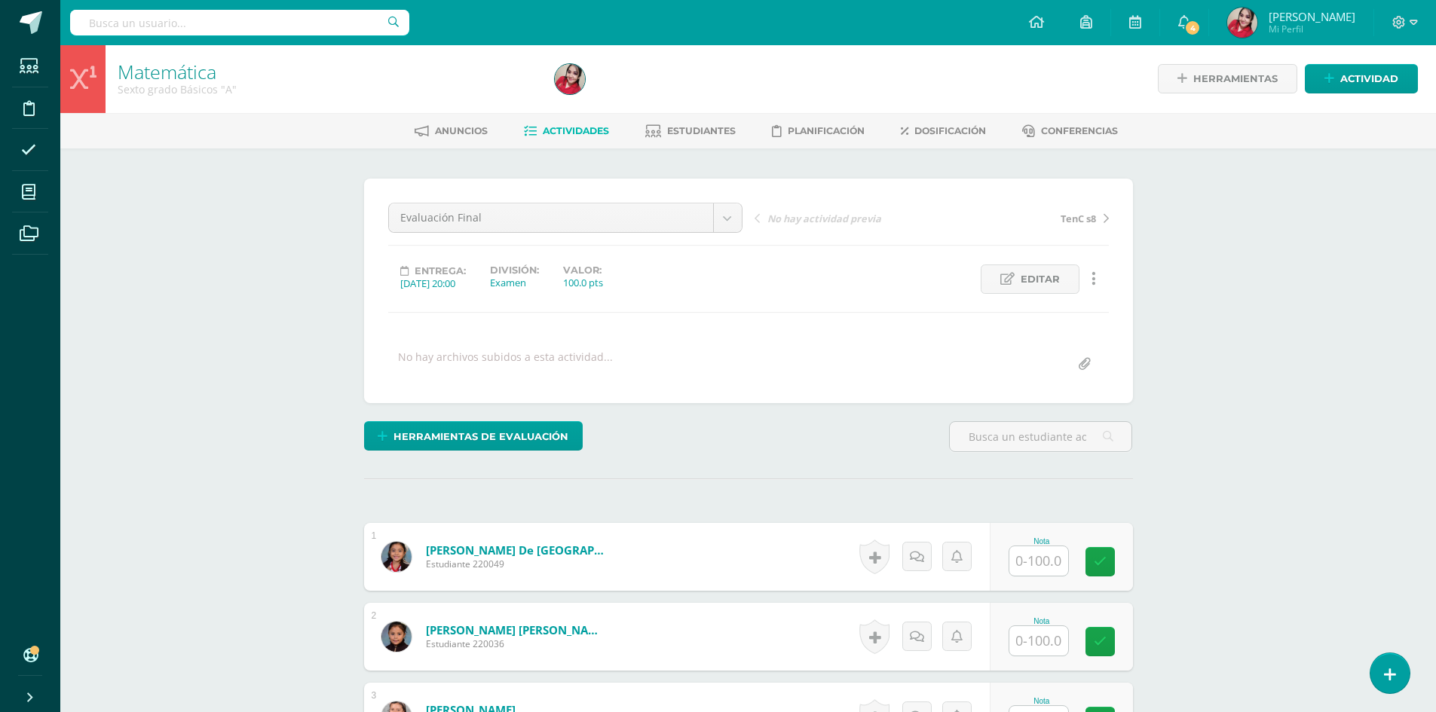
scroll to position [2, 0]
click at [1041, 559] on input "text" at bounding box center [1038, 560] width 59 height 29
type input "50"
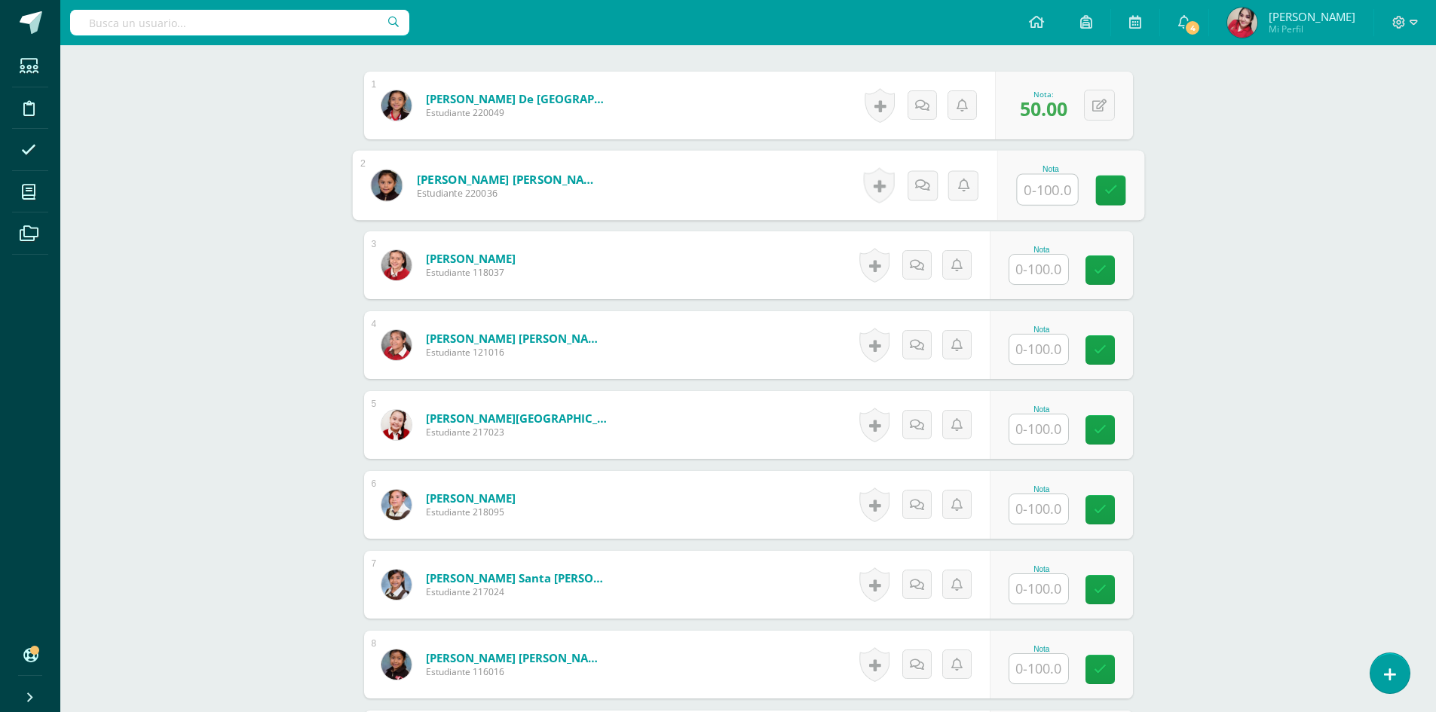
scroll to position [454, 0]
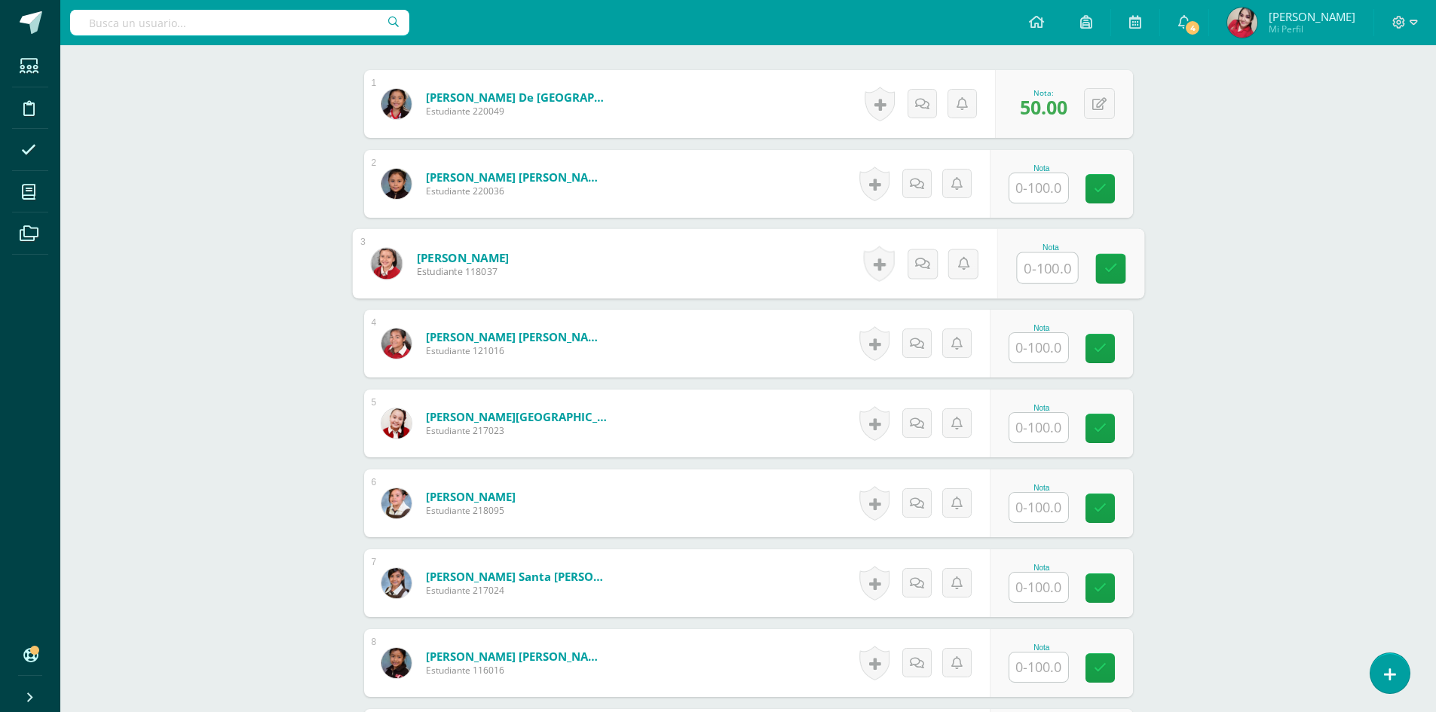
click at [1044, 269] on input "text" at bounding box center [1047, 268] width 60 height 30
type input "71"
type input "56"
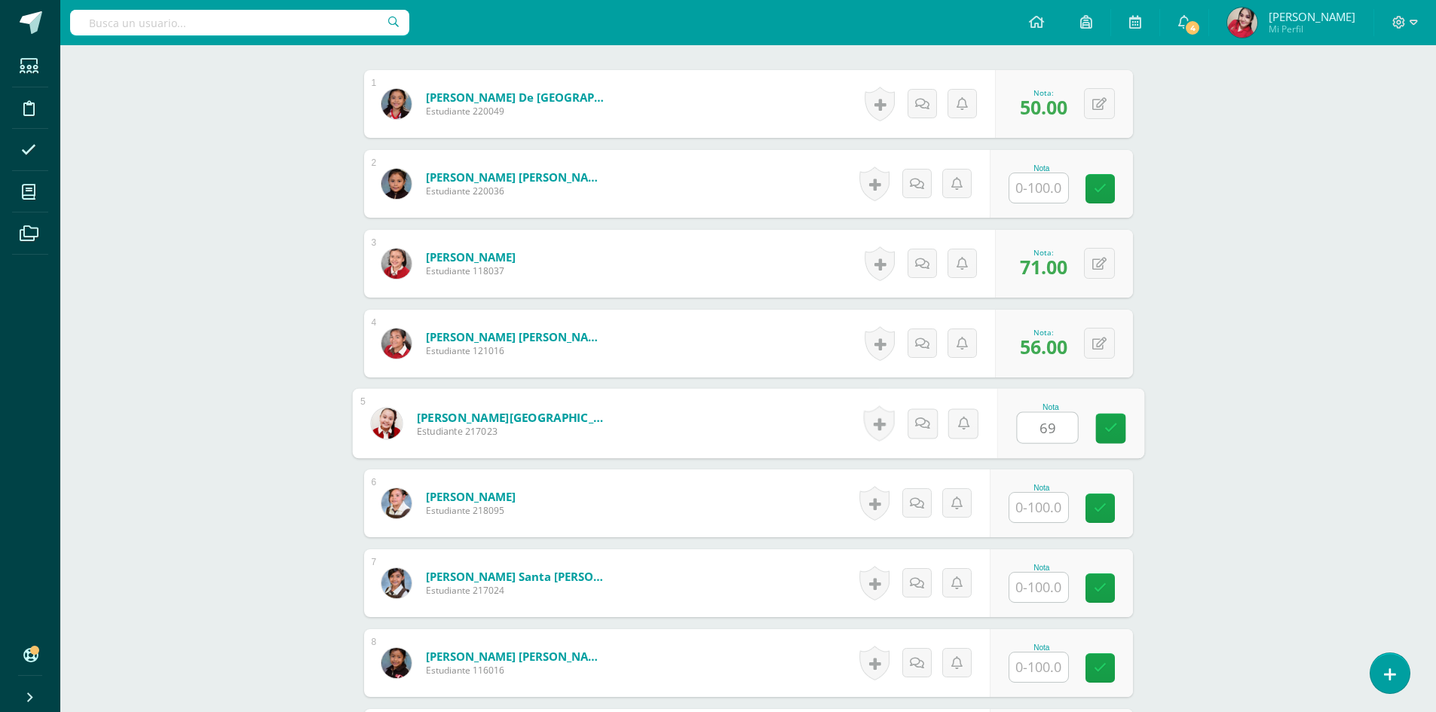
type input "69"
click at [1046, 590] on input "text" at bounding box center [1038, 587] width 59 height 29
type input "61"
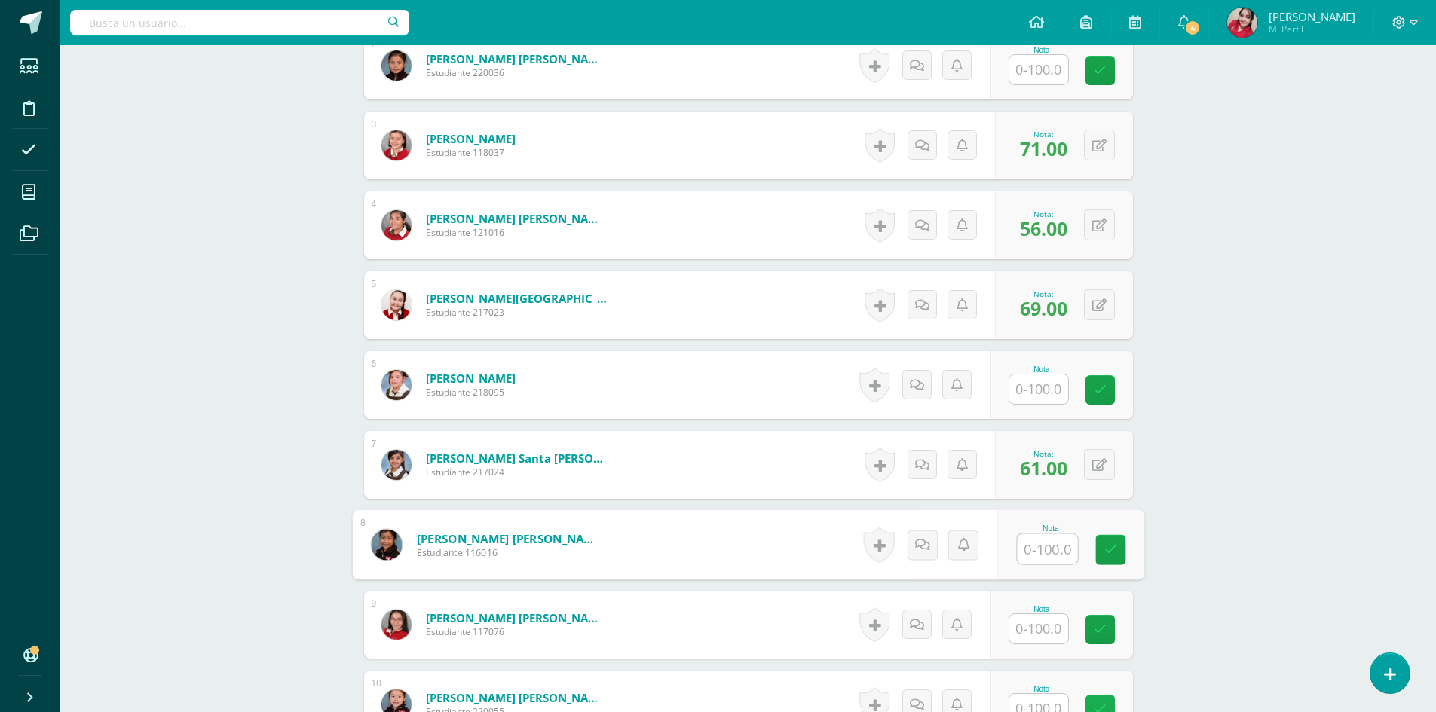
scroll to position [981, 0]
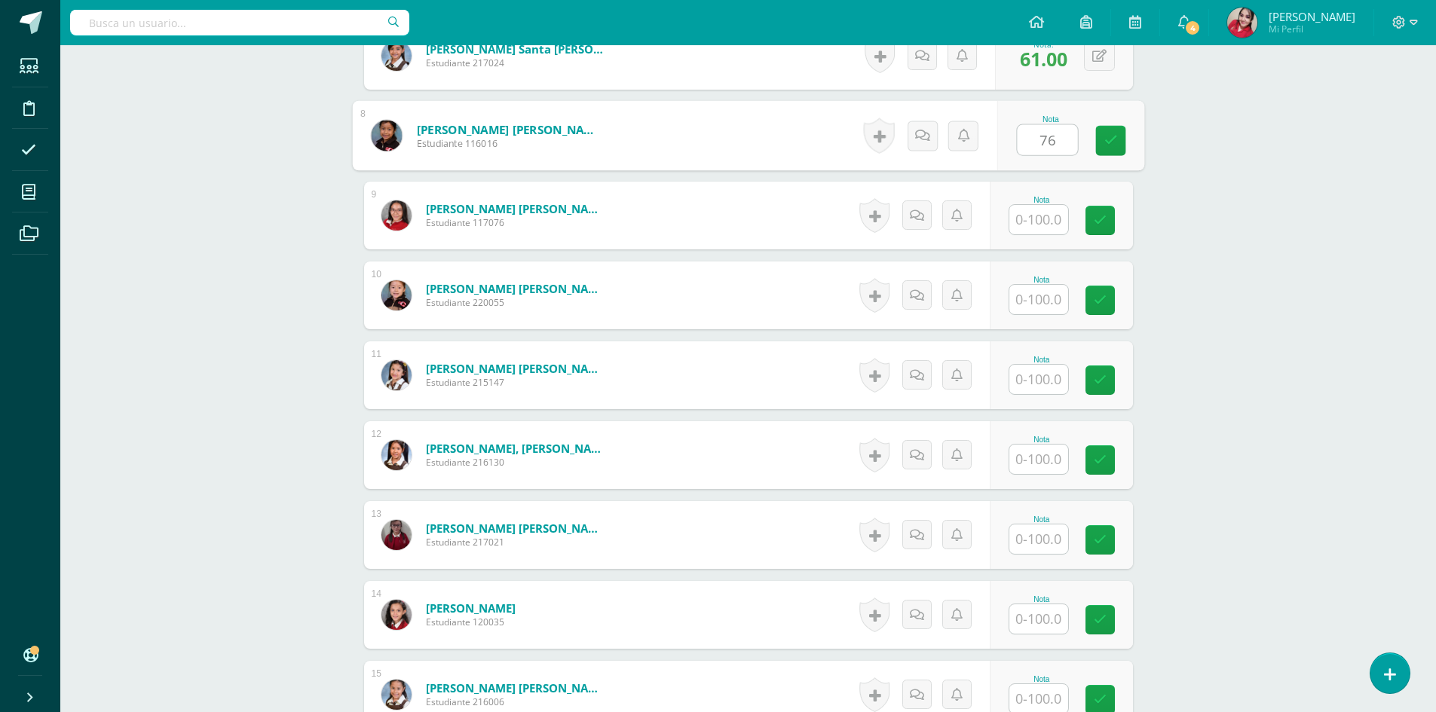
type input "76"
click at [1031, 295] on input "text" at bounding box center [1038, 299] width 59 height 29
type input "67"
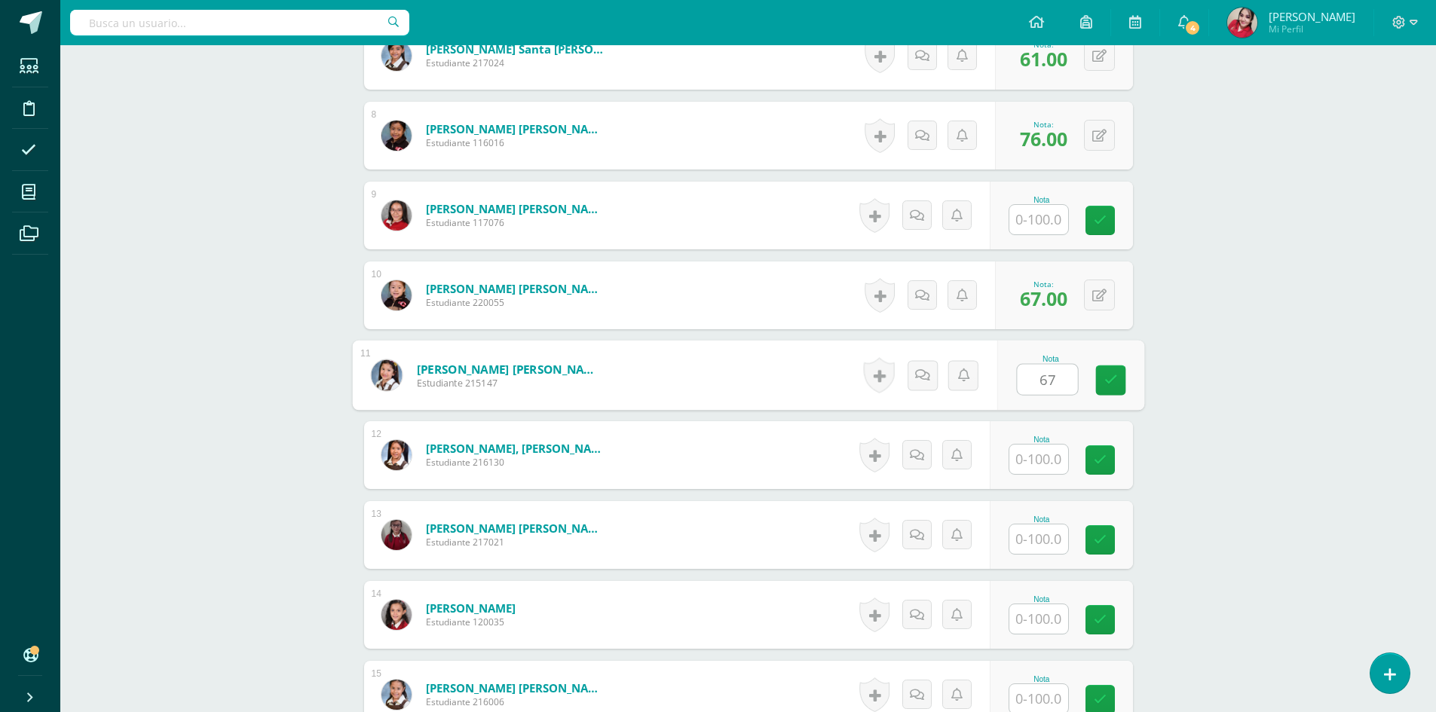
type input "67"
click at [1041, 541] on input "text" at bounding box center [1038, 539] width 59 height 29
type input "33"
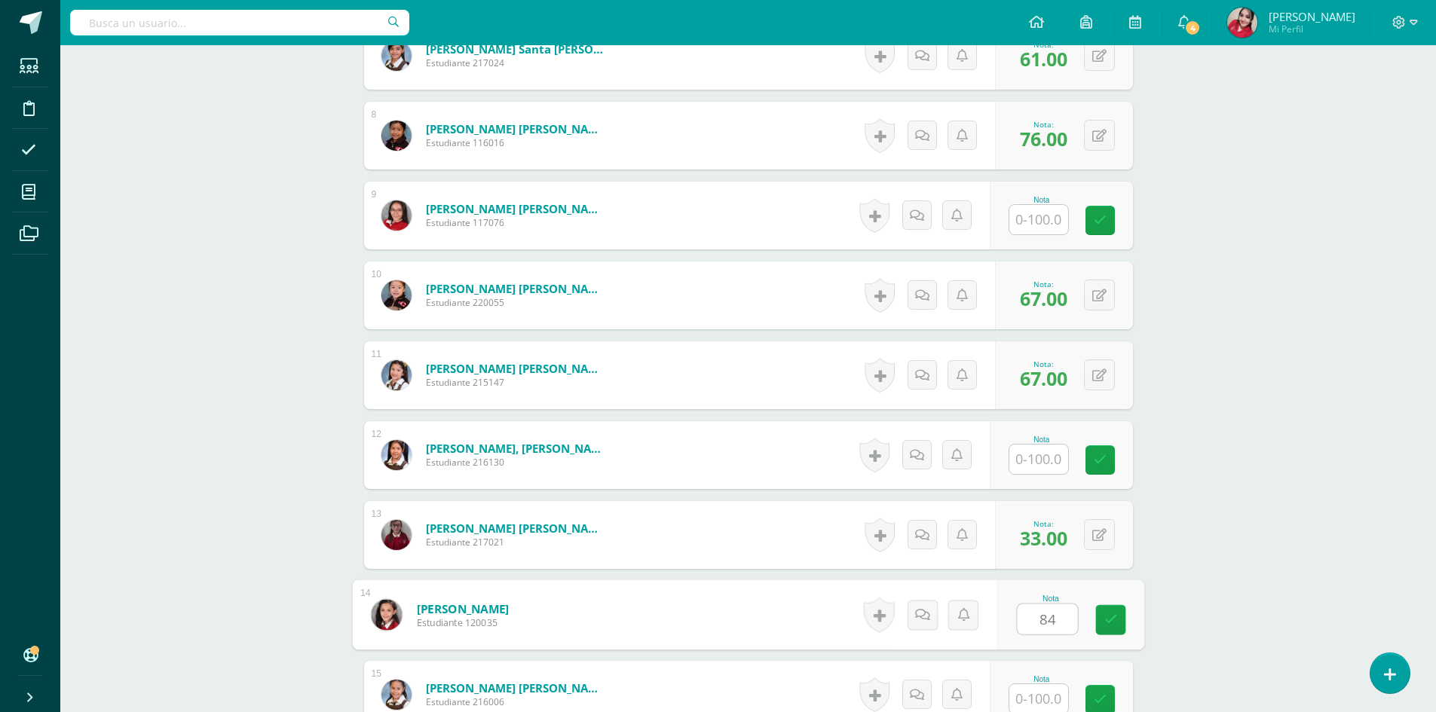
type input "84"
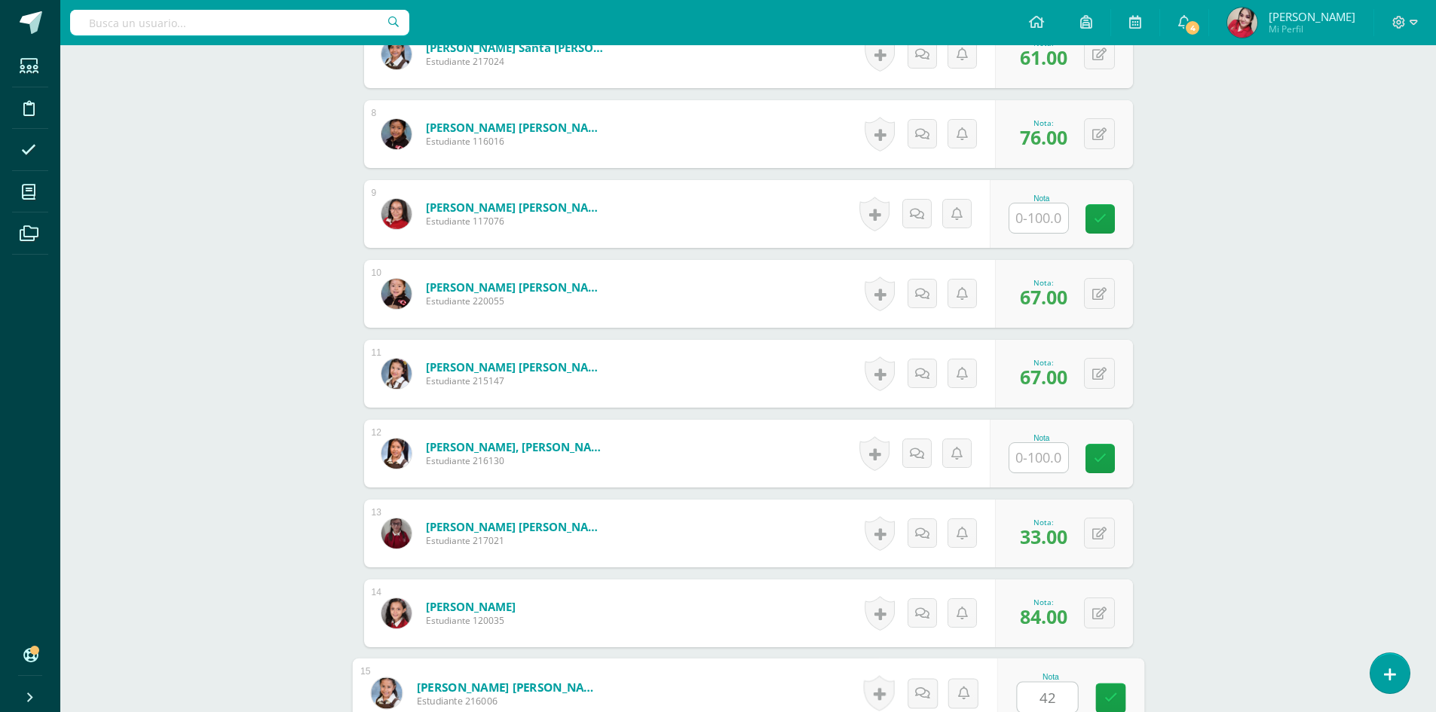
type input "42"
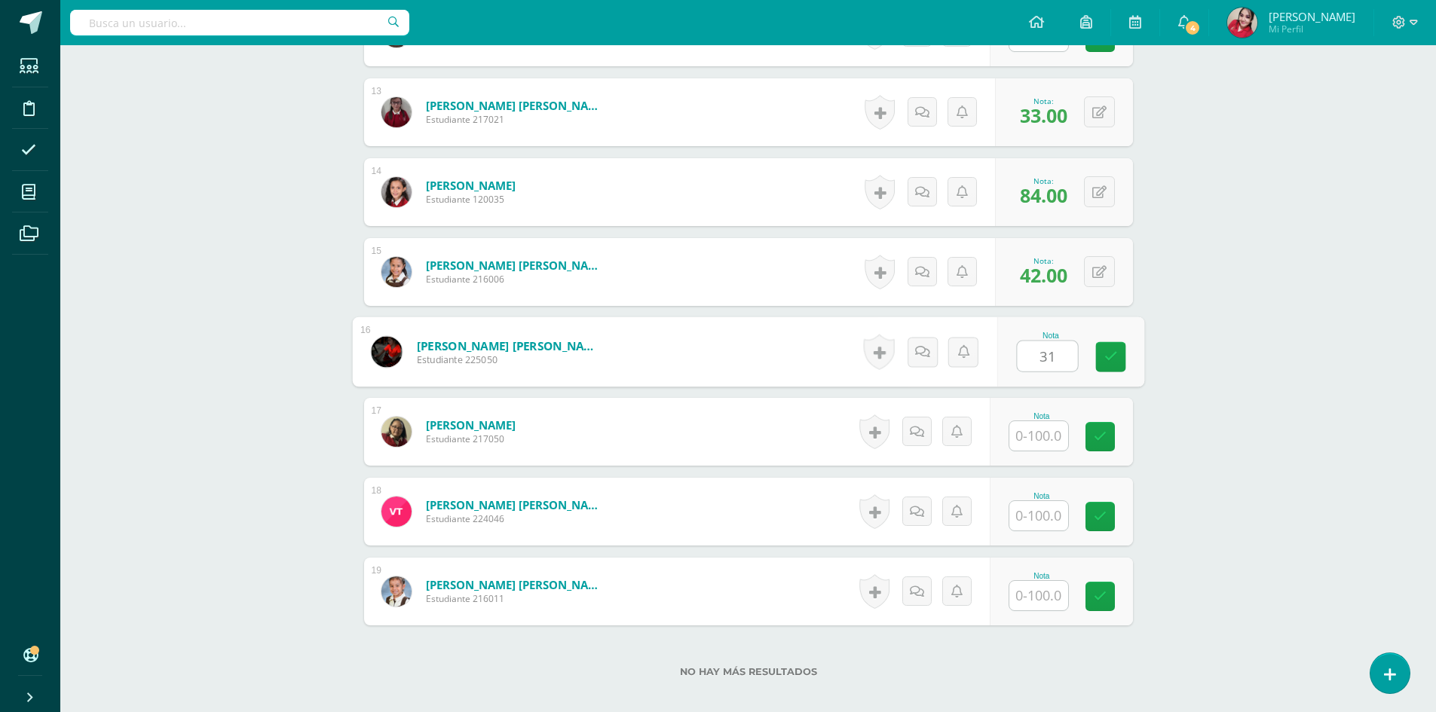
type input "31"
type input "59"
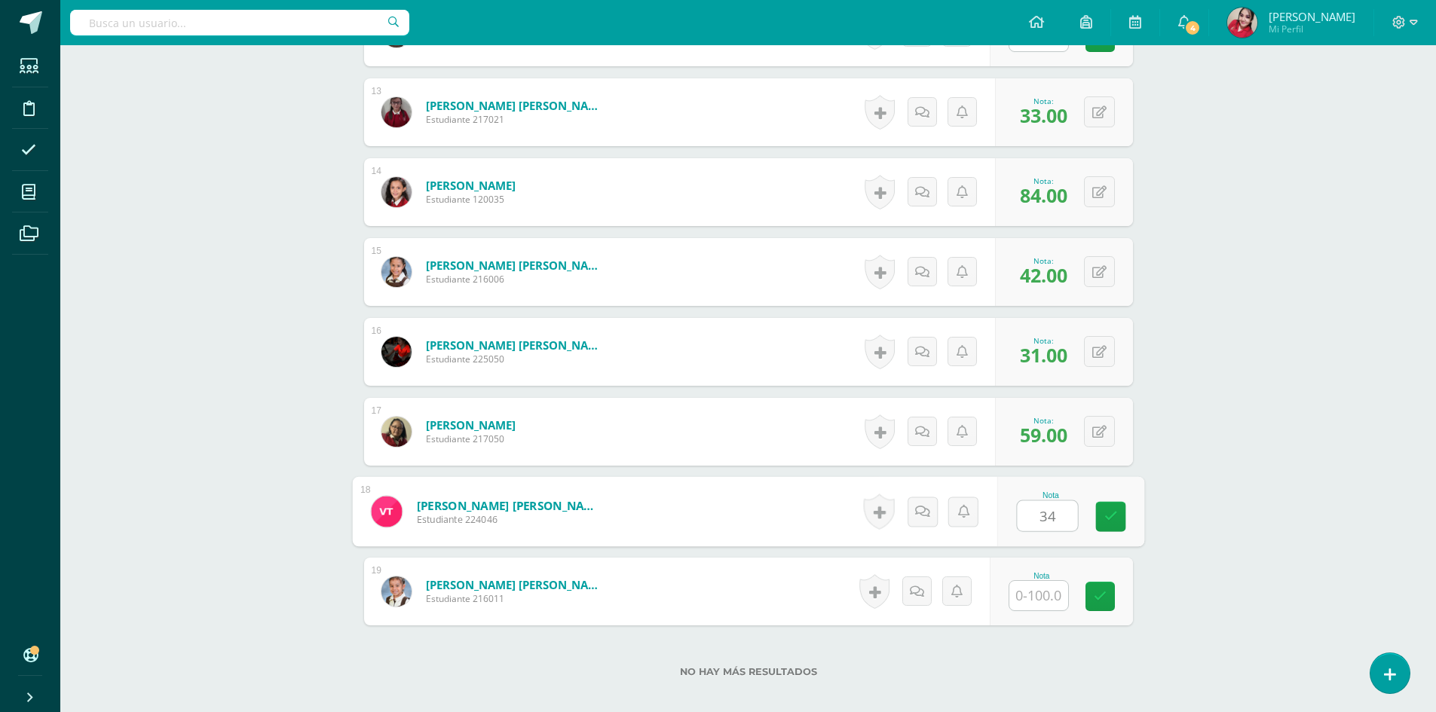
type input "34"
type input "50"
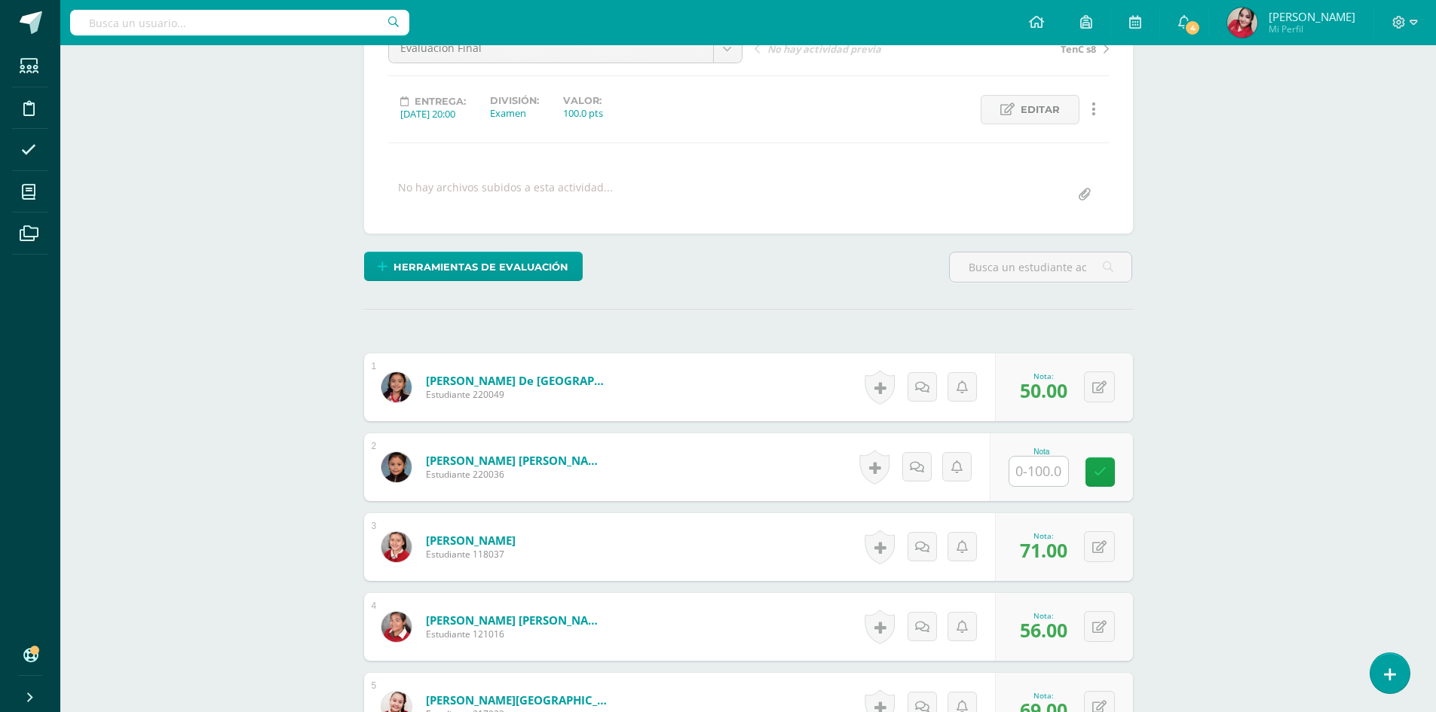
scroll to position [0, 0]
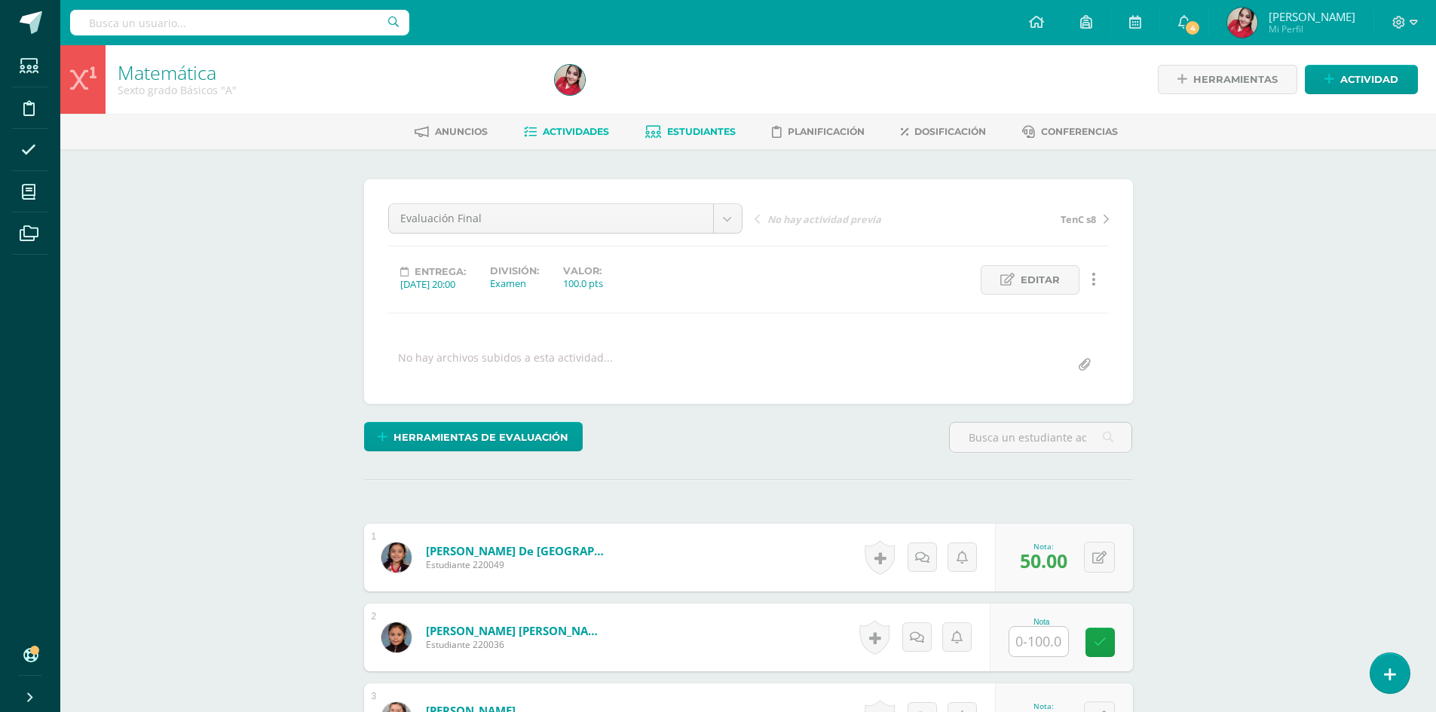
click at [705, 130] on span "Estudiantes" at bounding box center [701, 131] width 69 height 11
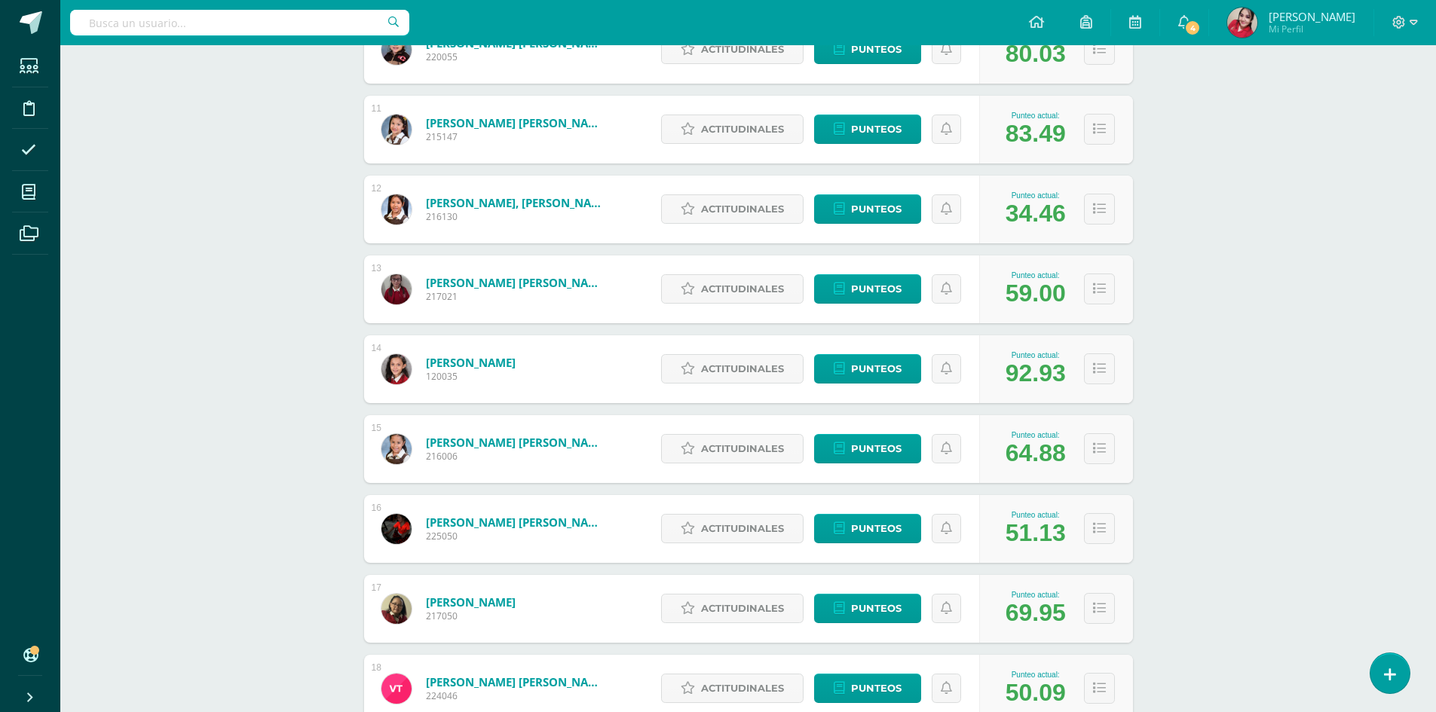
scroll to position [1025, 0]
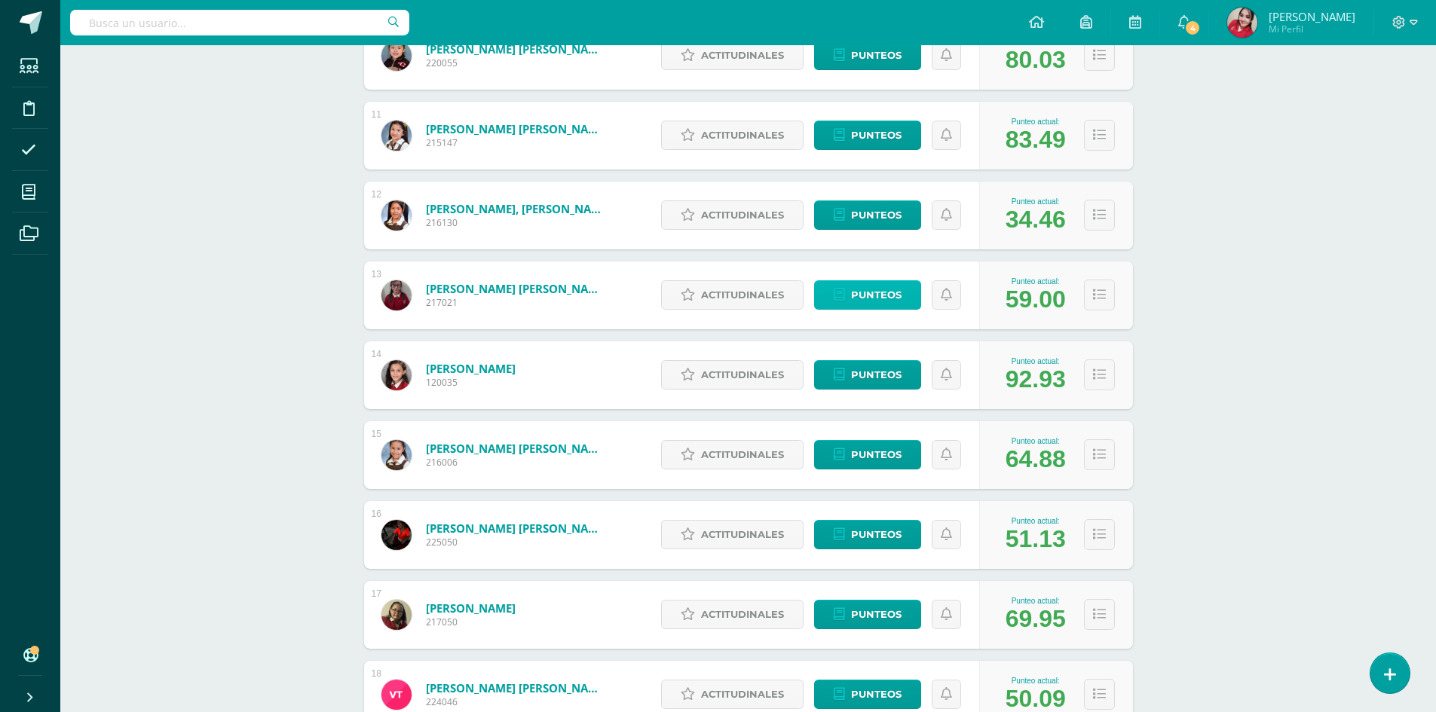
click at [867, 295] on span "Punteos" at bounding box center [876, 295] width 50 height 28
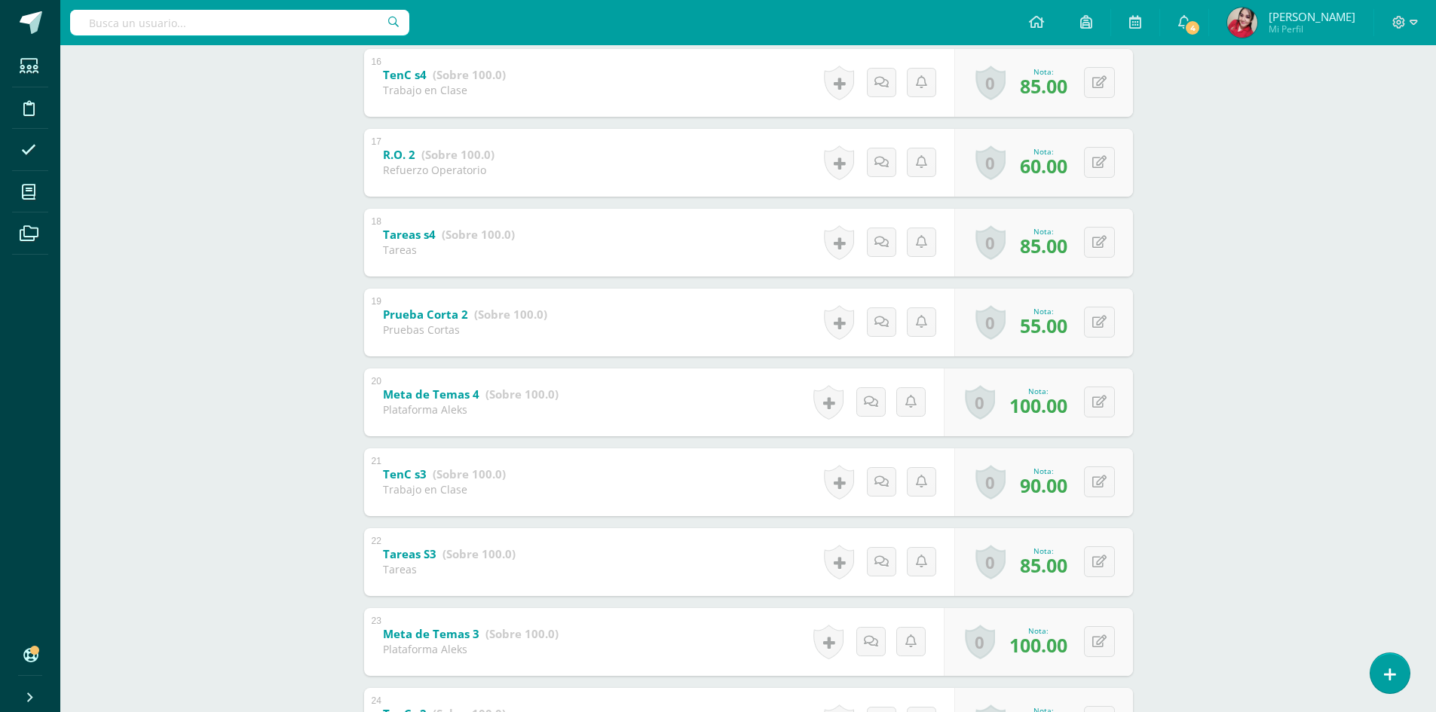
scroll to position [1399, 0]
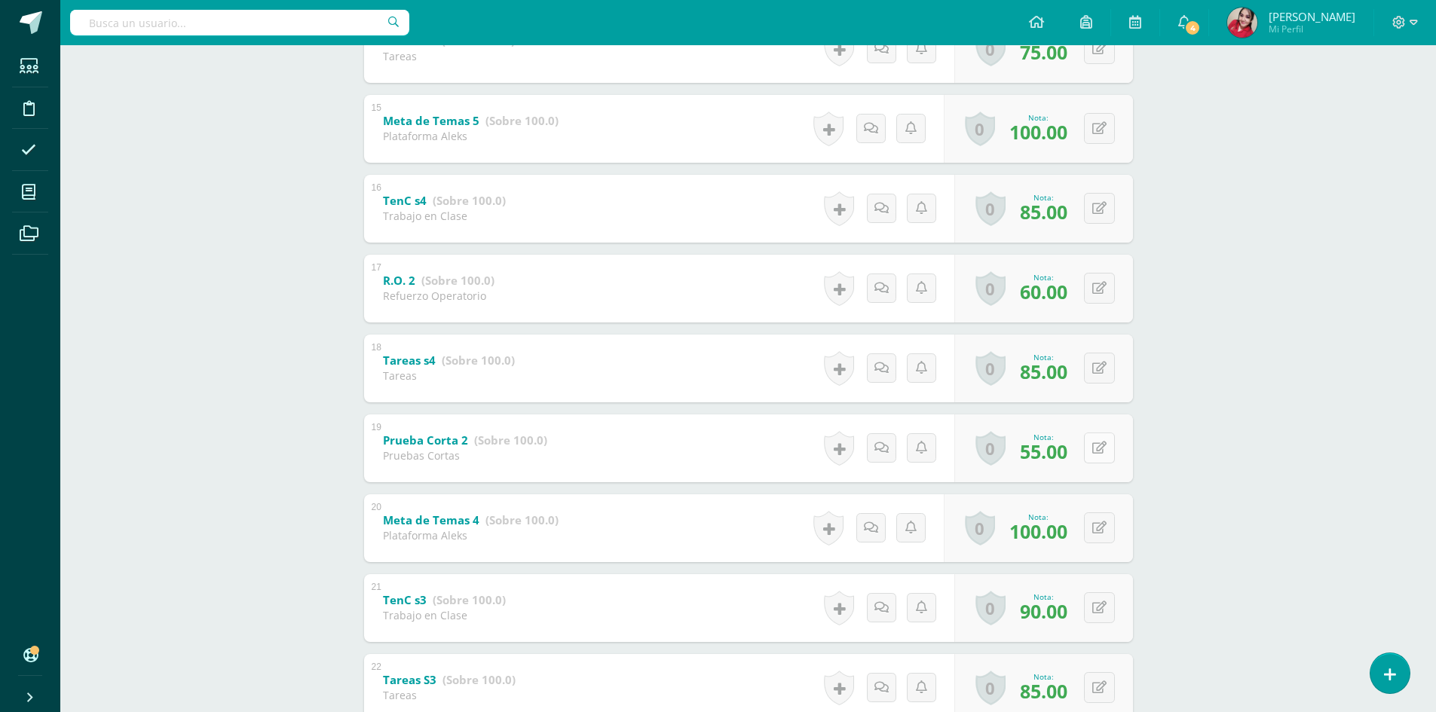
click at [1103, 446] on icon at bounding box center [1099, 448] width 14 height 13
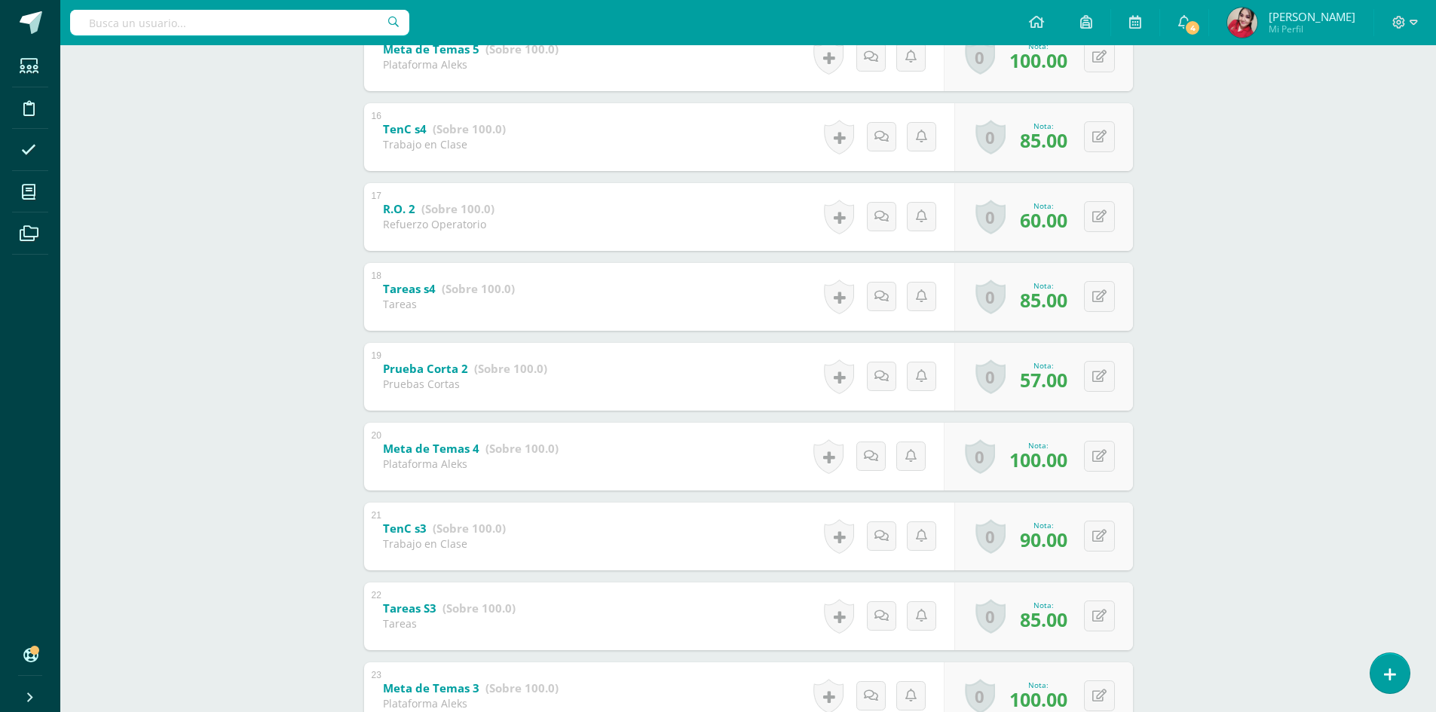
scroll to position [1475, 0]
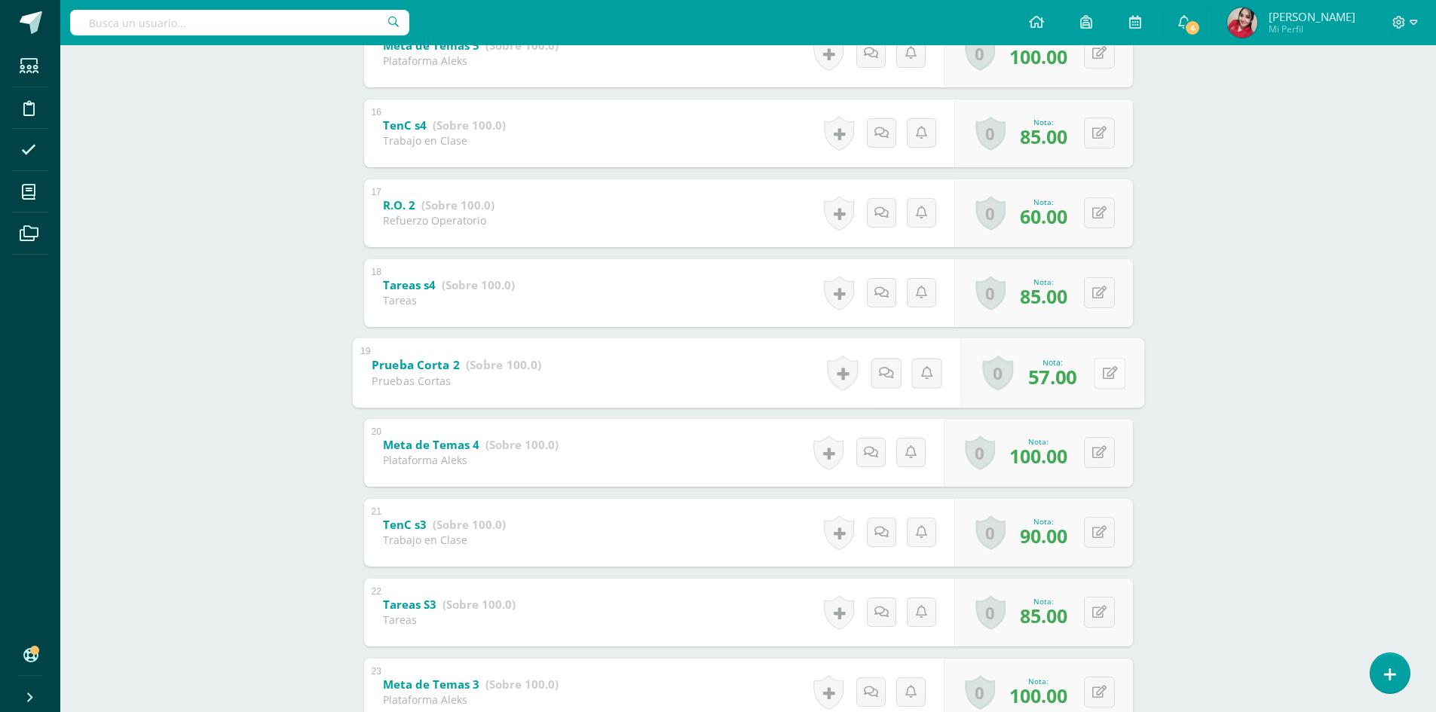
click at [1102, 380] on button at bounding box center [1109, 373] width 32 height 32
type input "60"
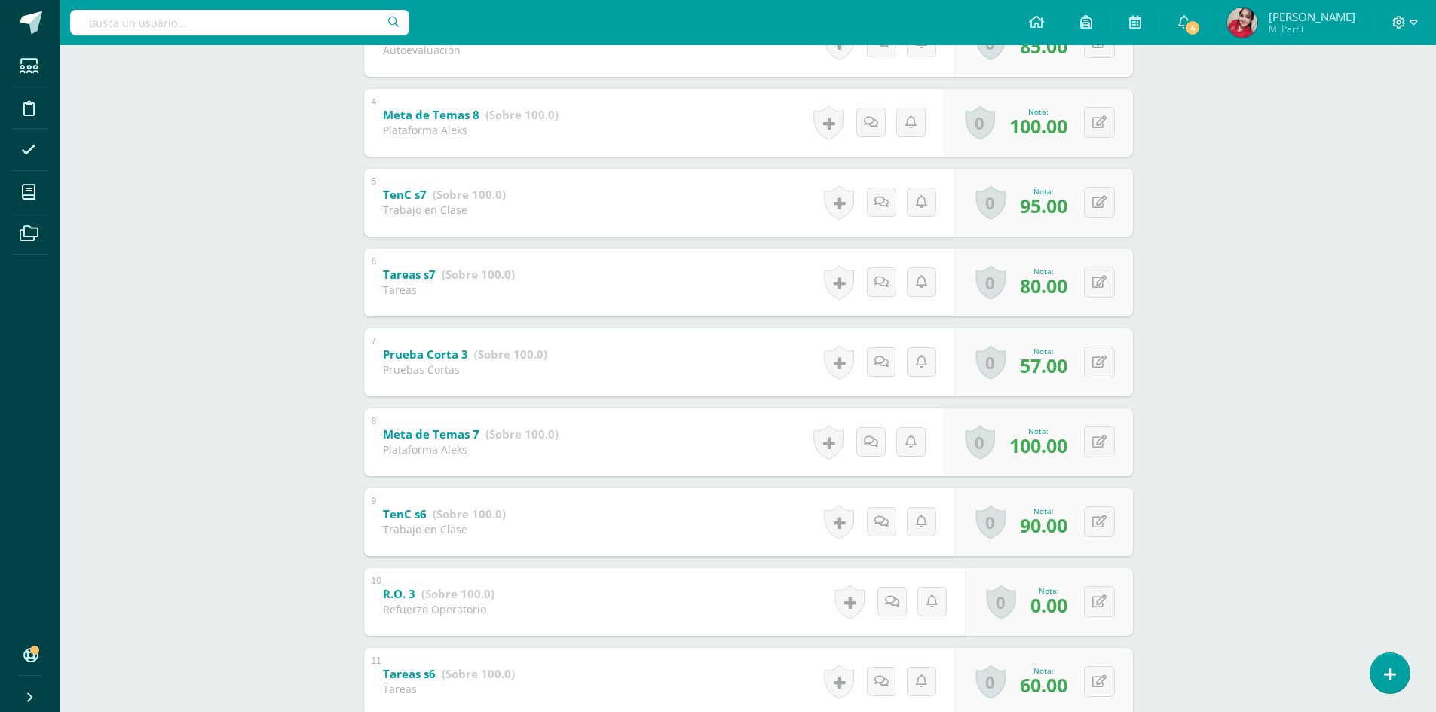
scroll to position [528, 0]
click at [1104, 359] on icon at bounding box center [1109, 361] width 15 height 13
type input "60"
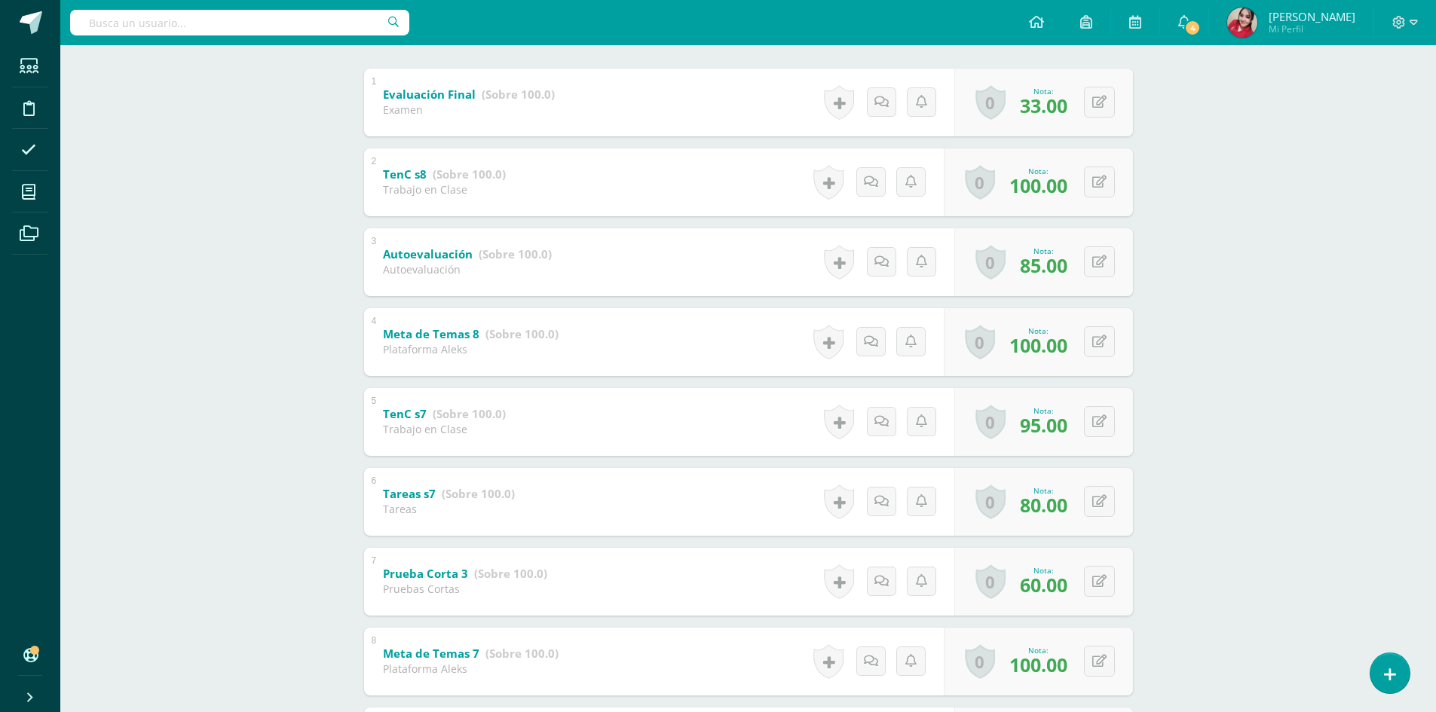
scroll to position [0, 0]
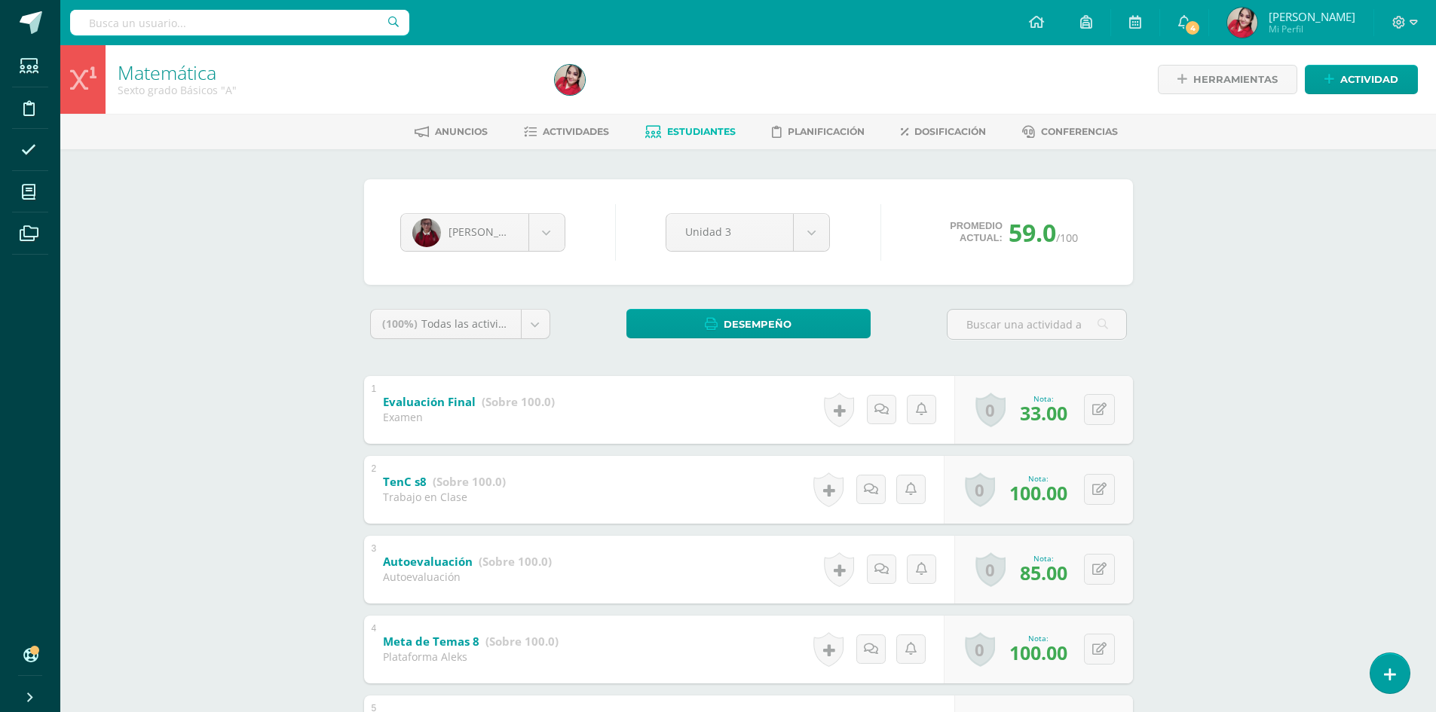
click at [677, 127] on span "Estudiantes" at bounding box center [701, 131] width 69 height 11
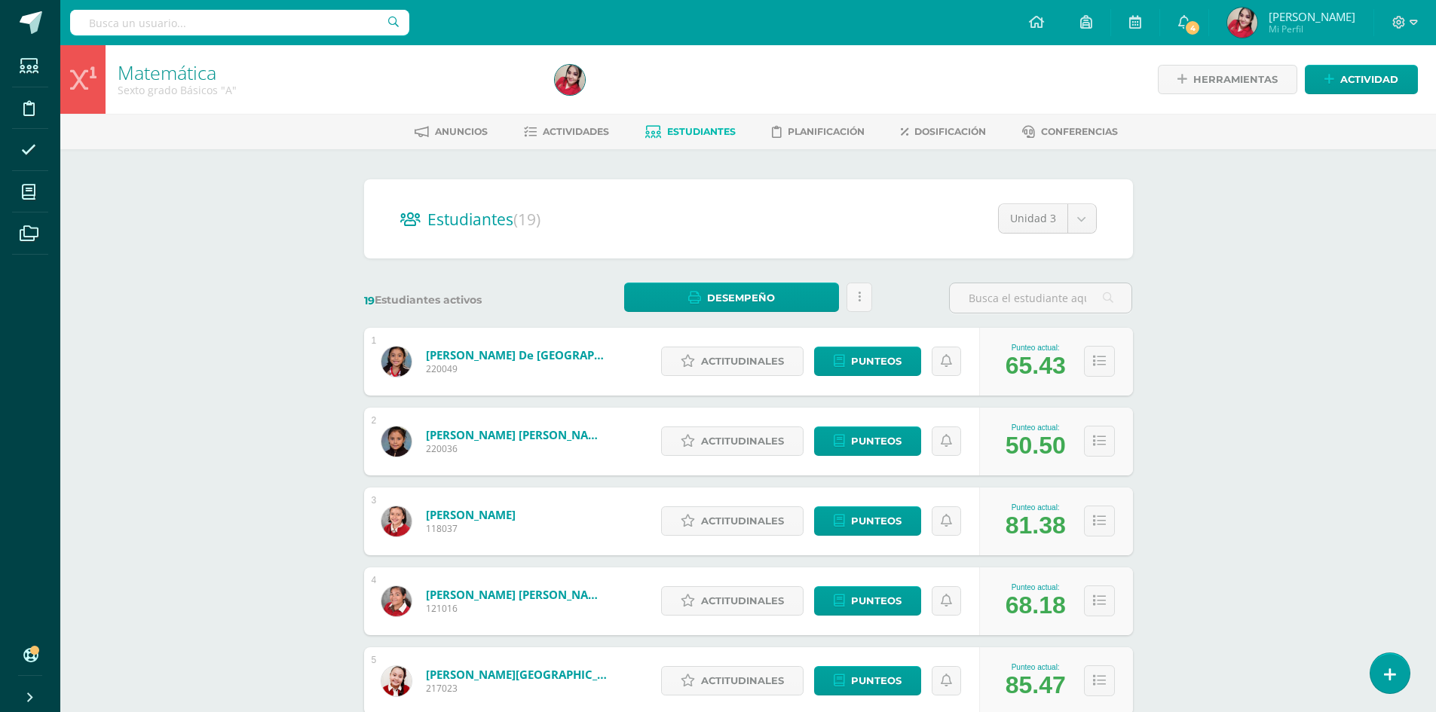
click at [748, 341] on div "Actitudinales Punteos" at bounding box center [816, 362] width 326 height 68
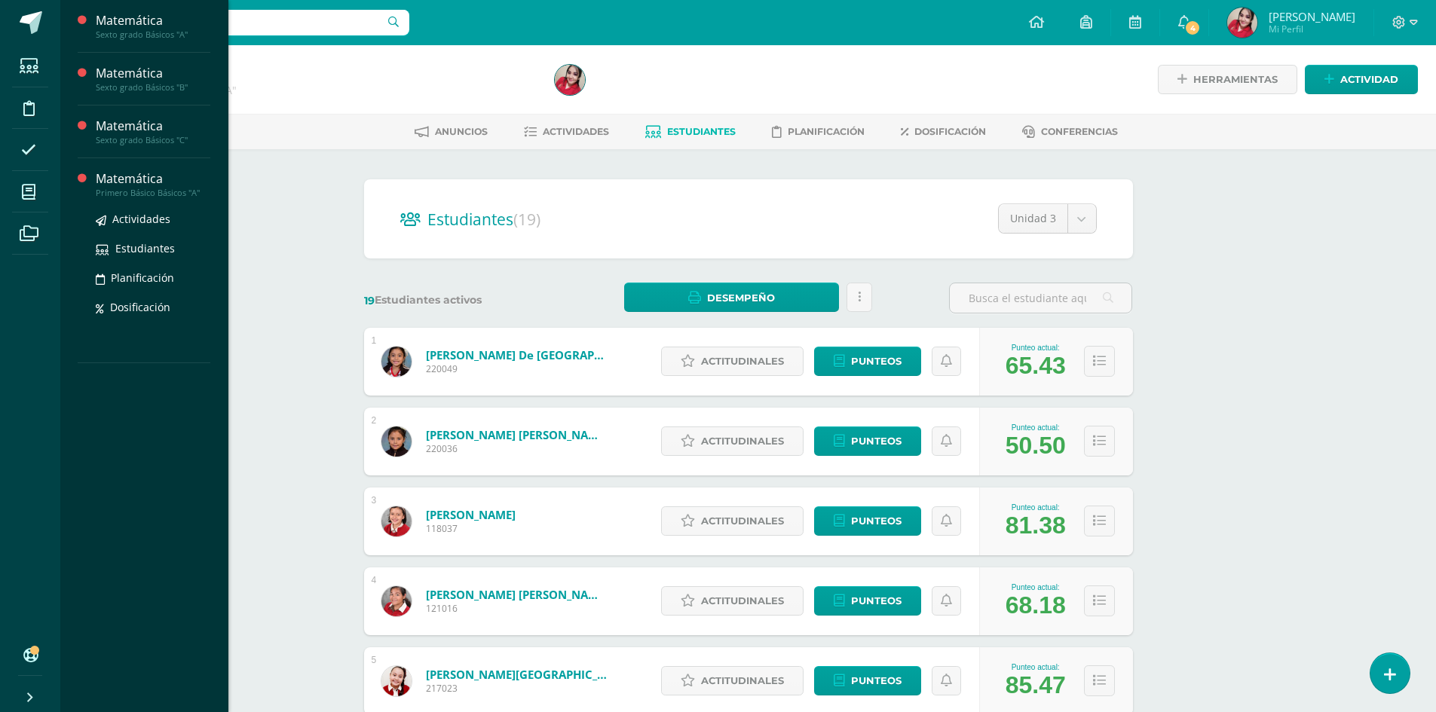
click at [130, 185] on div "Matemática" at bounding box center [153, 178] width 115 height 17
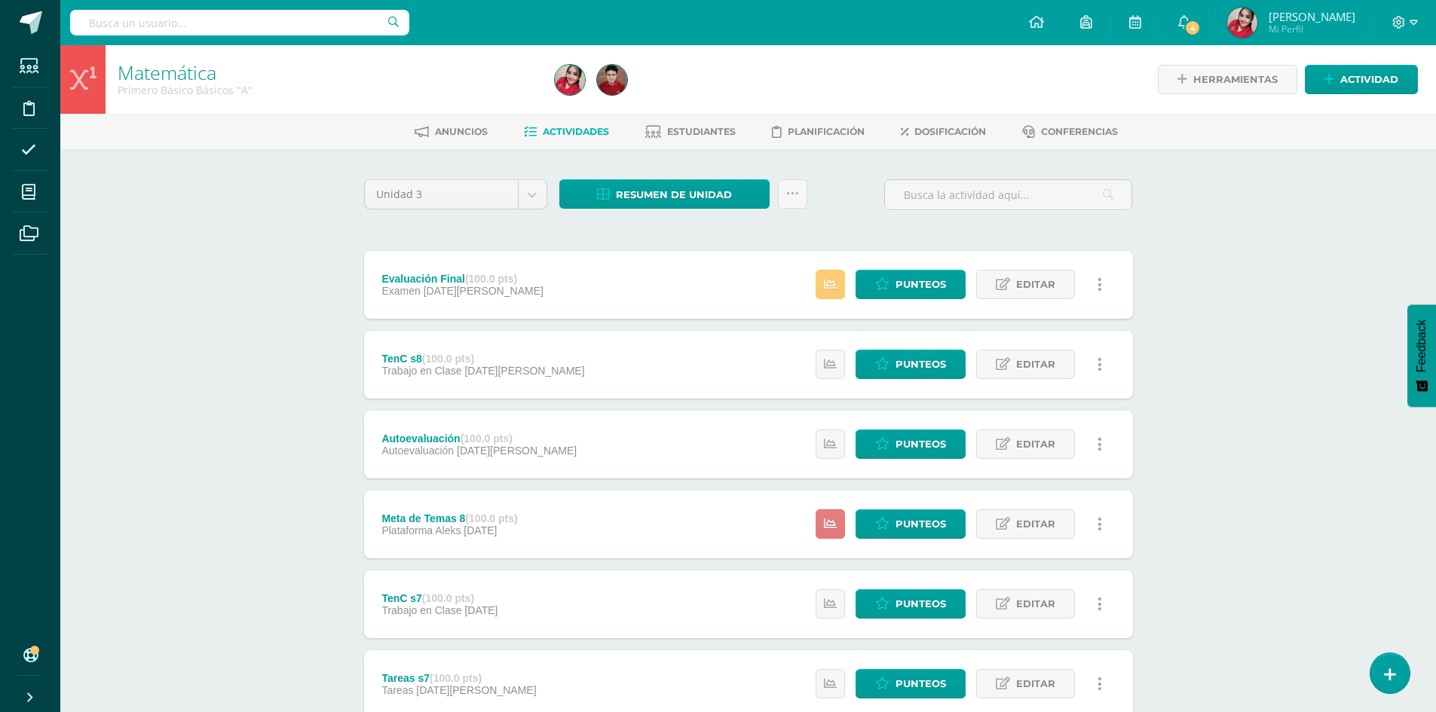
click at [843, 530] on link at bounding box center [829, 523] width 29 height 29
click at [1415, 25] on icon at bounding box center [1413, 23] width 8 height 14
click at [1348, 106] on span "Cerrar sesión" at bounding box center [1366, 103] width 68 height 14
